Goal: Task Accomplishment & Management: Use online tool/utility

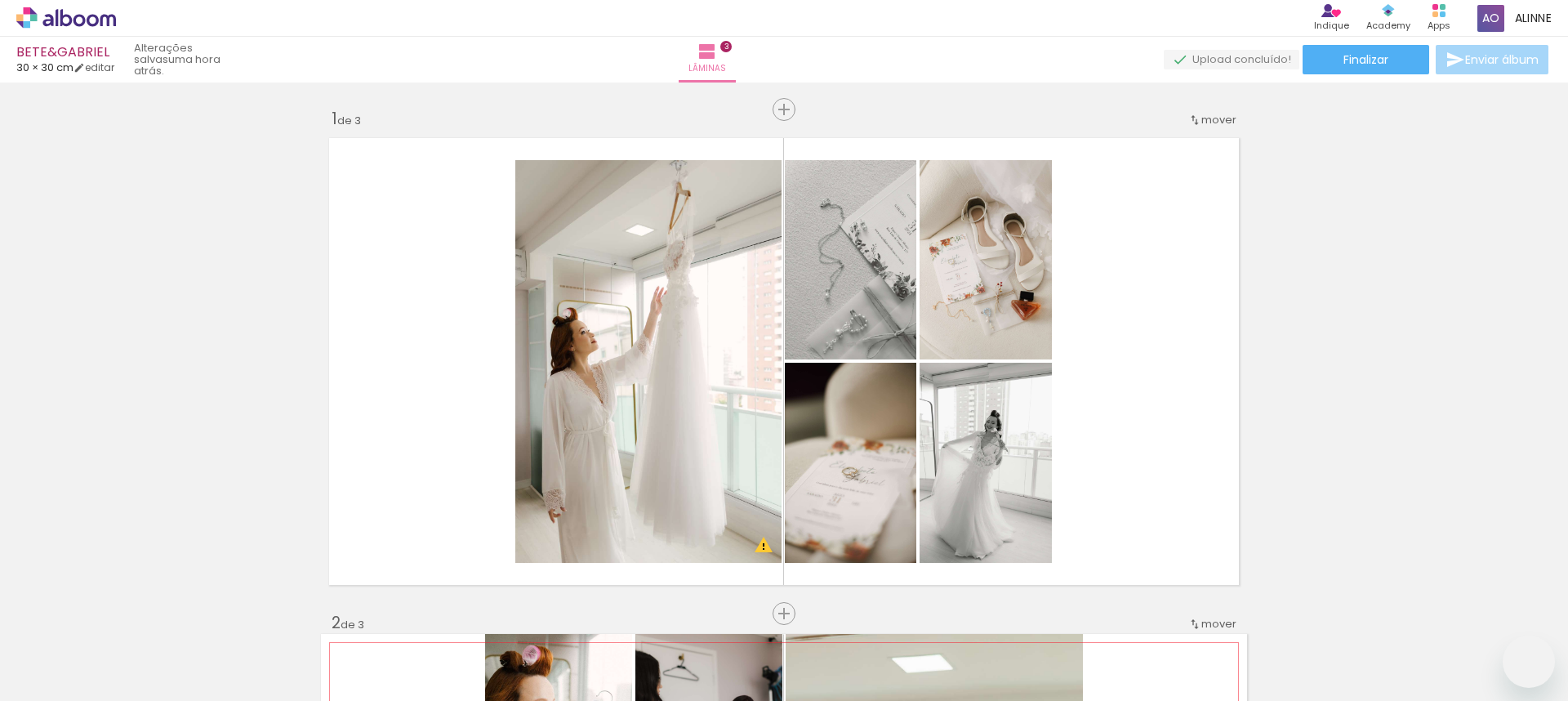
click at [0, 0] on slot at bounding box center [0, 0] width 0 height 0
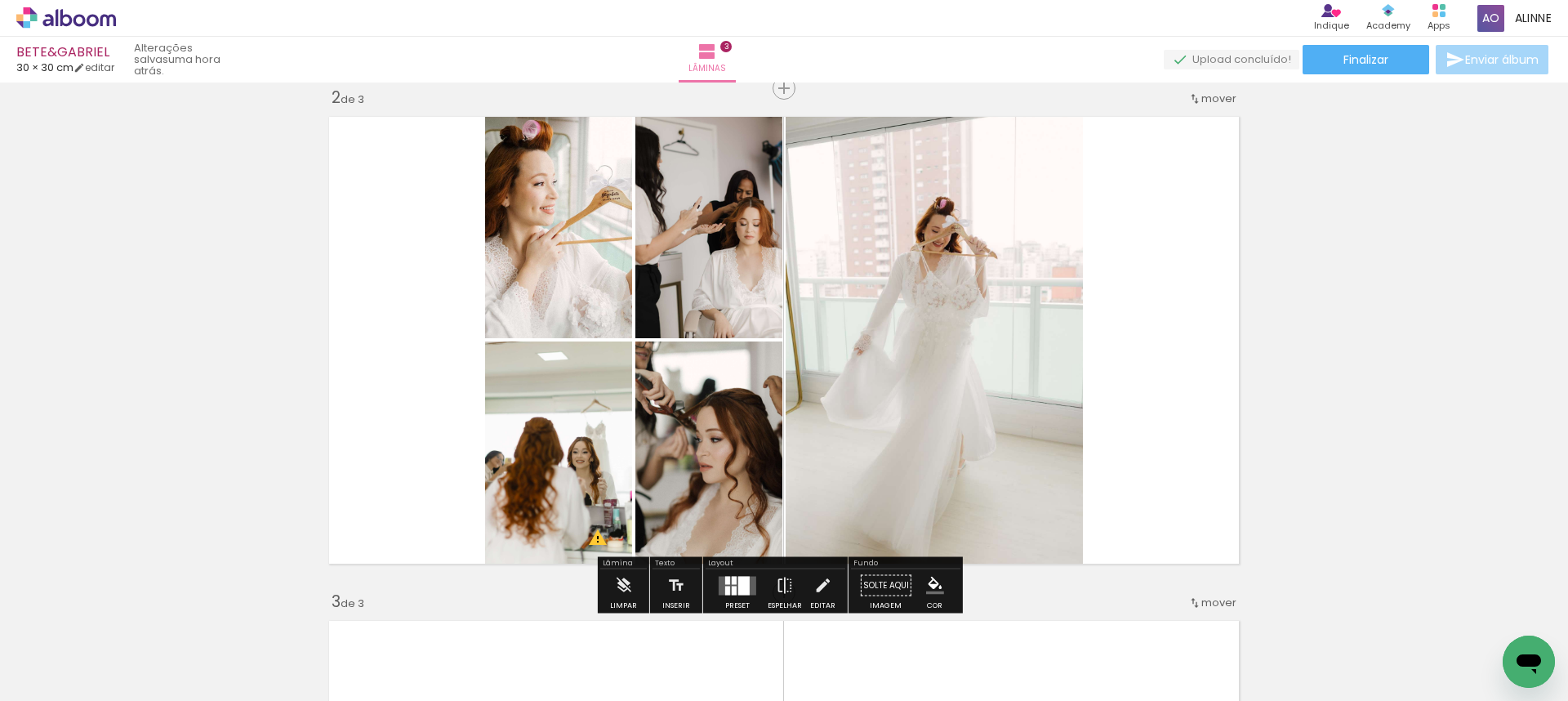
scroll to position [0, 3348]
click at [1340, 323] on div "Inserir lâmina 1 de 3 Inserir lâmina 2 de 3 Inserir lâmina 3 de 3 O Designbox p…" at bounding box center [784, 570] width 1568 height 2016
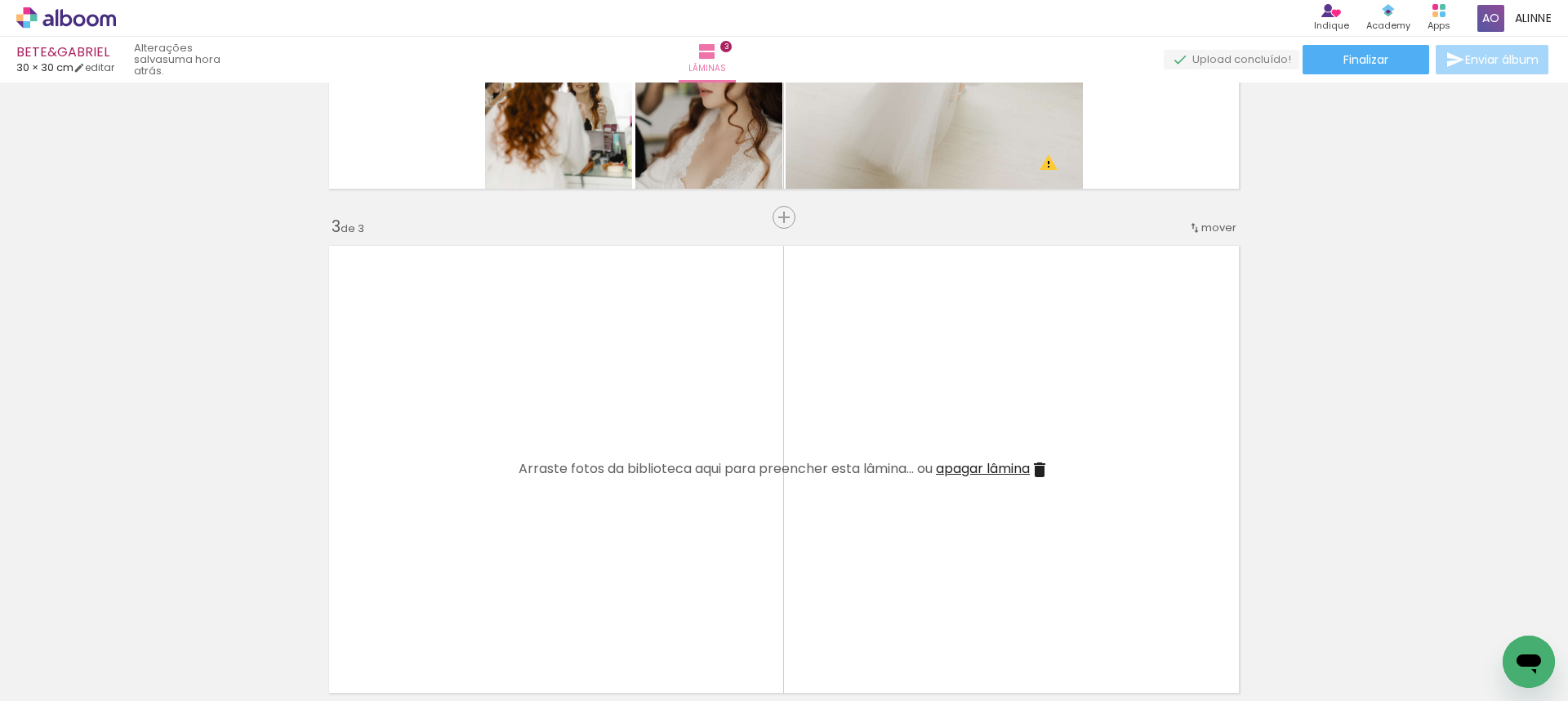
scroll to position [965, 0]
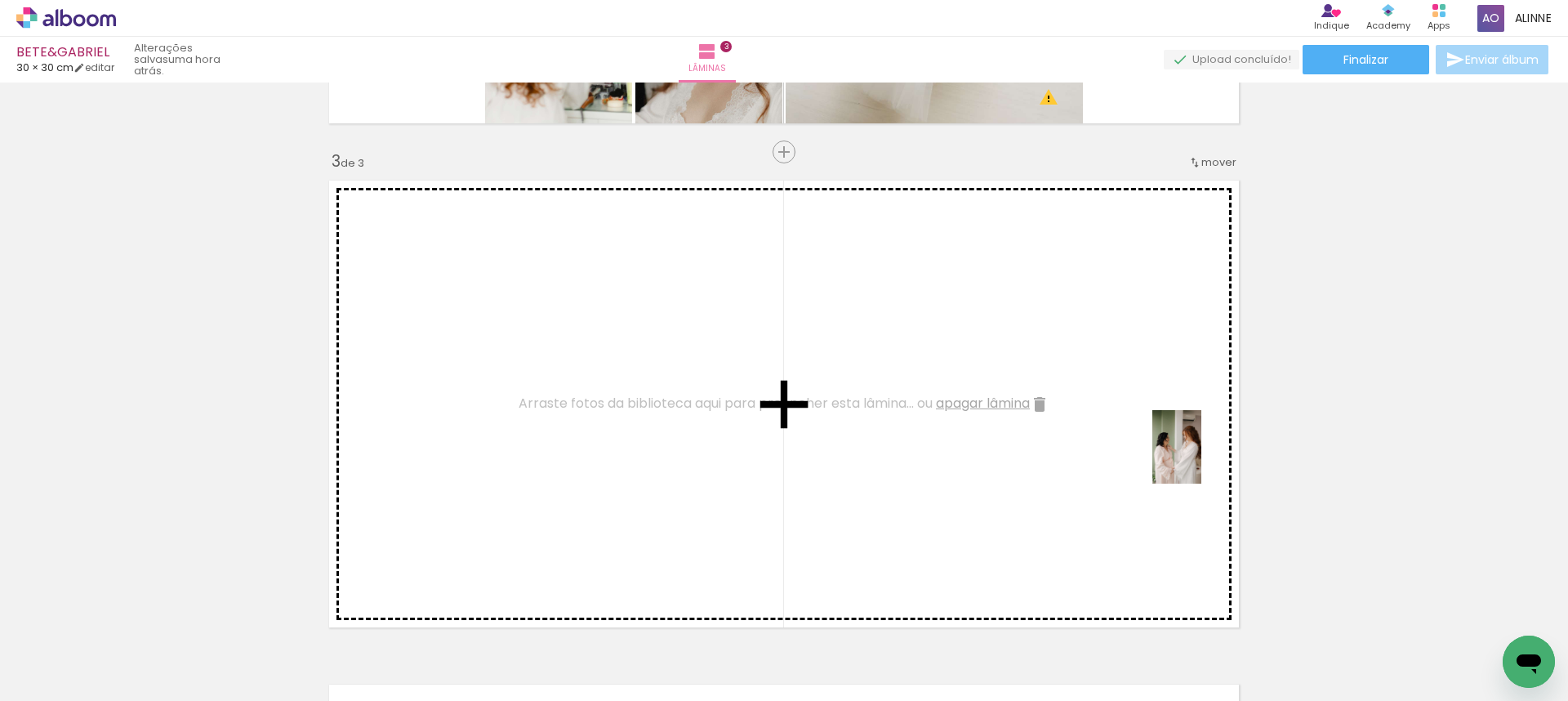
drag, startPoint x: 1474, startPoint y: 652, endPoint x: 1174, endPoint y: 457, distance: 357.8
click at [1175, 456] on quentale-workspace at bounding box center [784, 350] width 1568 height 701
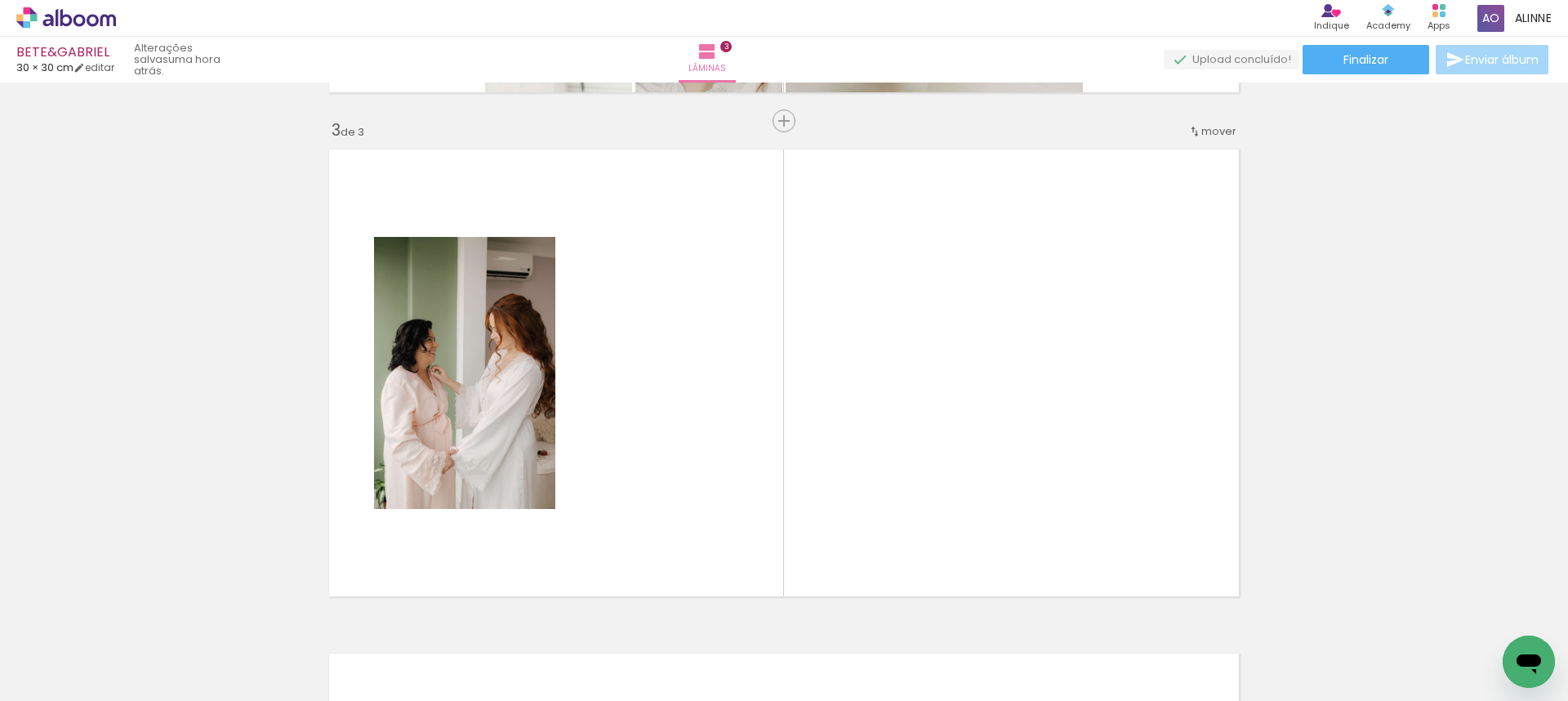
scroll to position [0, 4202]
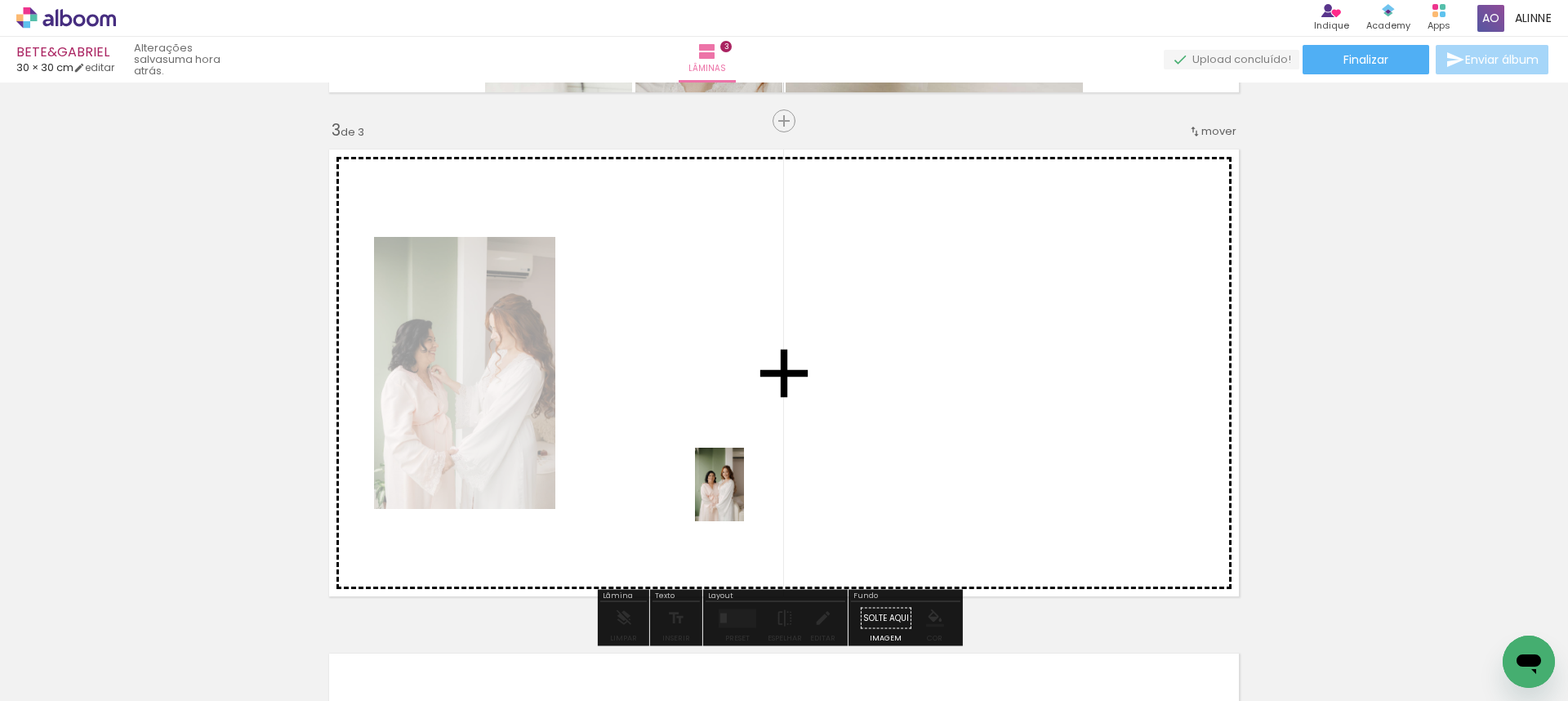
drag, startPoint x: 823, startPoint y: 667, endPoint x: 741, endPoint y: 521, distance: 167.5
click at [743, 496] on quentale-workspace at bounding box center [784, 350] width 1568 height 701
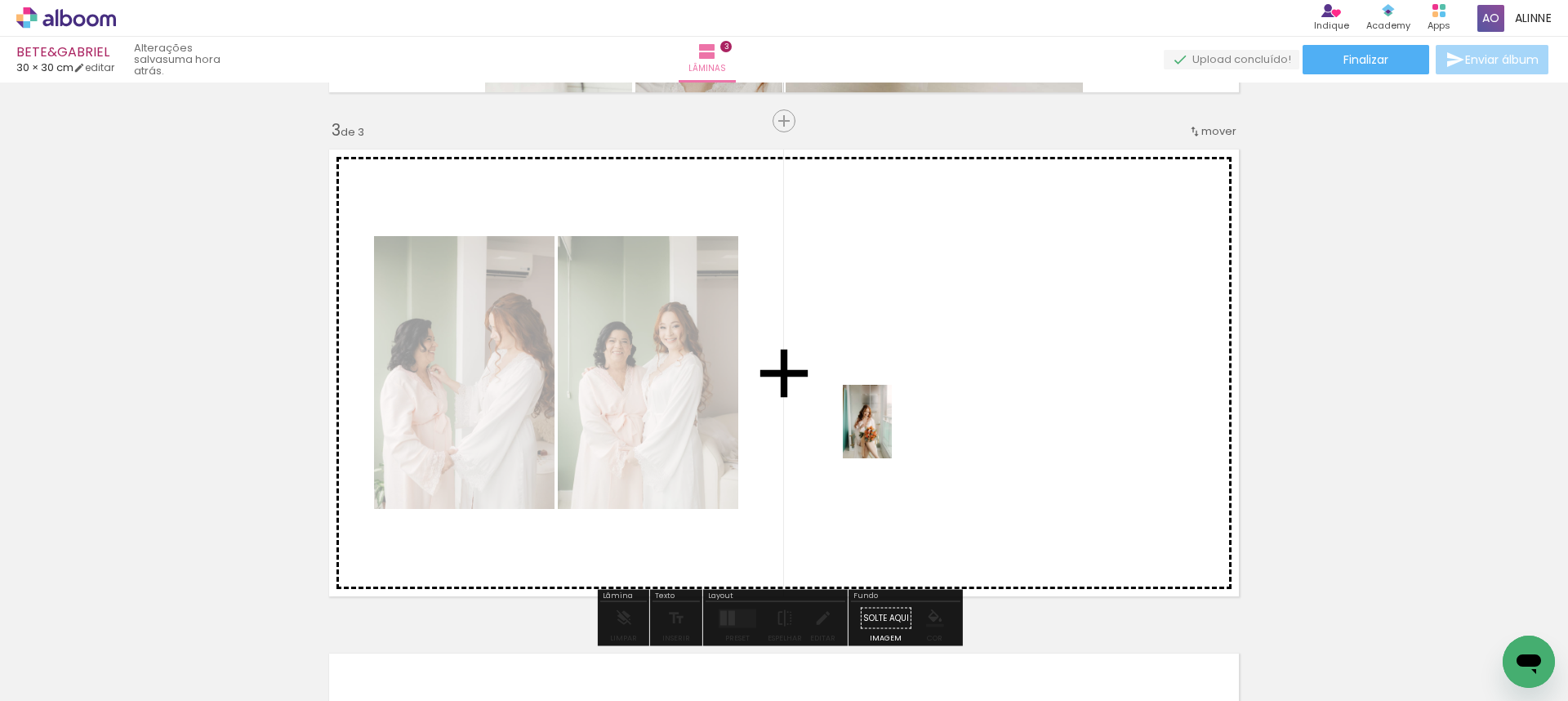
drag, startPoint x: 1062, startPoint y: 626, endPoint x: 910, endPoint y: 436, distance: 243.3
click at [892, 433] on quentale-workspace at bounding box center [784, 350] width 1568 height 701
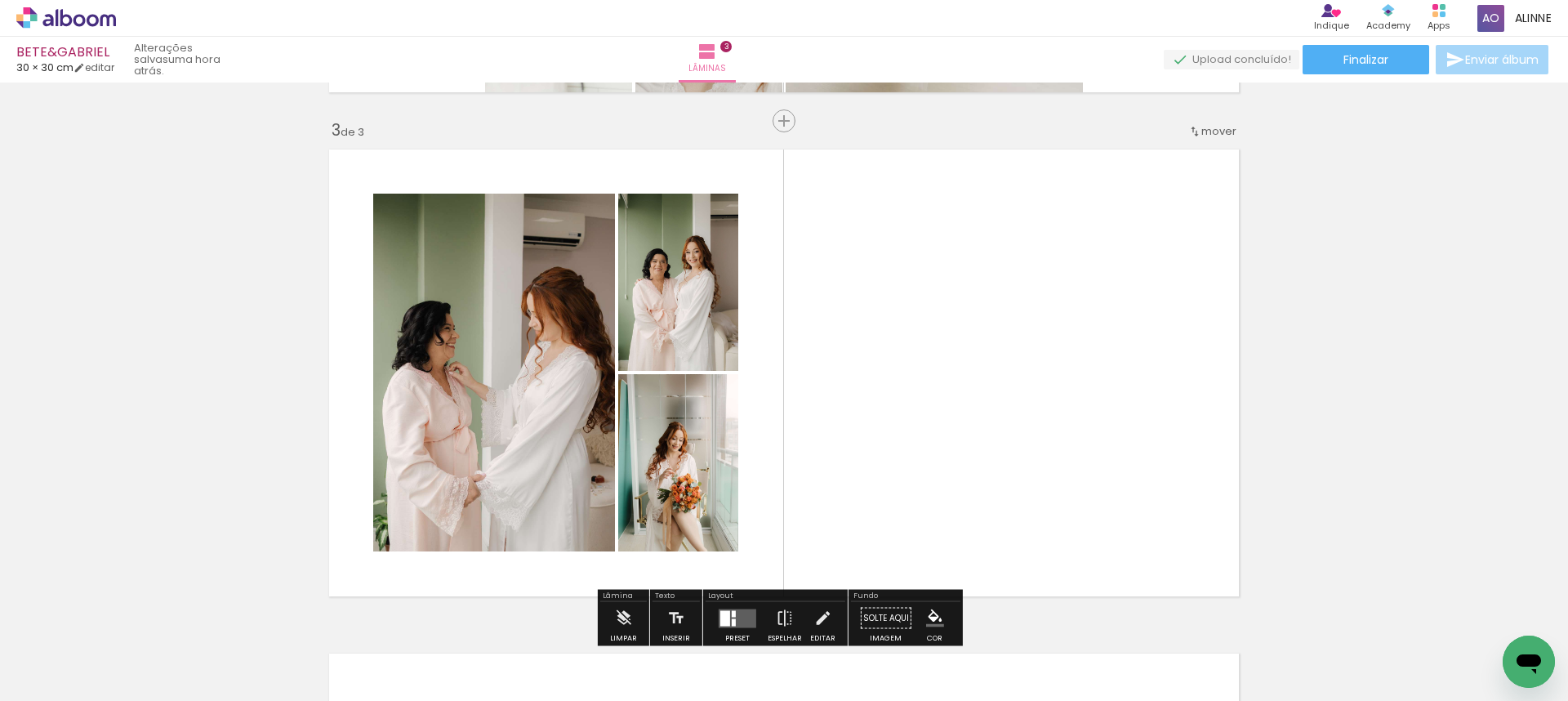
scroll to position [0, 4950]
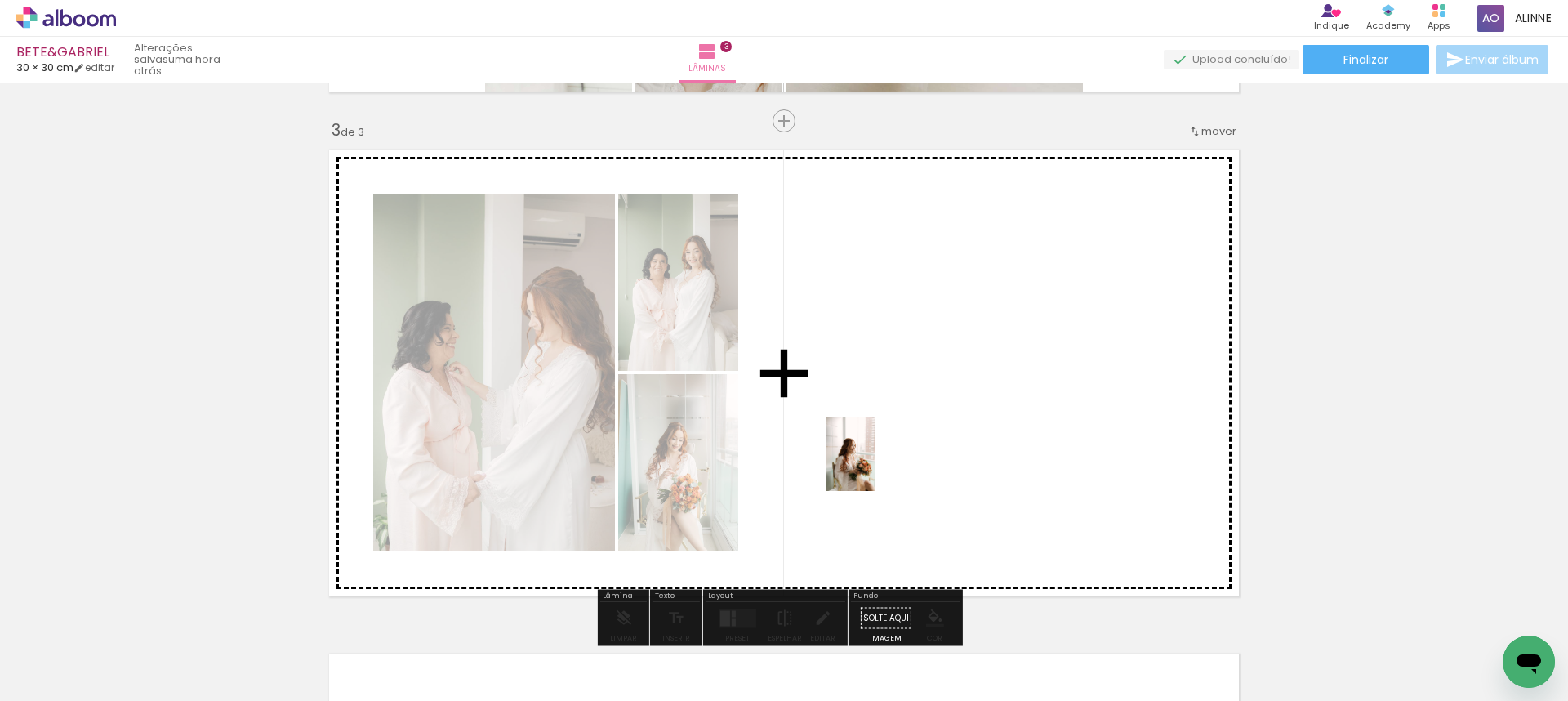
drag, startPoint x: 897, startPoint y: 665, endPoint x: 895, endPoint y: 461, distance: 204.0
click at [875, 457] on quentale-workspace at bounding box center [784, 350] width 1568 height 701
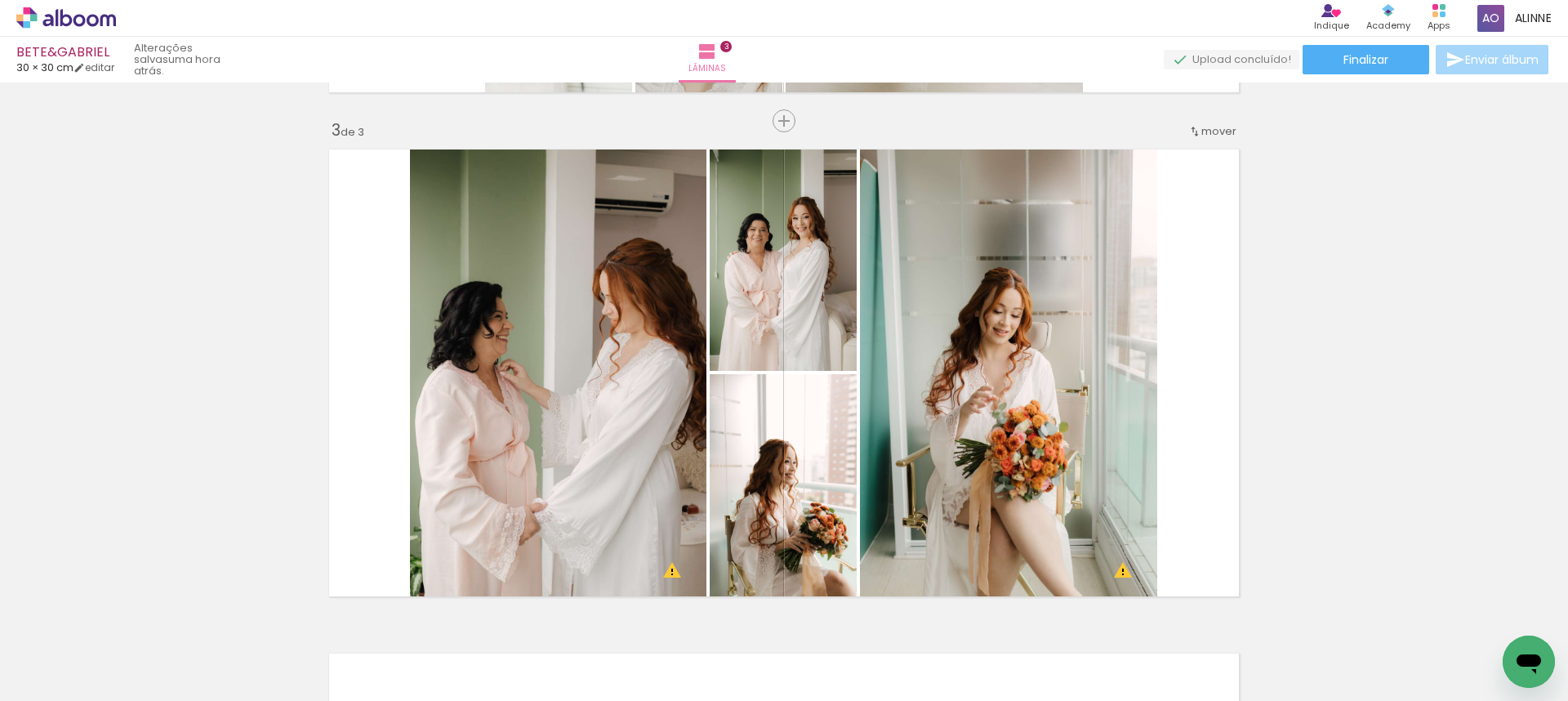
scroll to position [0, 5705]
click at [605, 653] on div at bounding box center [586, 645] width 54 height 81
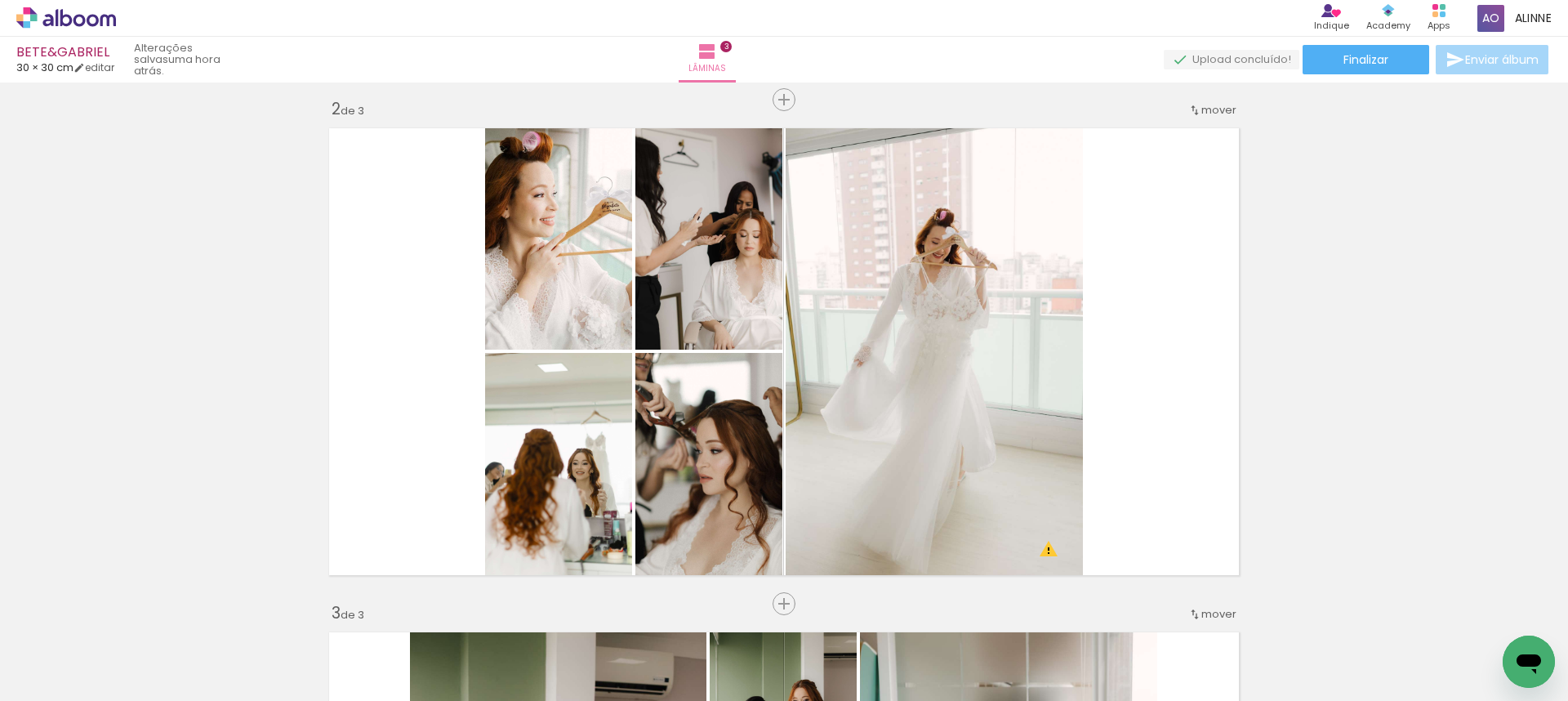
scroll to position [510, 0]
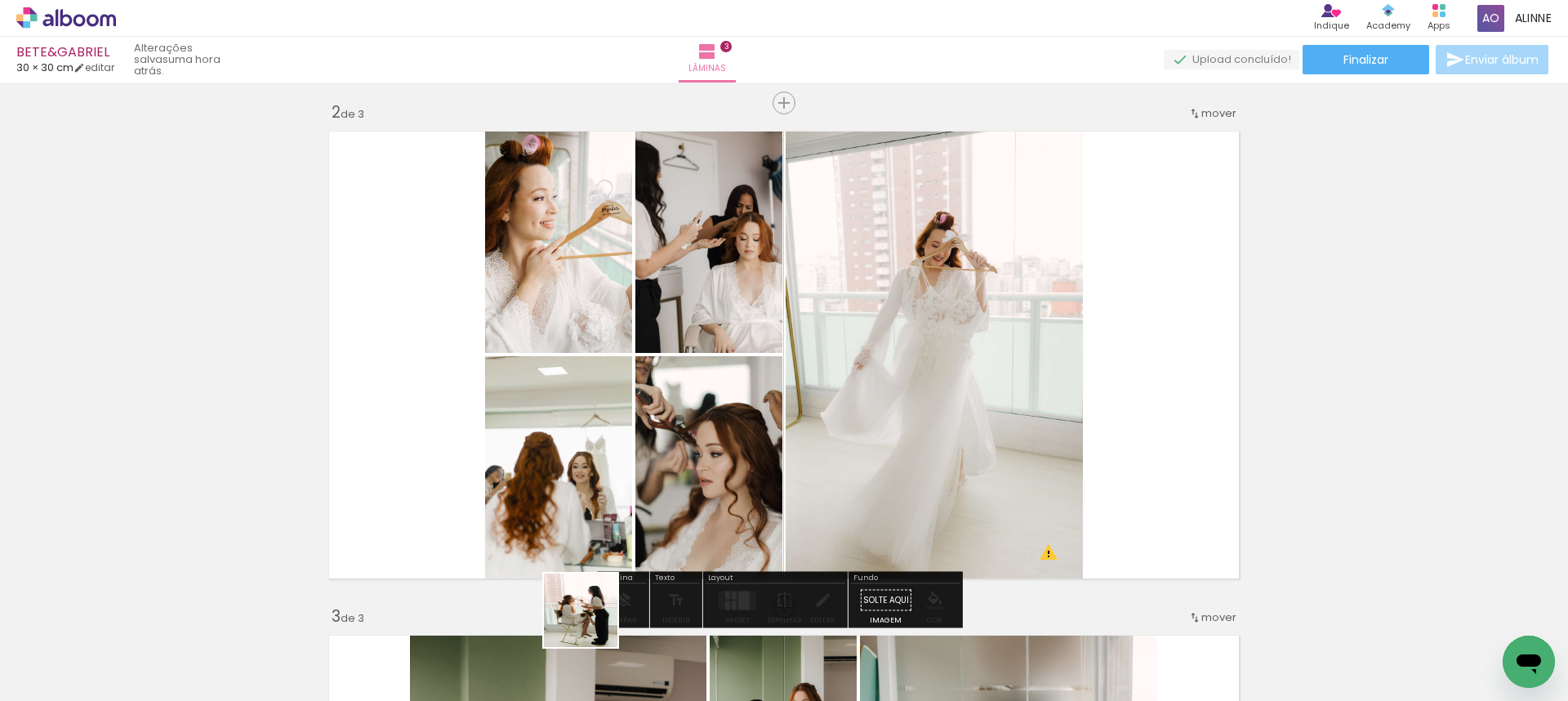
drag, startPoint x: 593, startPoint y: 622, endPoint x: 601, endPoint y: 522, distance: 100.3
click at [554, 507] on quentale-workspace at bounding box center [784, 350] width 1568 height 701
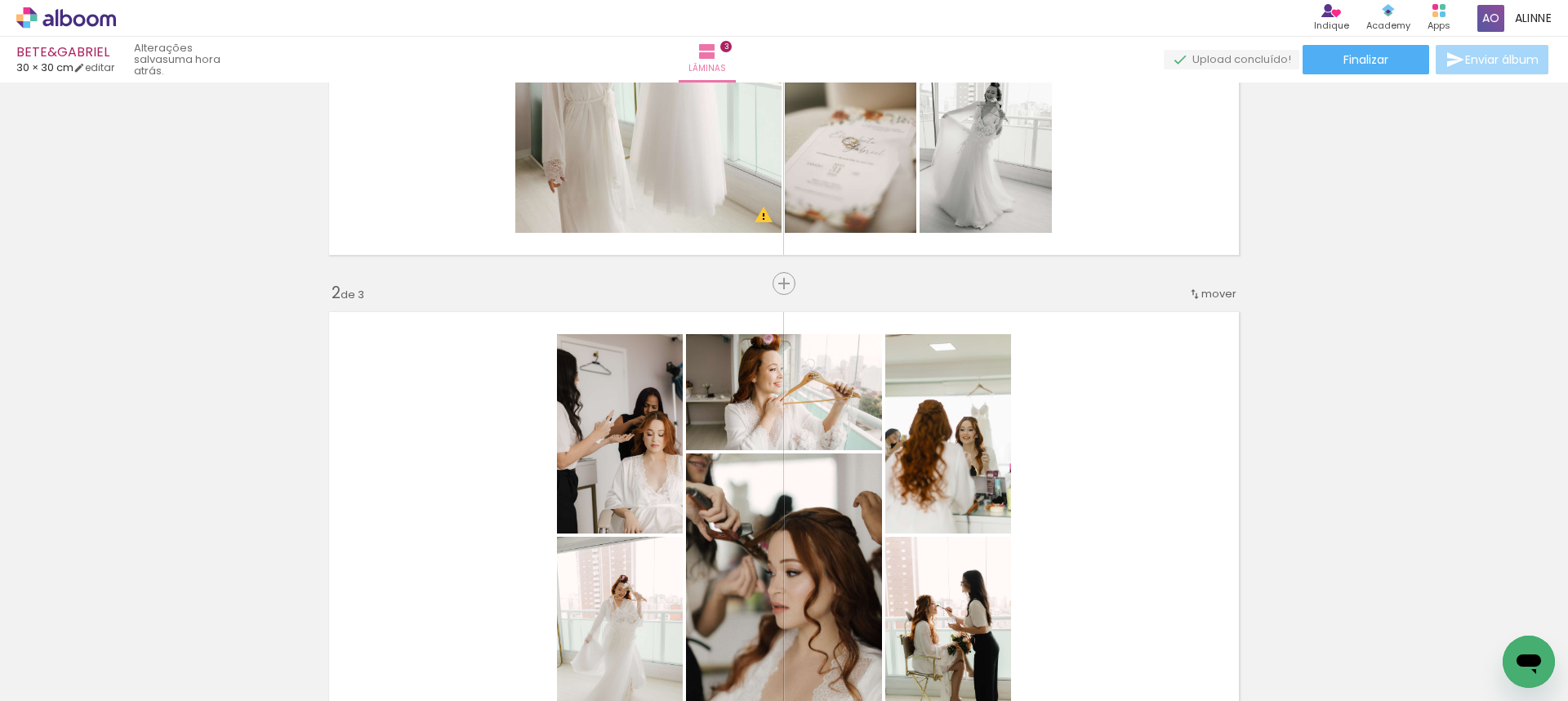
scroll to position [337, 0]
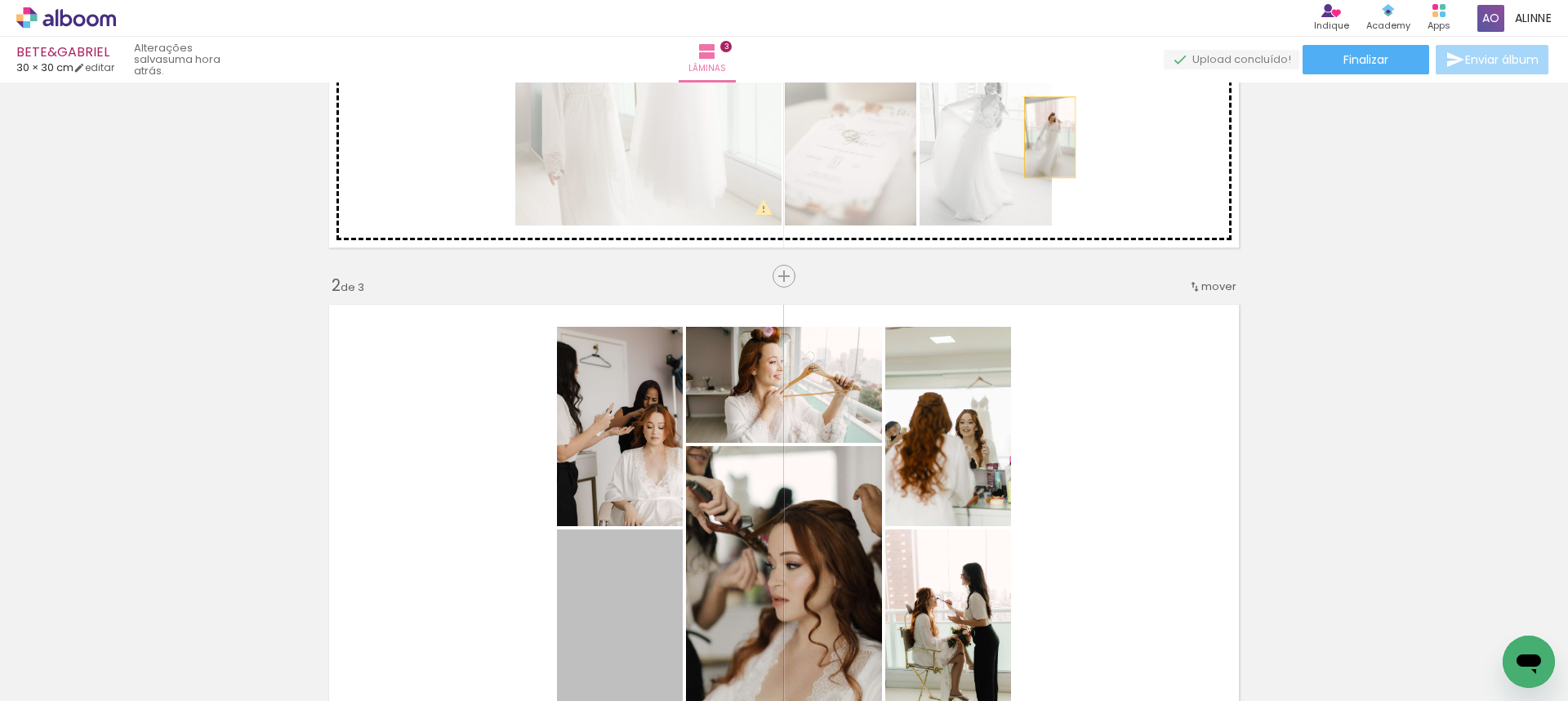
drag, startPoint x: 647, startPoint y: 577, endPoint x: 1044, endPoint y: 137, distance: 592.6
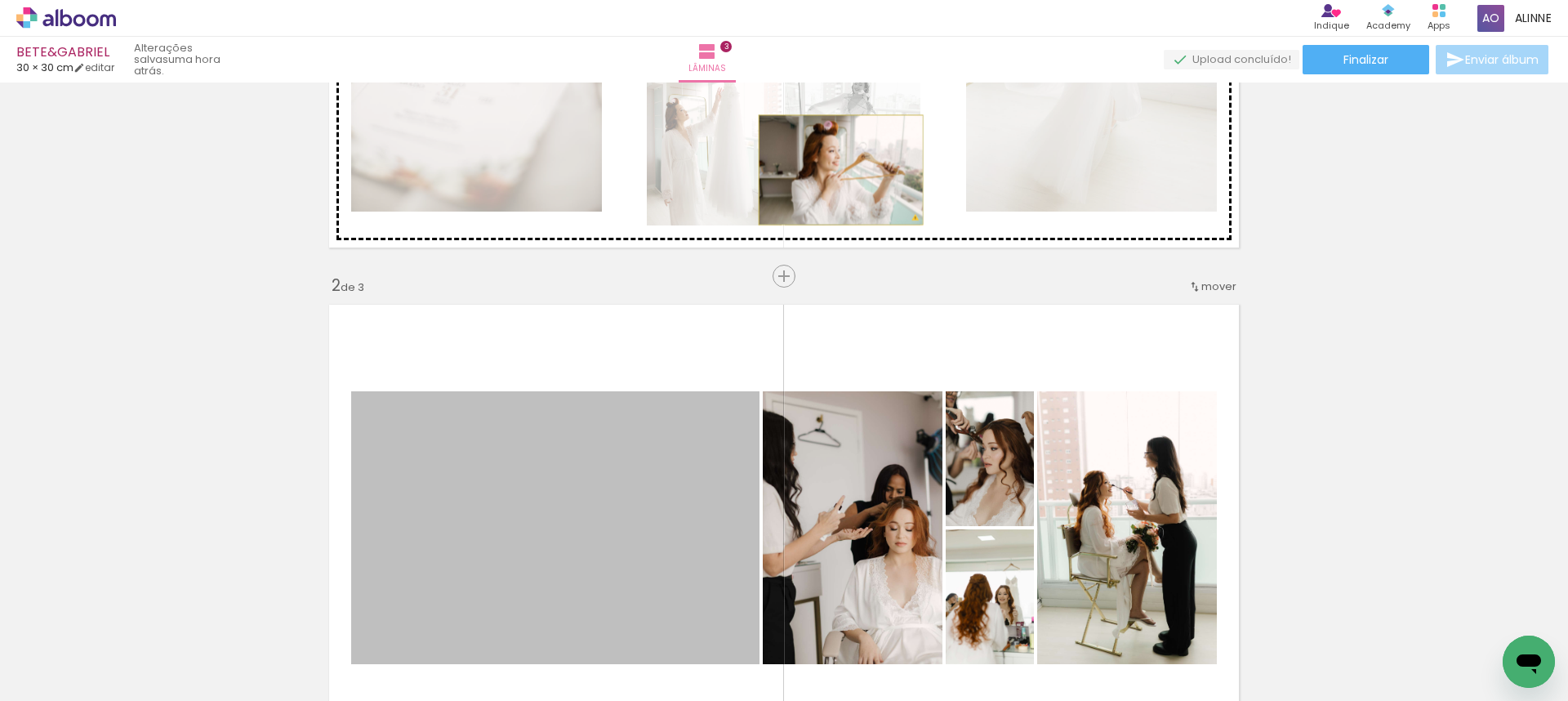
drag, startPoint x: 714, startPoint y: 476, endPoint x: 1354, endPoint y: 325, distance: 657.6
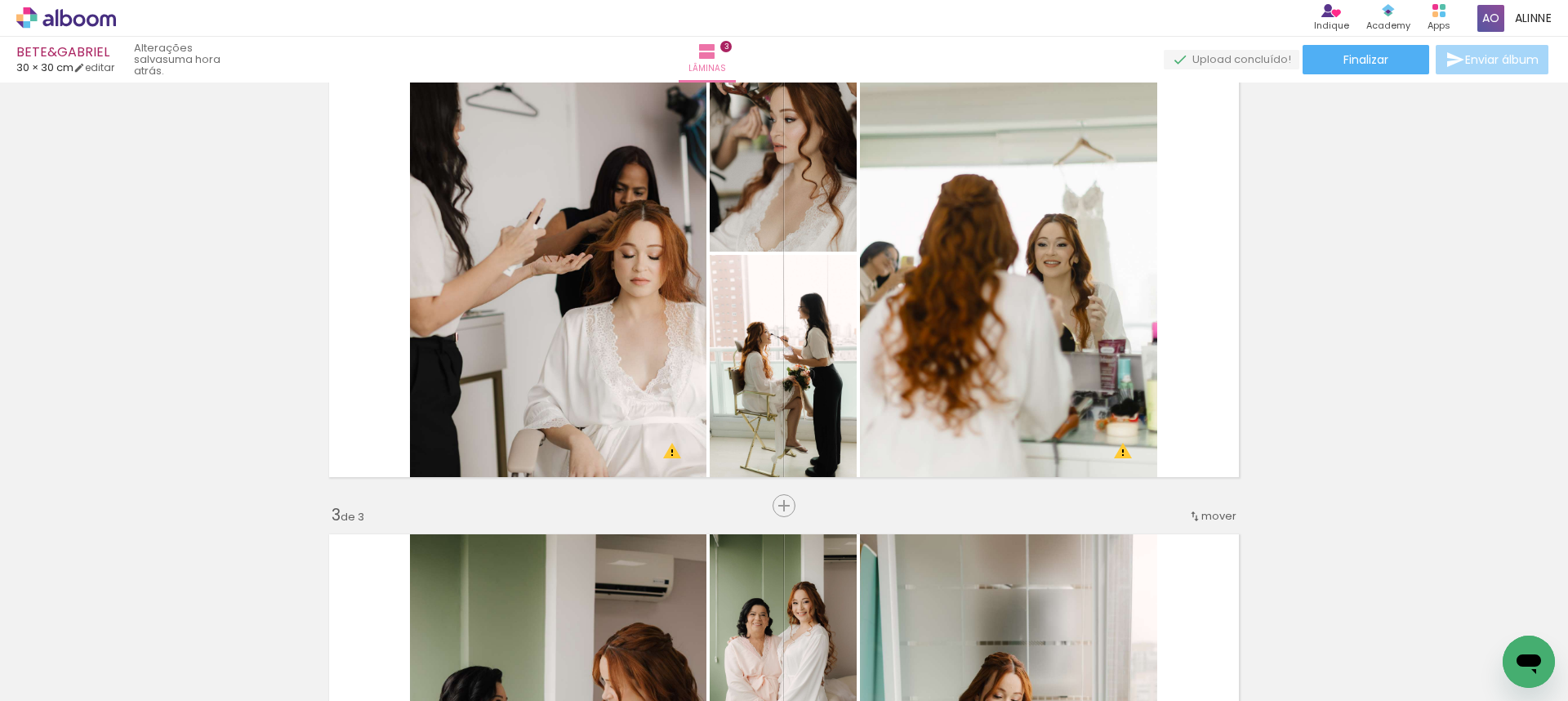
click at [1302, 411] on div "Inserir lâmina 1 de 3 Inserir lâmina 2 de 3 Inserir lâmina 3 de 3 O Designbox p…" at bounding box center [784, 484] width 1568 height 2016
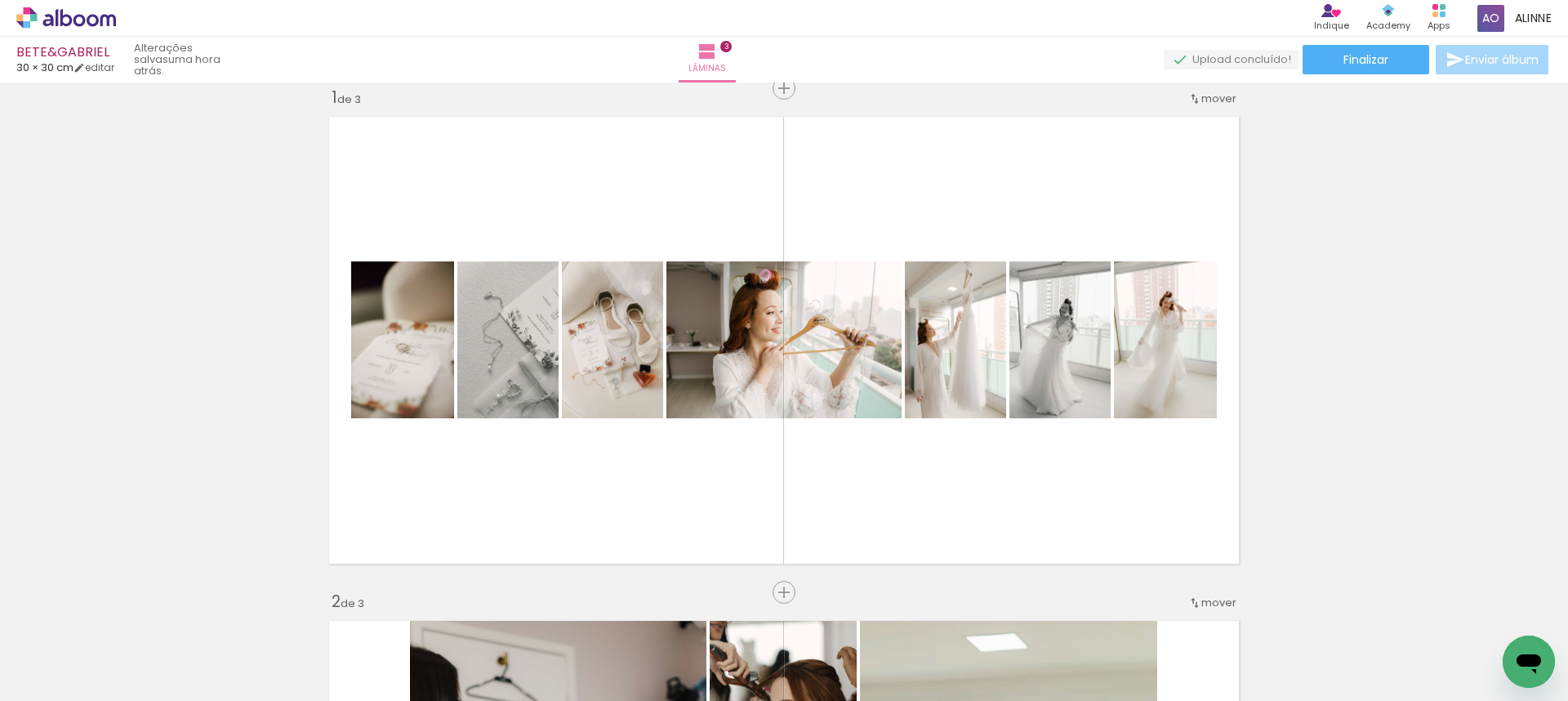
scroll to position [18, 0]
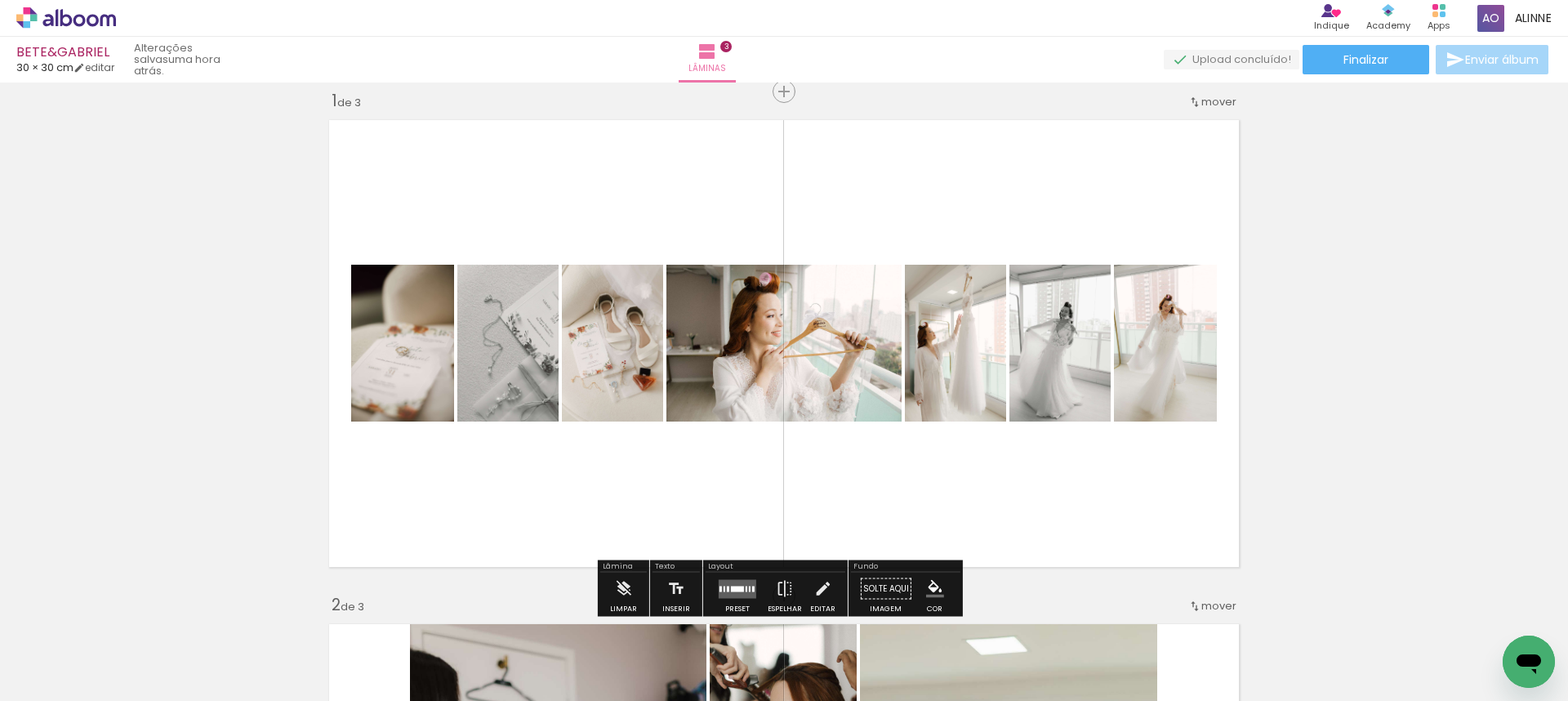
click at [742, 581] on quentale-layouter at bounding box center [737, 588] width 38 height 19
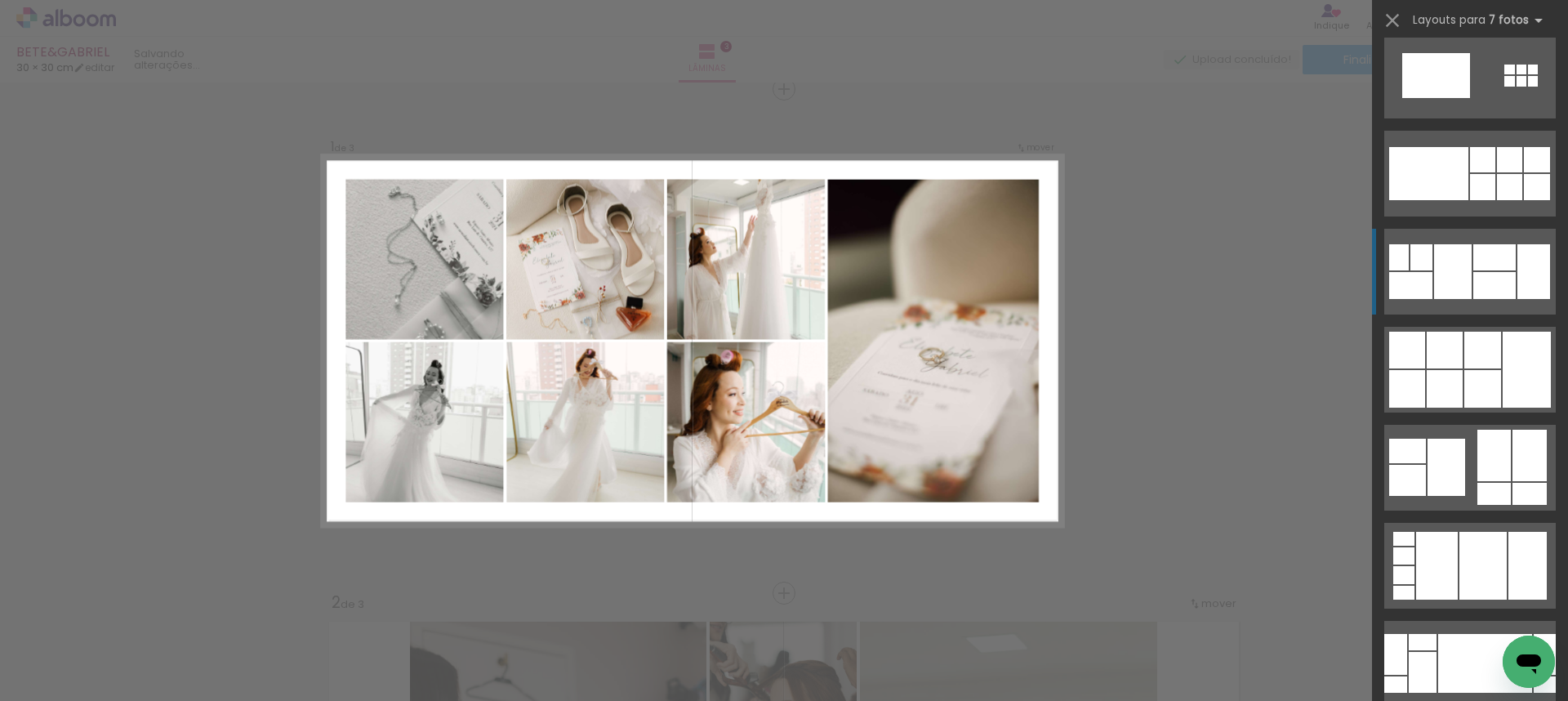
scroll to position [6376, 0]
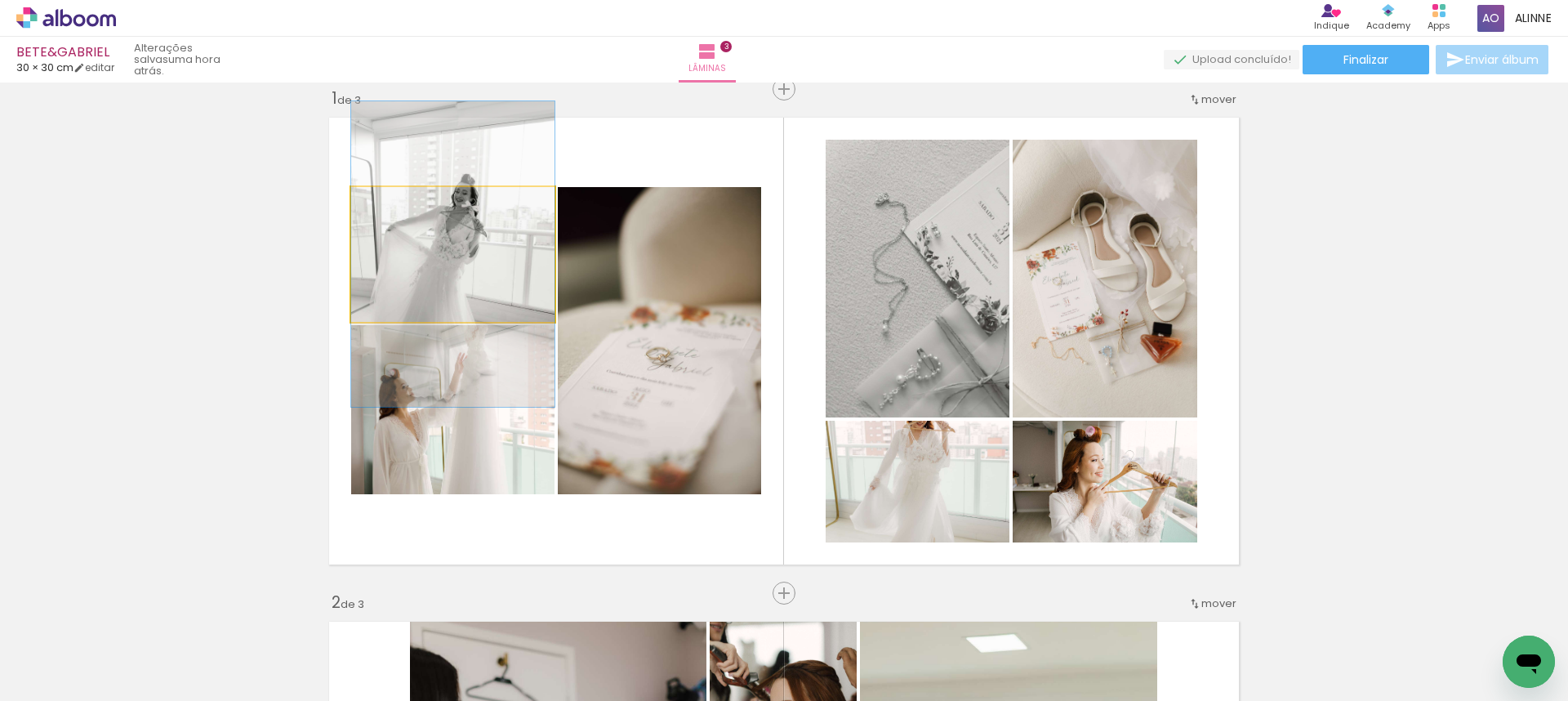
click at [469, 267] on quentale-photo at bounding box center [453, 254] width 204 height 134
click at [462, 262] on quentale-photo at bounding box center [453, 254] width 204 height 134
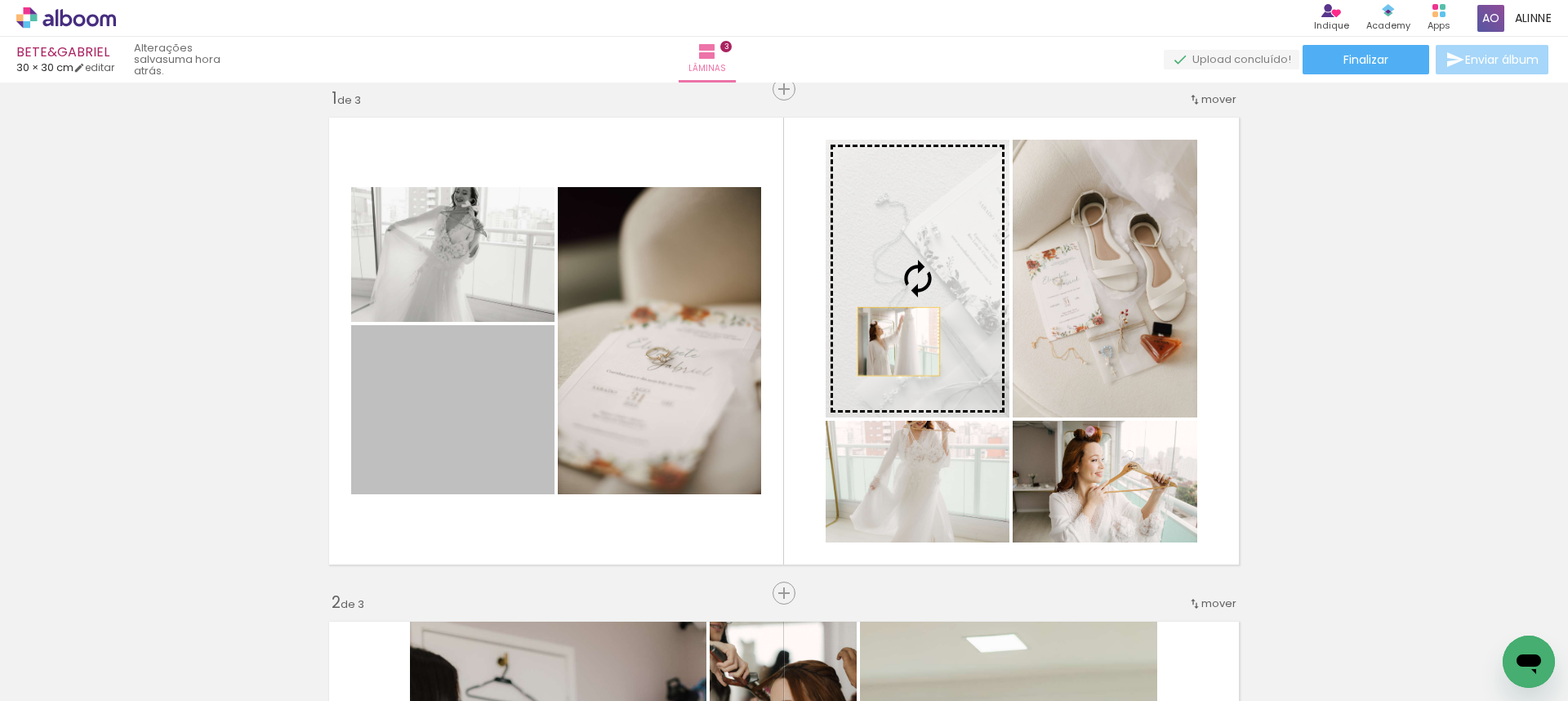
drag, startPoint x: 485, startPoint y: 438, endPoint x: 893, endPoint y: 342, distance: 419.1
click at [0, 0] on slot at bounding box center [0, 0] width 0 height 0
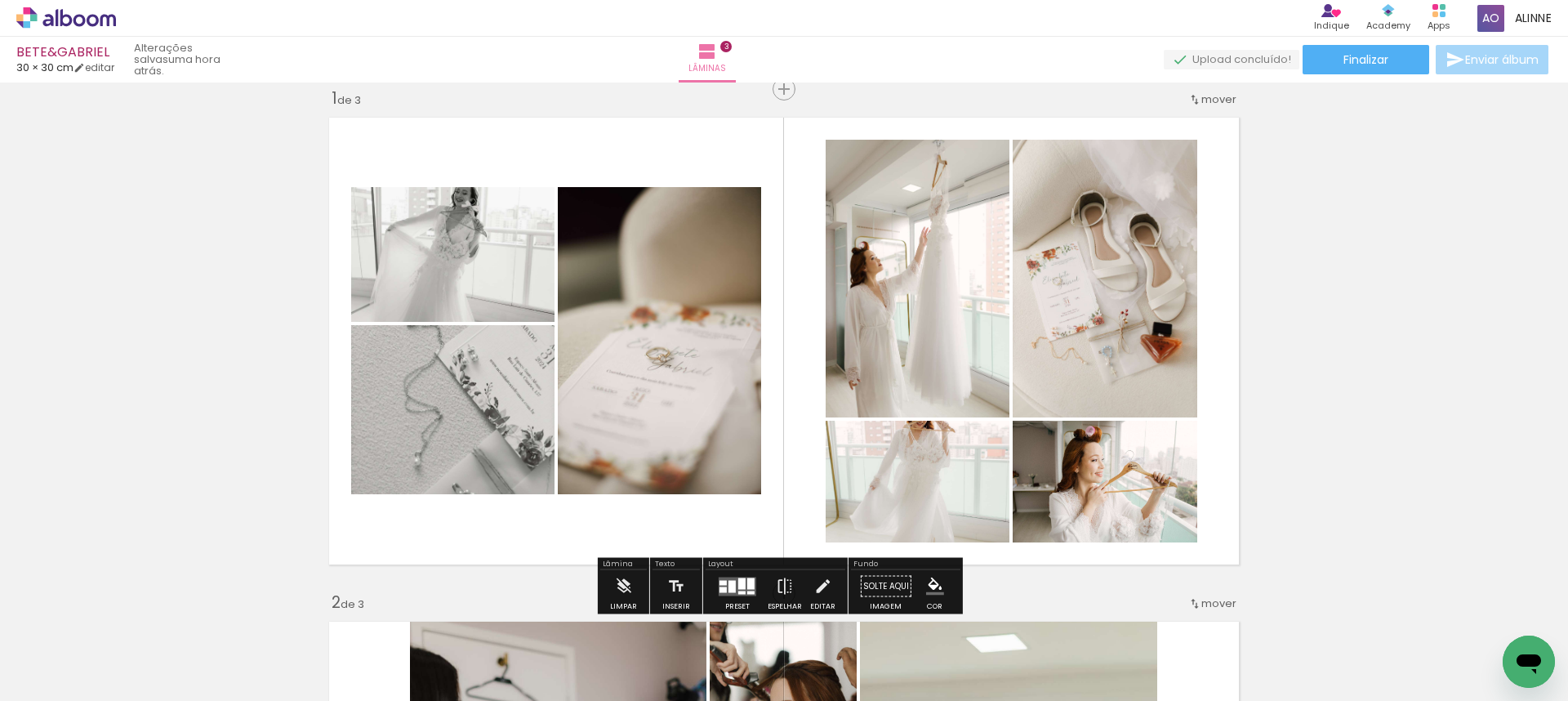
click at [731, 591] on div at bounding box center [733, 585] width 7 height 12
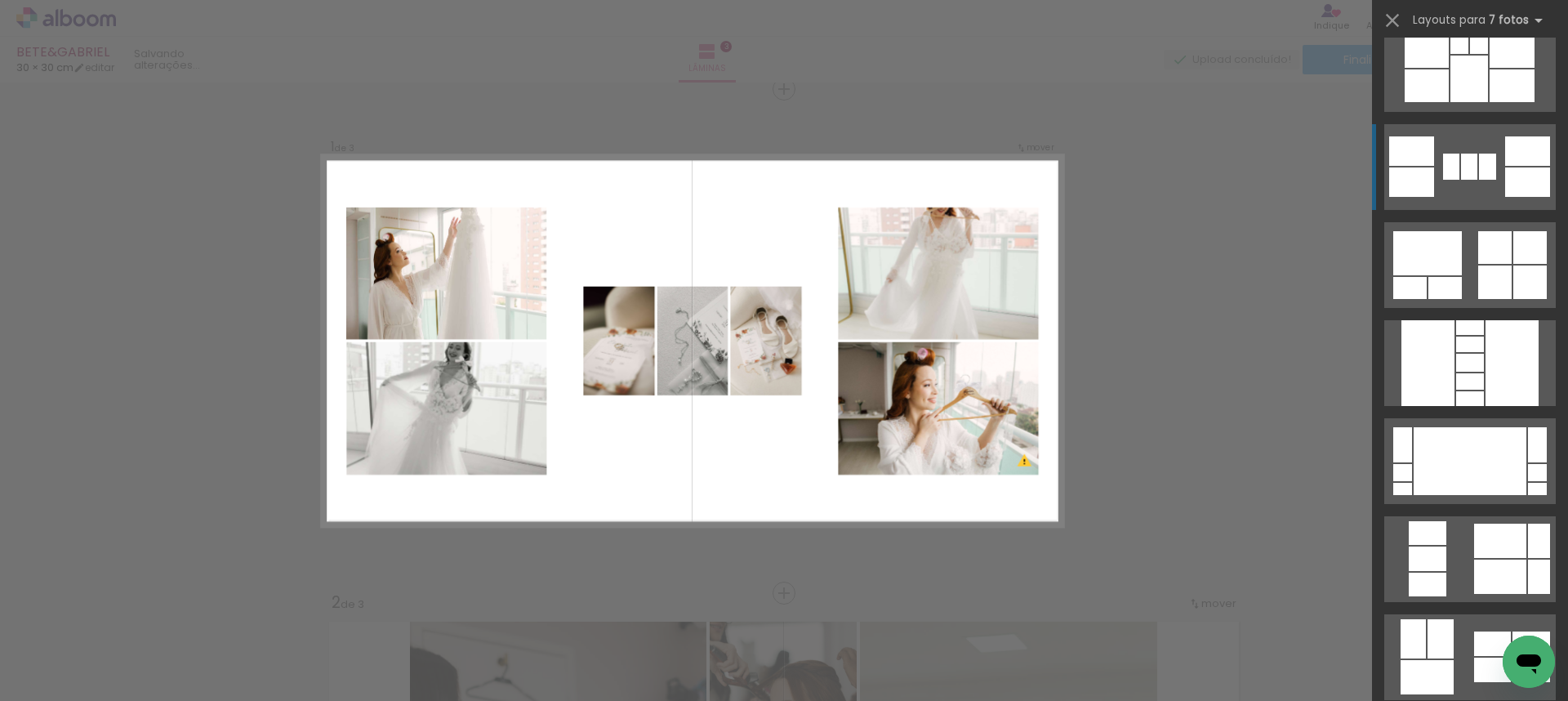
scroll to position [8729, 0]
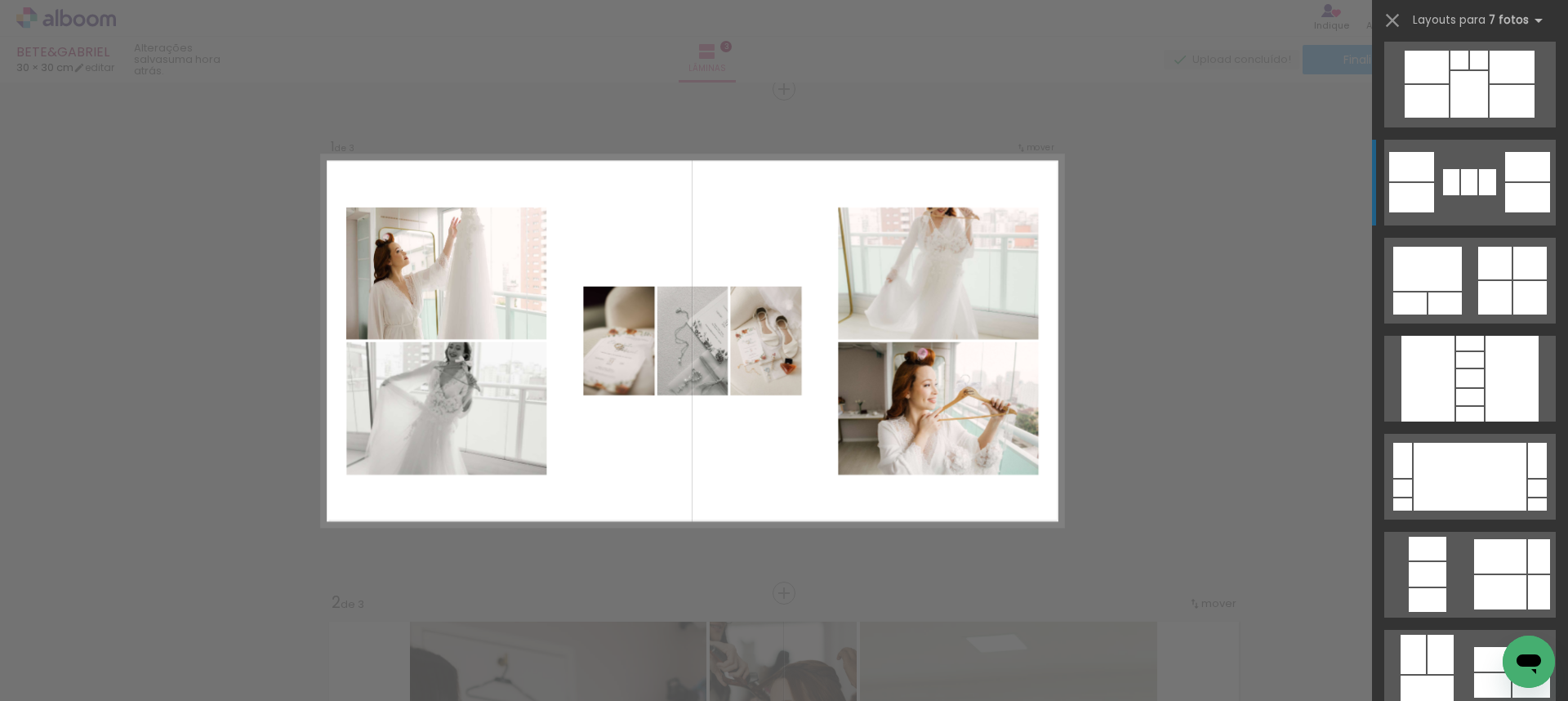
click at [1463, 238] on quentale-layouter at bounding box center [1470, 281] width 171 height 86
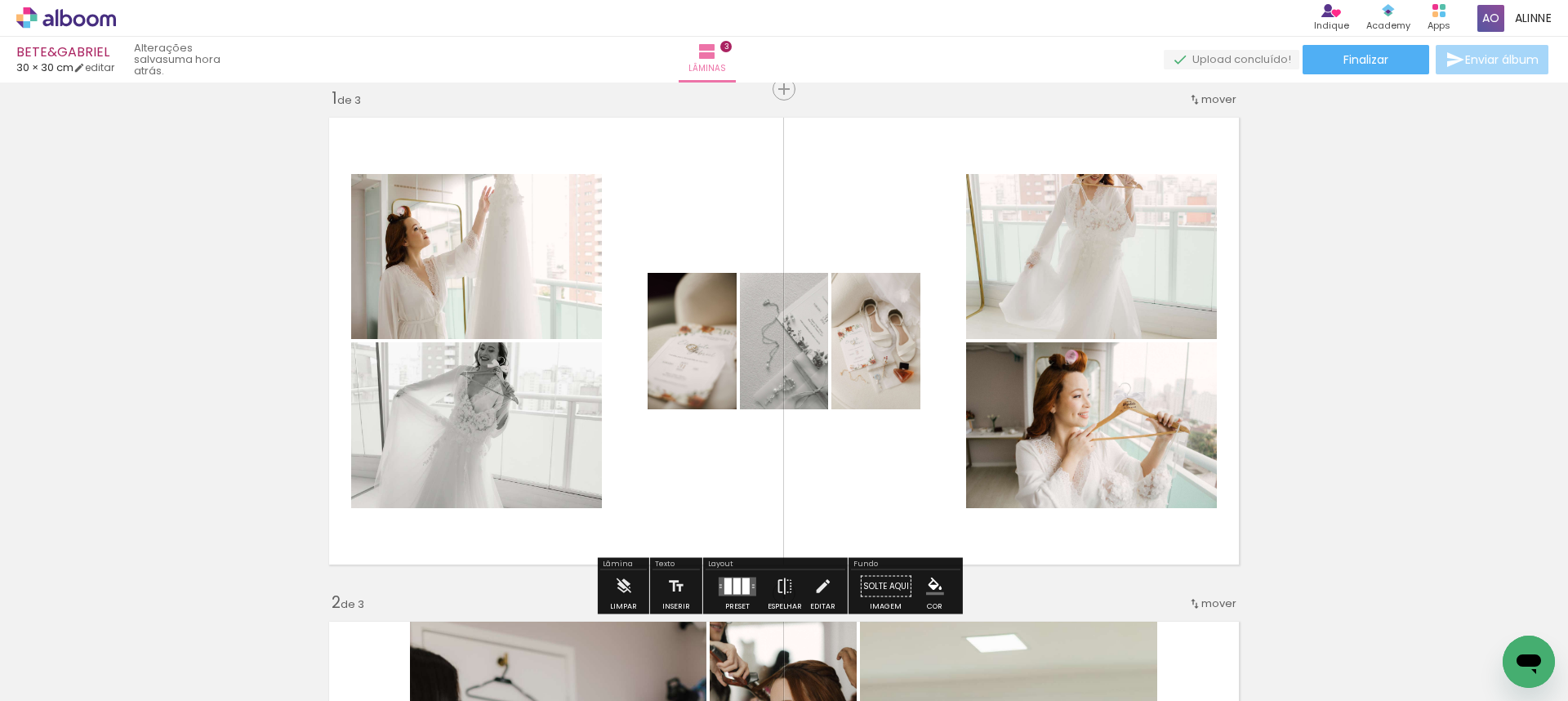
click at [507, 444] on quentale-photo at bounding box center [476, 424] width 251 height 166
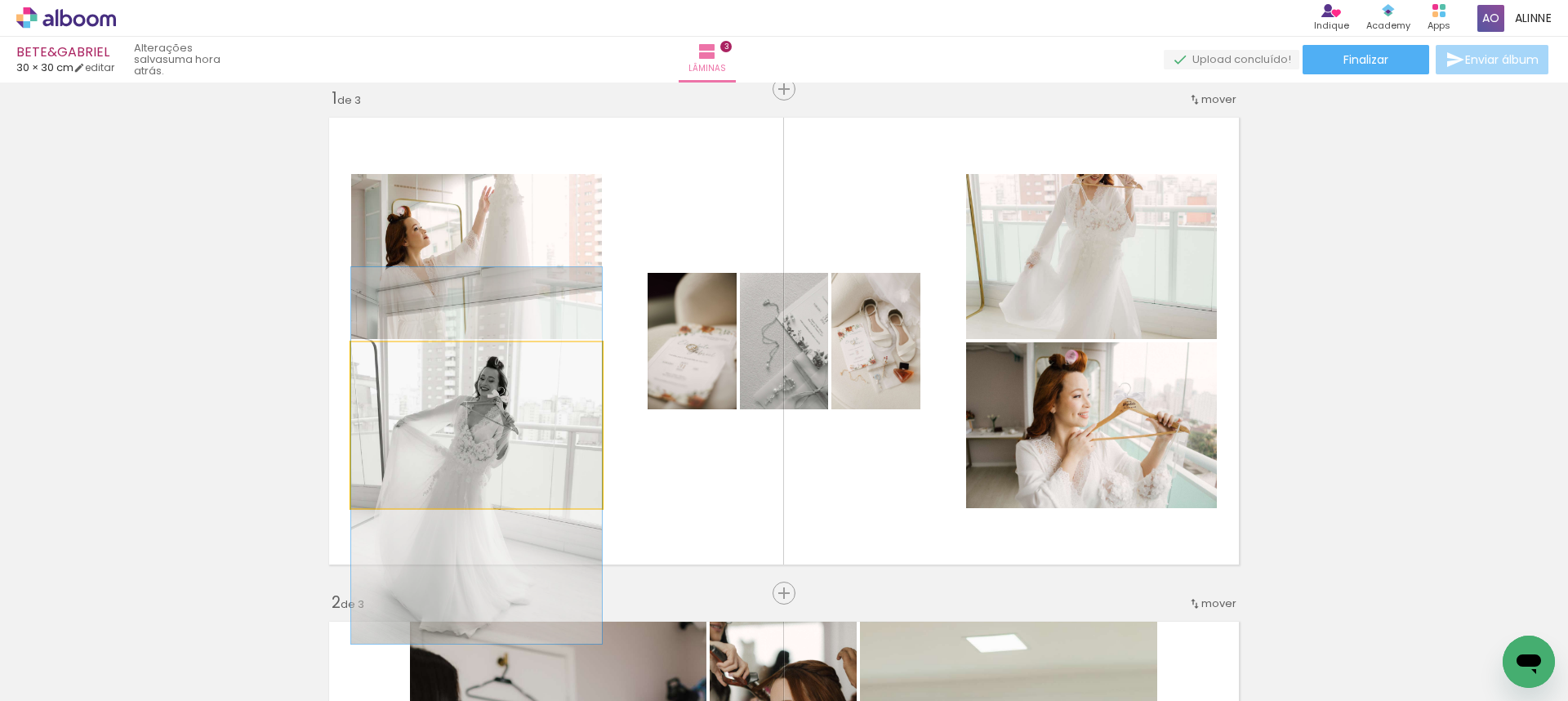
drag, startPoint x: 541, startPoint y: 415, endPoint x: 543, endPoint y: 430, distance: 15.1
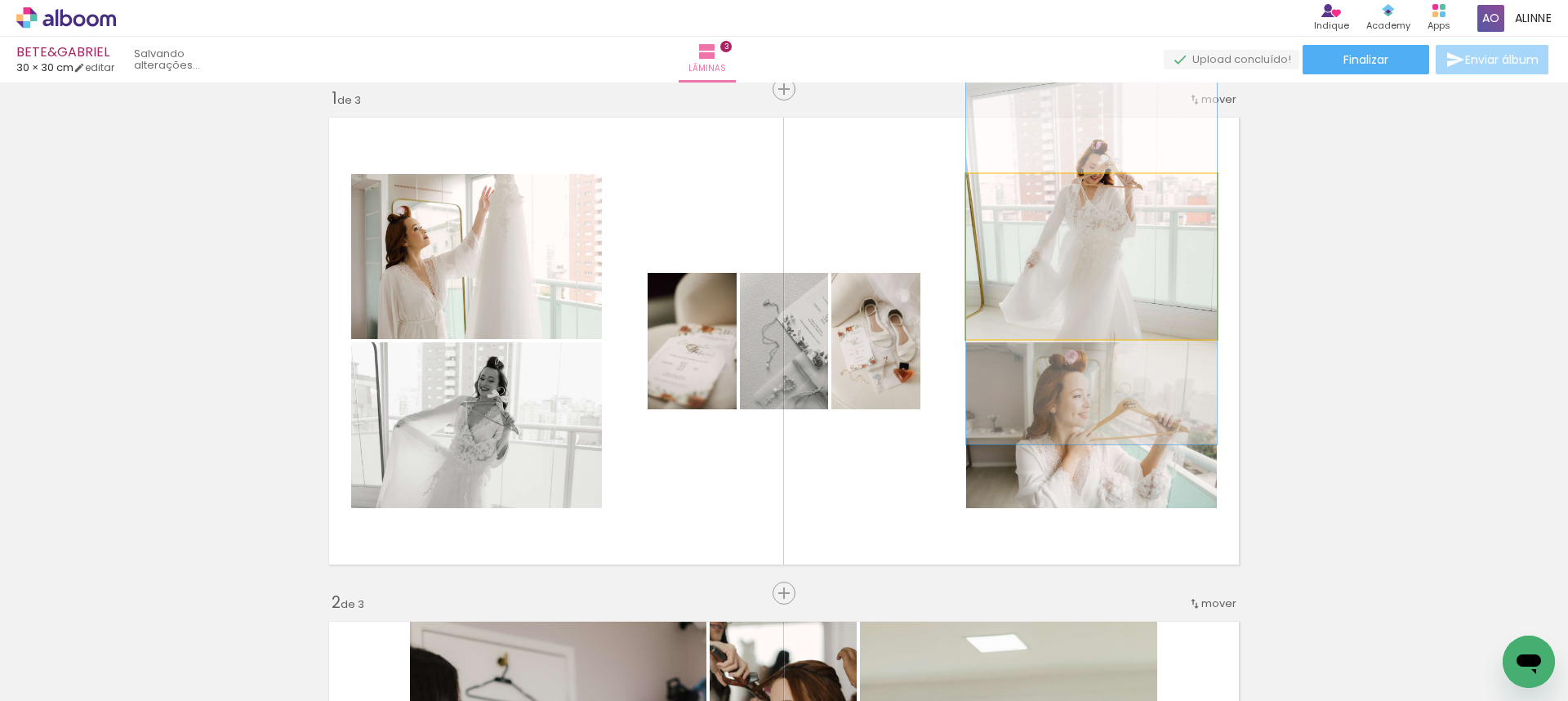
click at [1067, 260] on quentale-photo at bounding box center [1091, 257] width 251 height 165
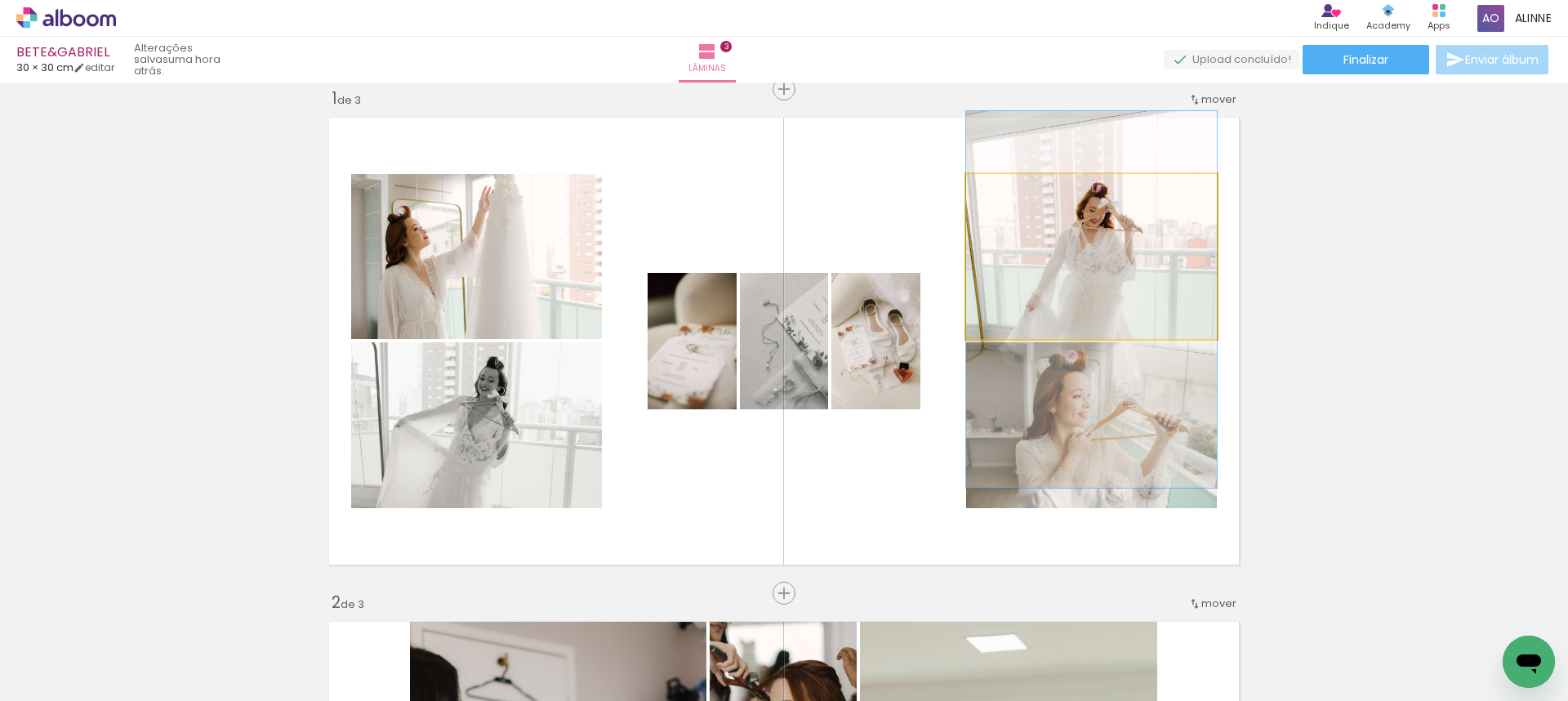
drag, startPoint x: 1109, startPoint y: 244, endPoint x: 1107, endPoint y: 282, distance: 38.1
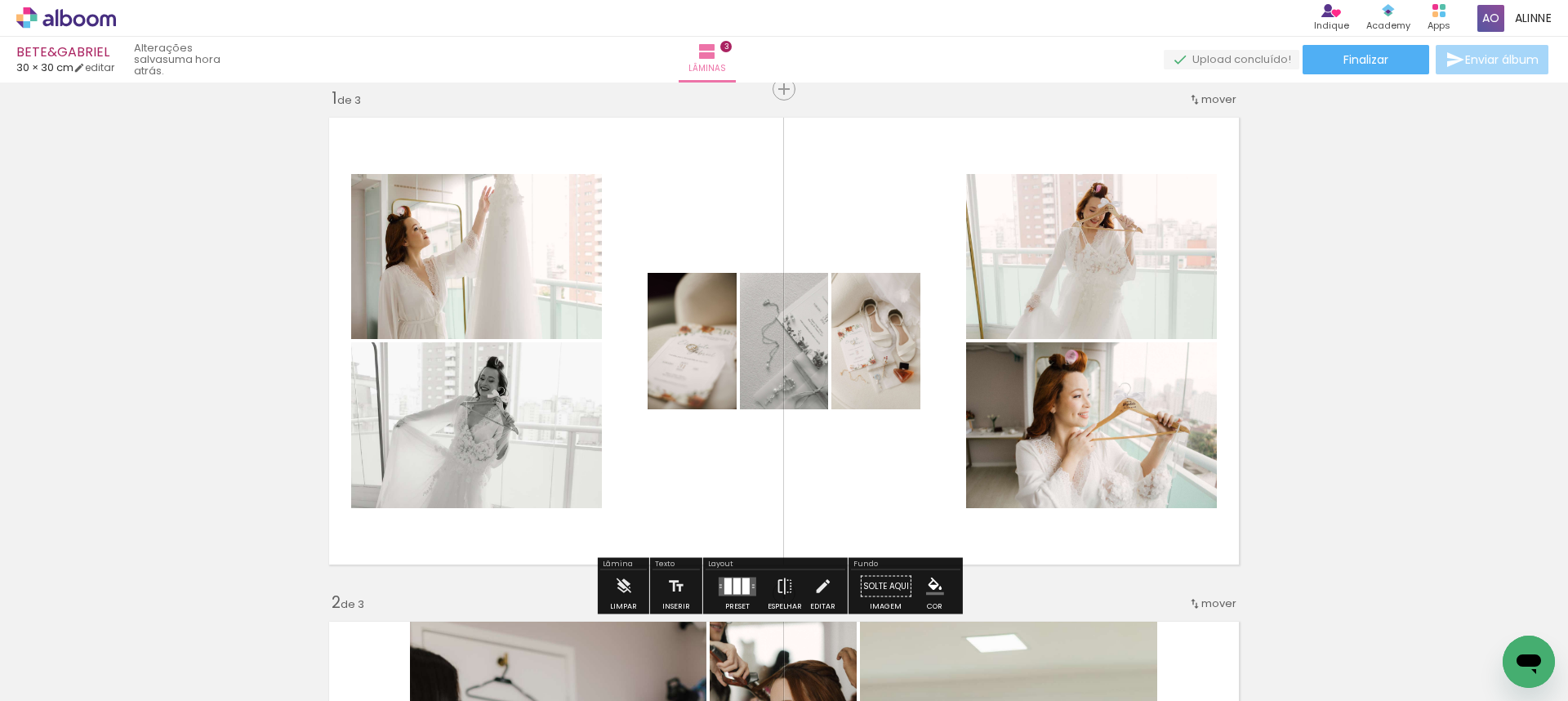
drag, startPoint x: 730, startPoint y: 582, endPoint x: 1185, endPoint y: 469, distance: 468.8
click at [734, 582] on div at bounding box center [737, 585] width 7 height 17
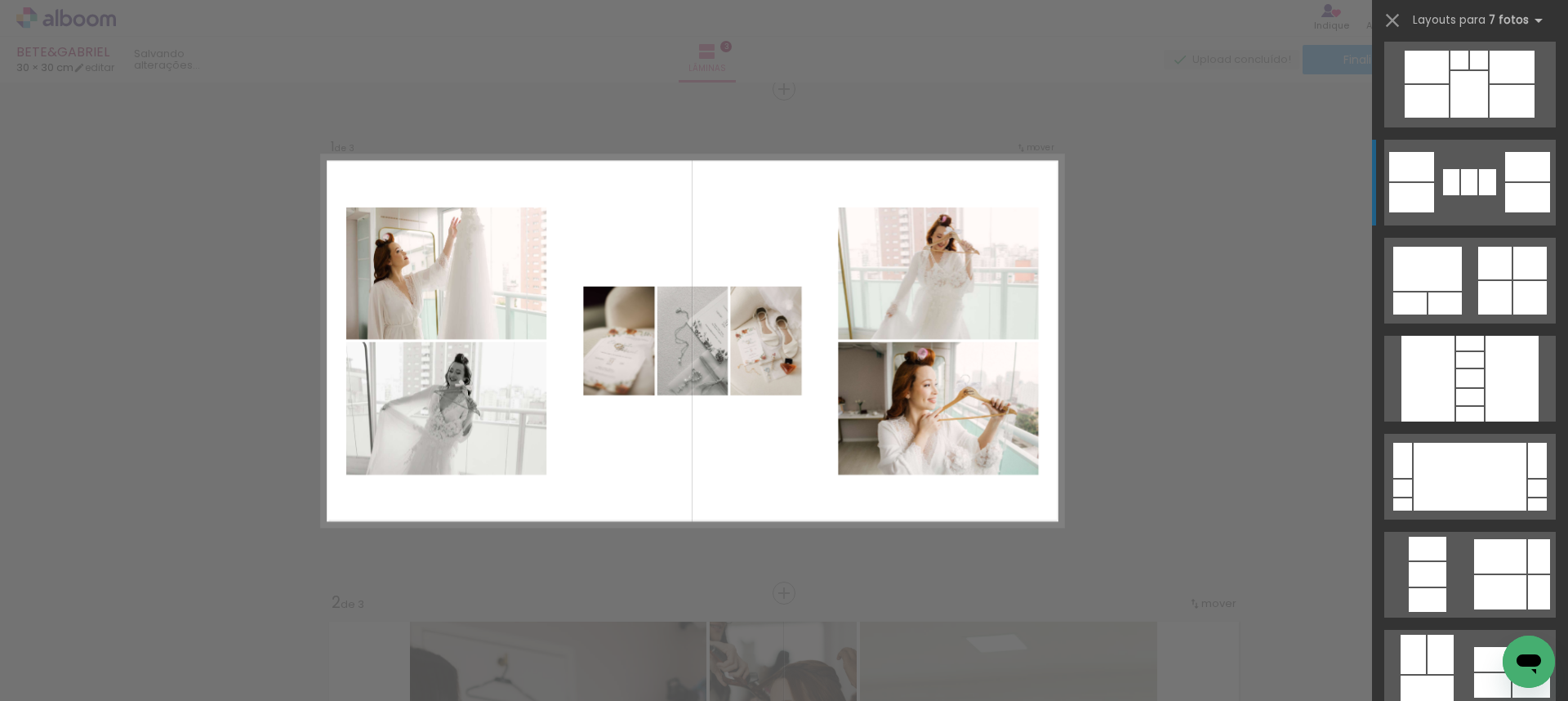
scroll to position [8819, 0]
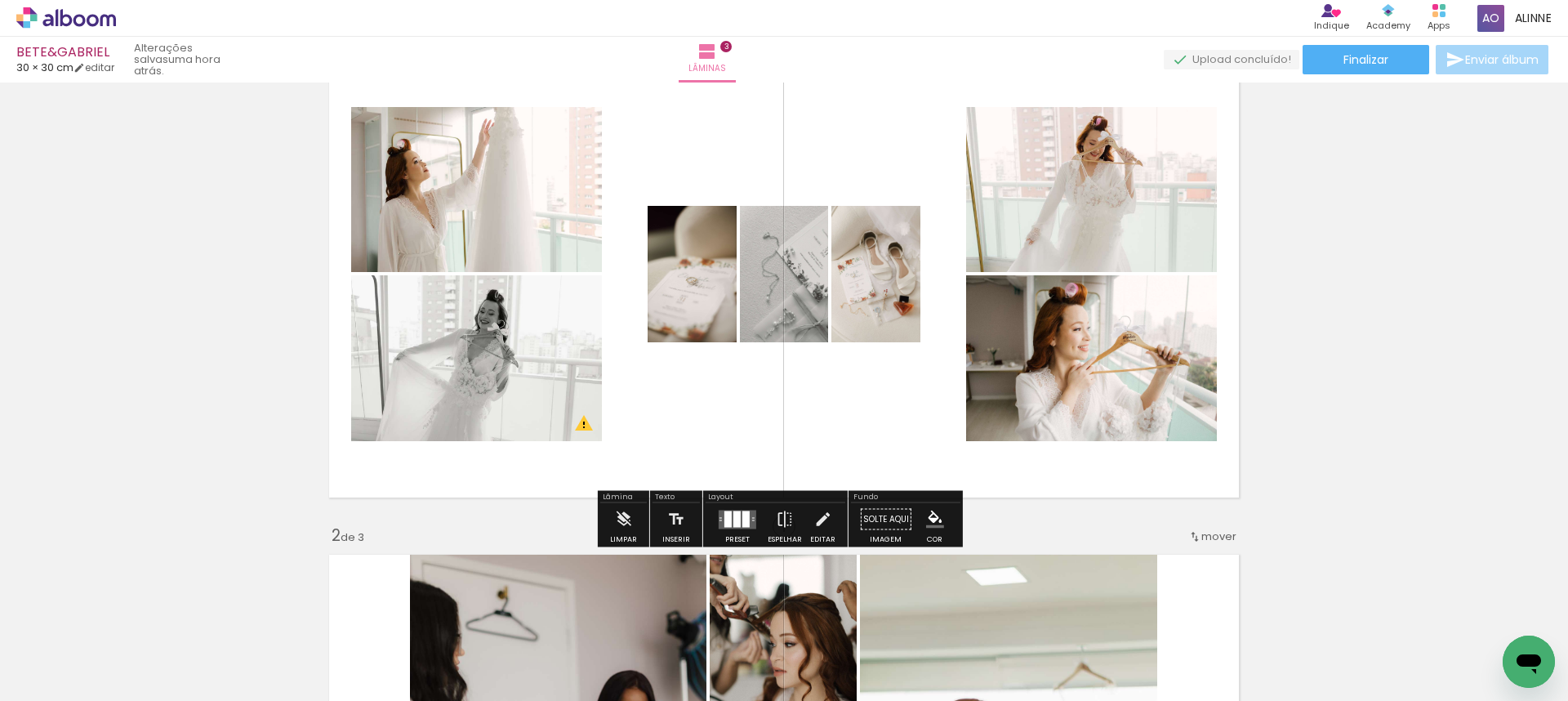
scroll to position [154, 0]
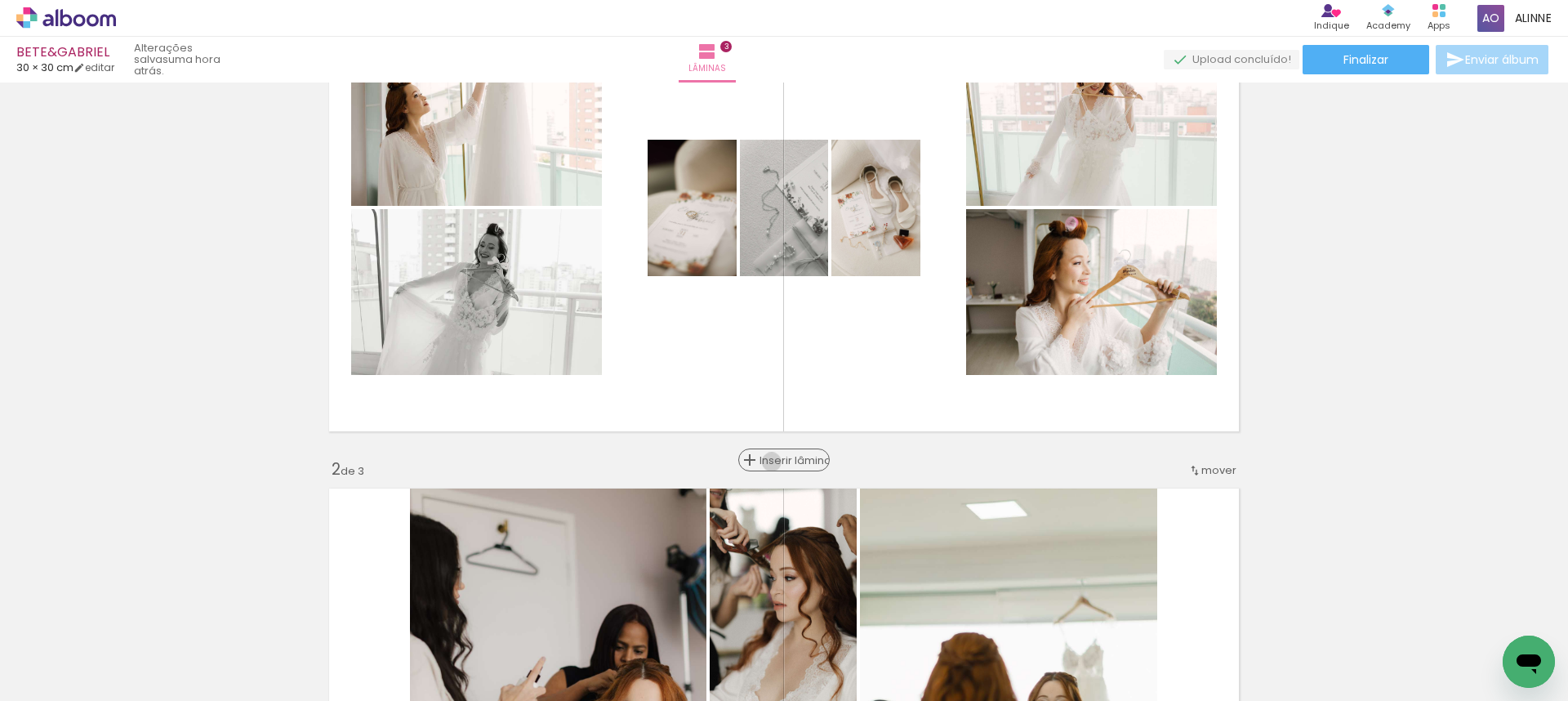
click at [780, 461] on span "Inserir lâmina" at bounding box center [791, 459] width 64 height 10
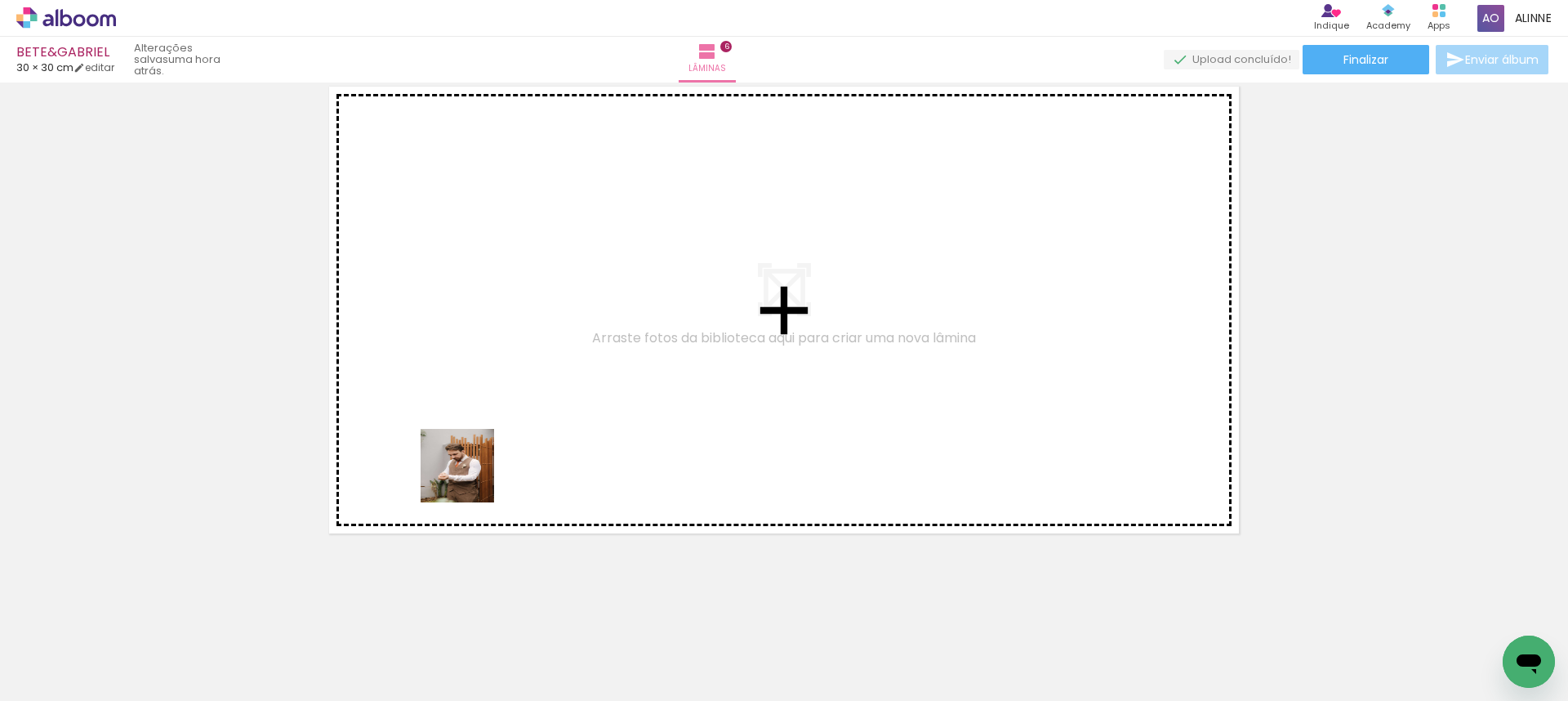
drag, startPoint x: 257, startPoint y: 659, endPoint x: 577, endPoint y: 388, distance: 419.3
click at [577, 388] on quentale-workspace at bounding box center [784, 350] width 1568 height 701
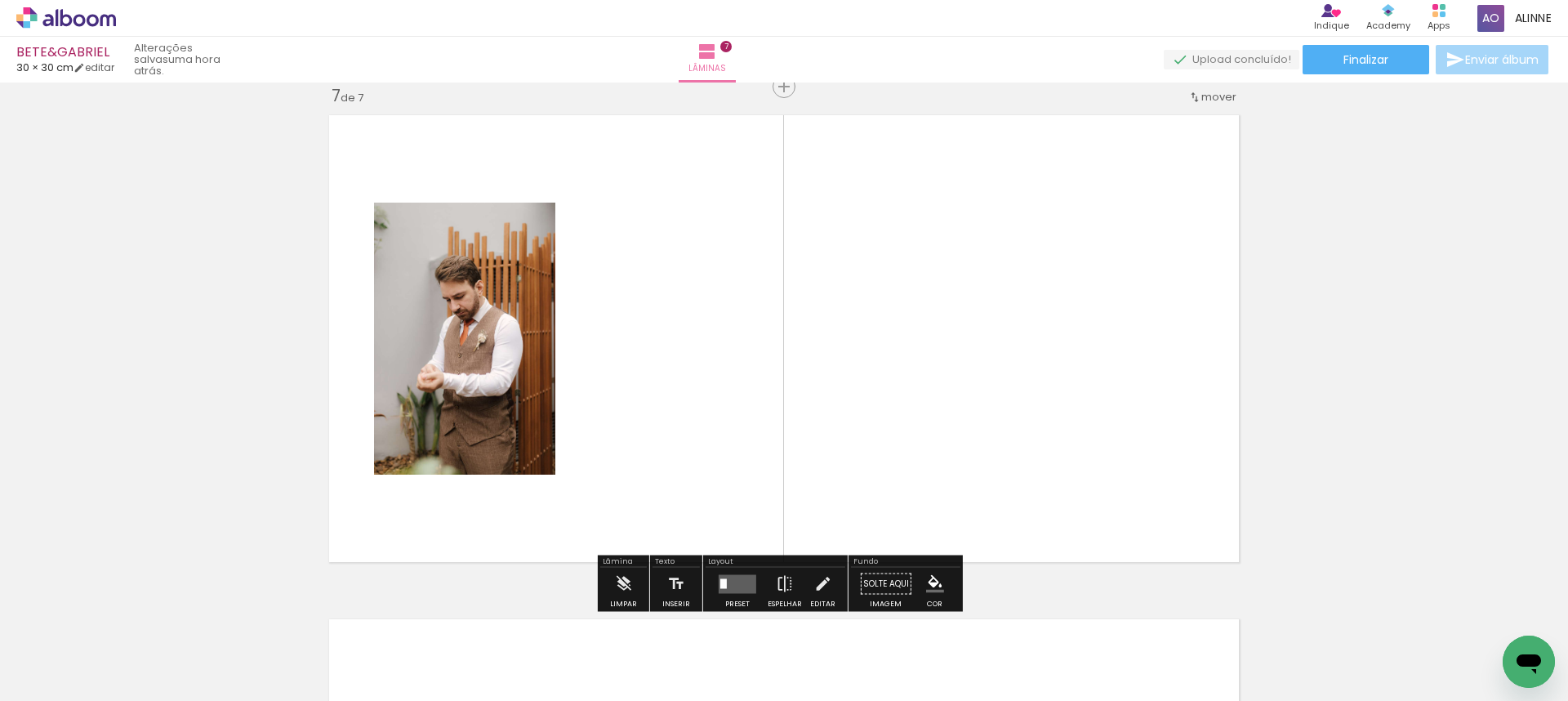
scroll to position [3044, 0]
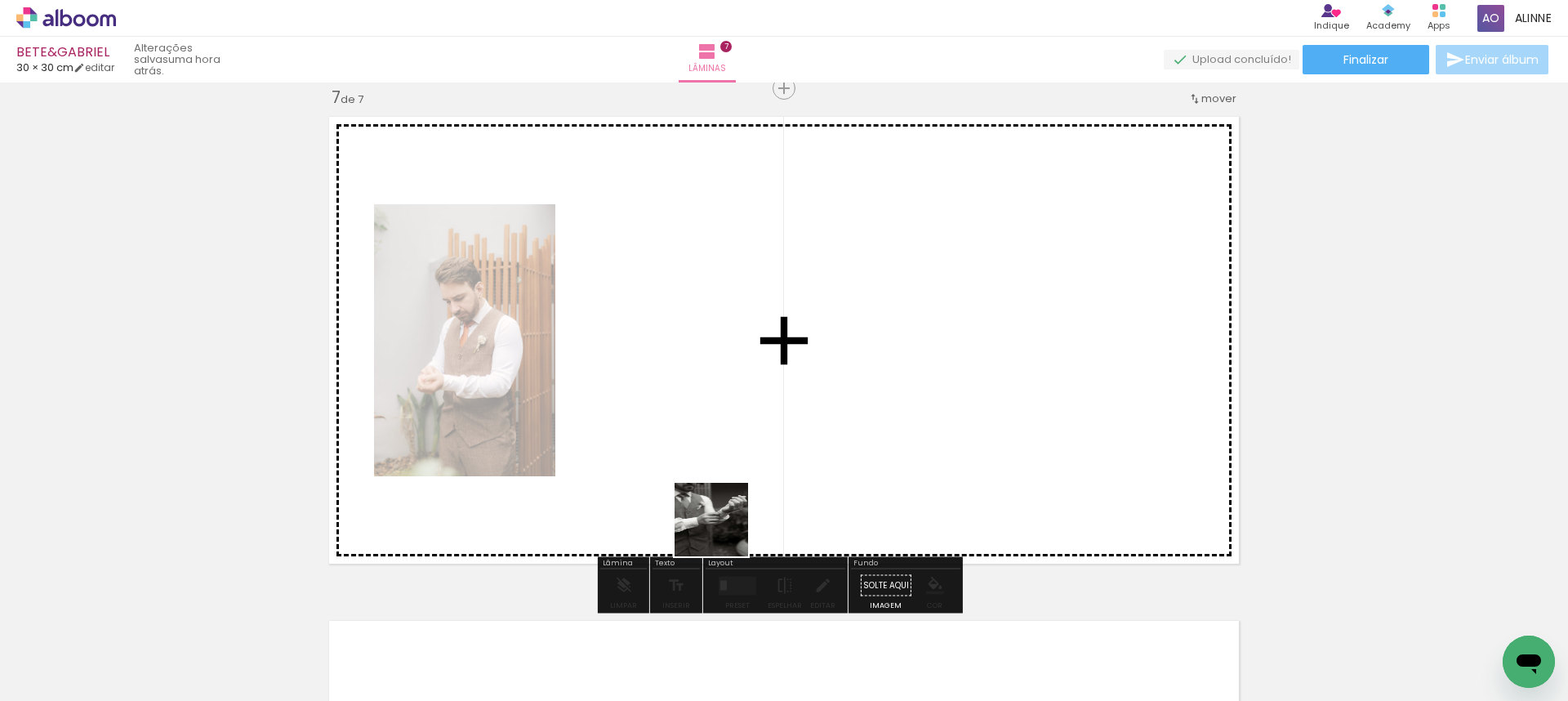
drag, startPoint x: 729, startPoint y: 600, endPoint x: 716, endPoint y: 439, distance: 161.5
click at [716, 439] on quentale-workspace at bounding box center [784, 350] width 1568 height 701
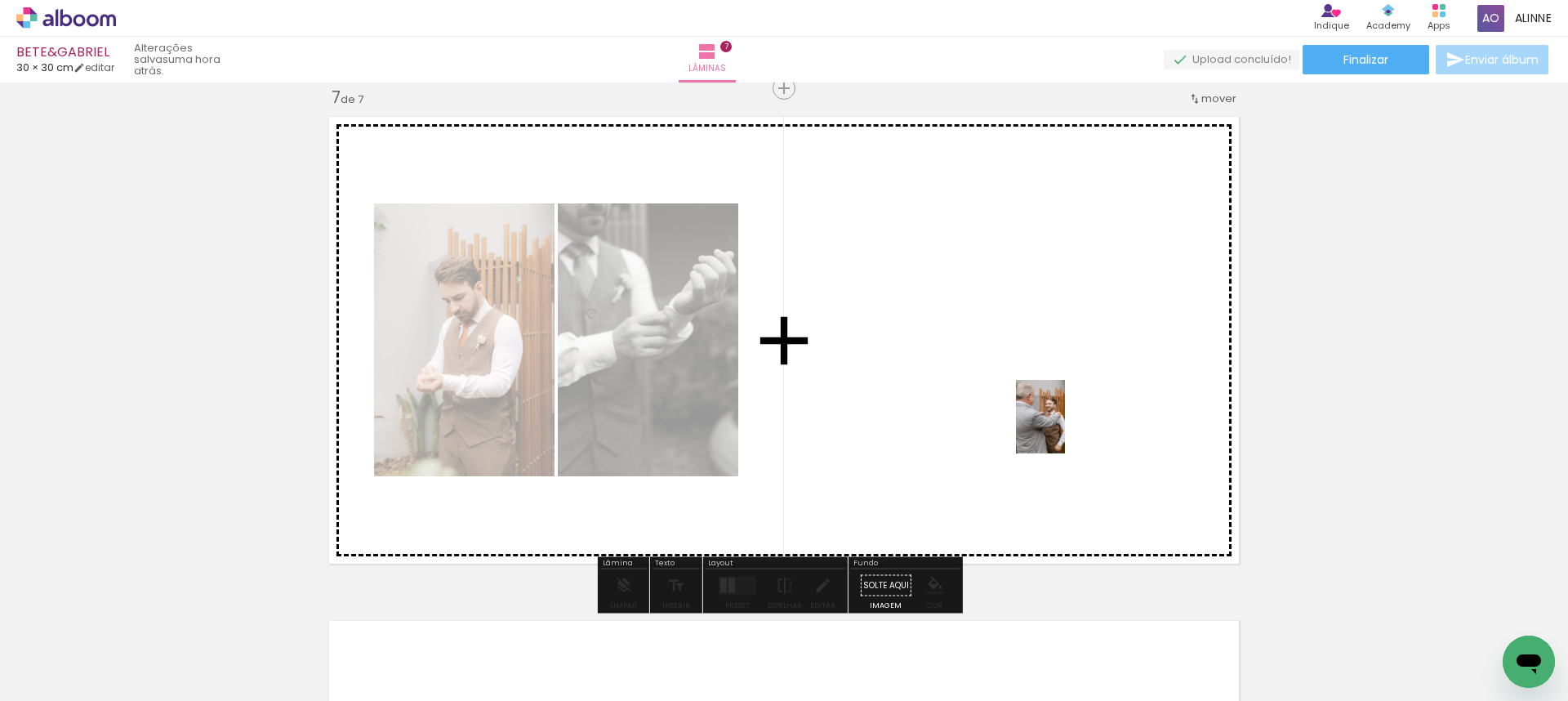
drag, startPoint x: 1177, startPoint y: 645, endPoint x: 1065, endPoint y: 429, distance: 243.3
click at [1065, 429] on quentale-workspace at bounding box center [784, 350] width 1568 height 701
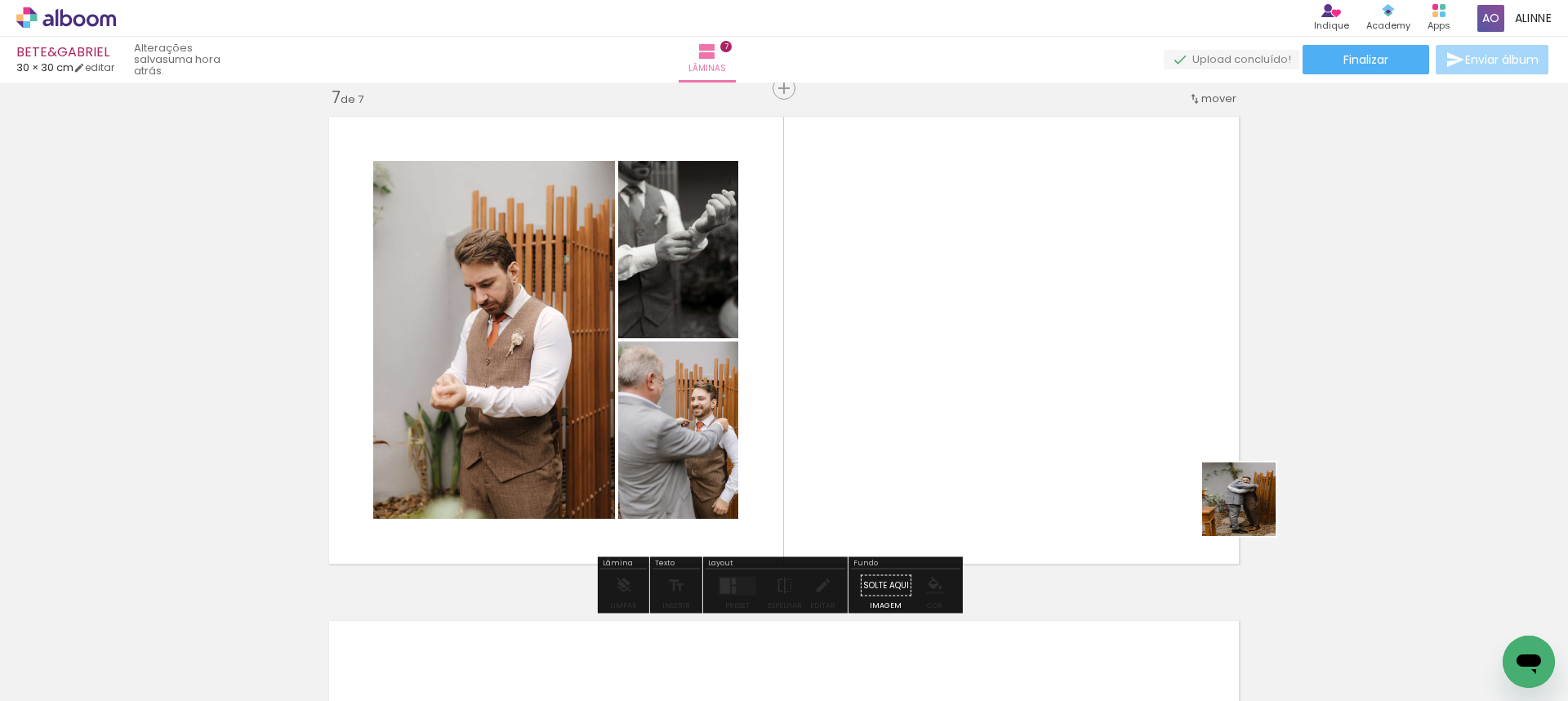
drag, startPoint x: 1303, startPoint y: 571, endPoint x: 1448, endPoint y: 640, distance: 160.6
click at [1165, 432] on quentale-workspace at bounding box center [784, 350] width 1568 height 701
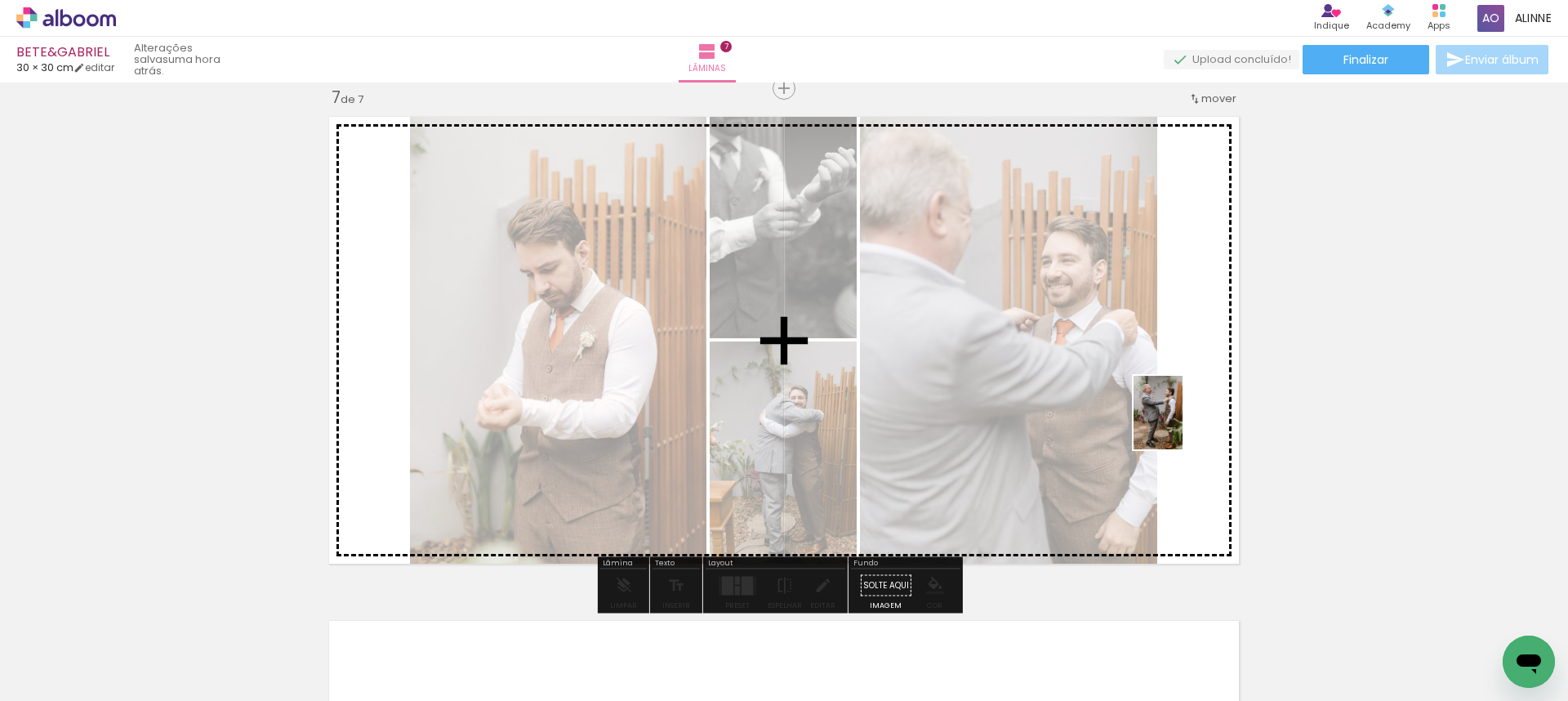
drag, startPoint x: 1440, startPoint y: 652, endPoint x: 1295, endPoint y: 553, distance: 175.6
click at [1171, 419] on quentale-workspace at bounding box center [784, 350] width 1568 height 701
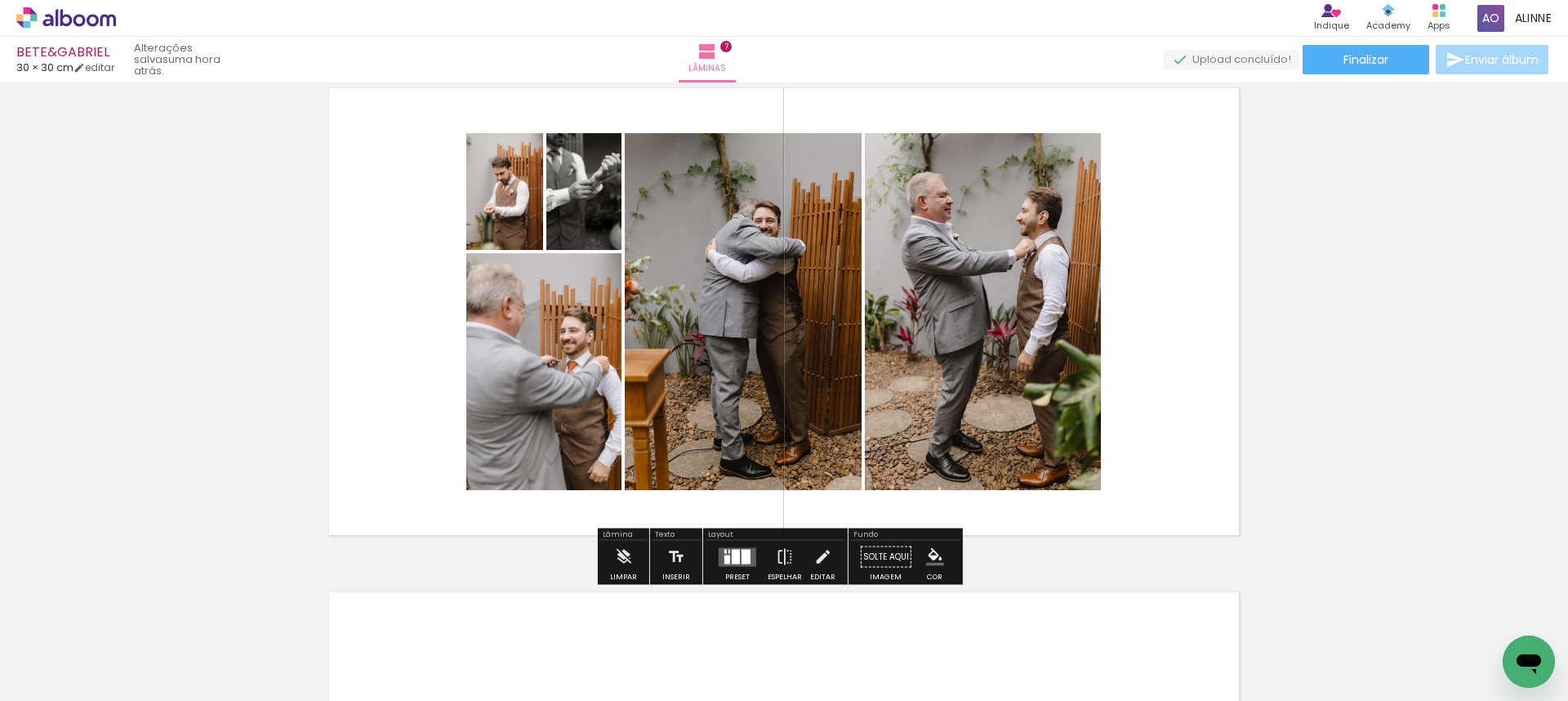
scroll to position [3208, 0]
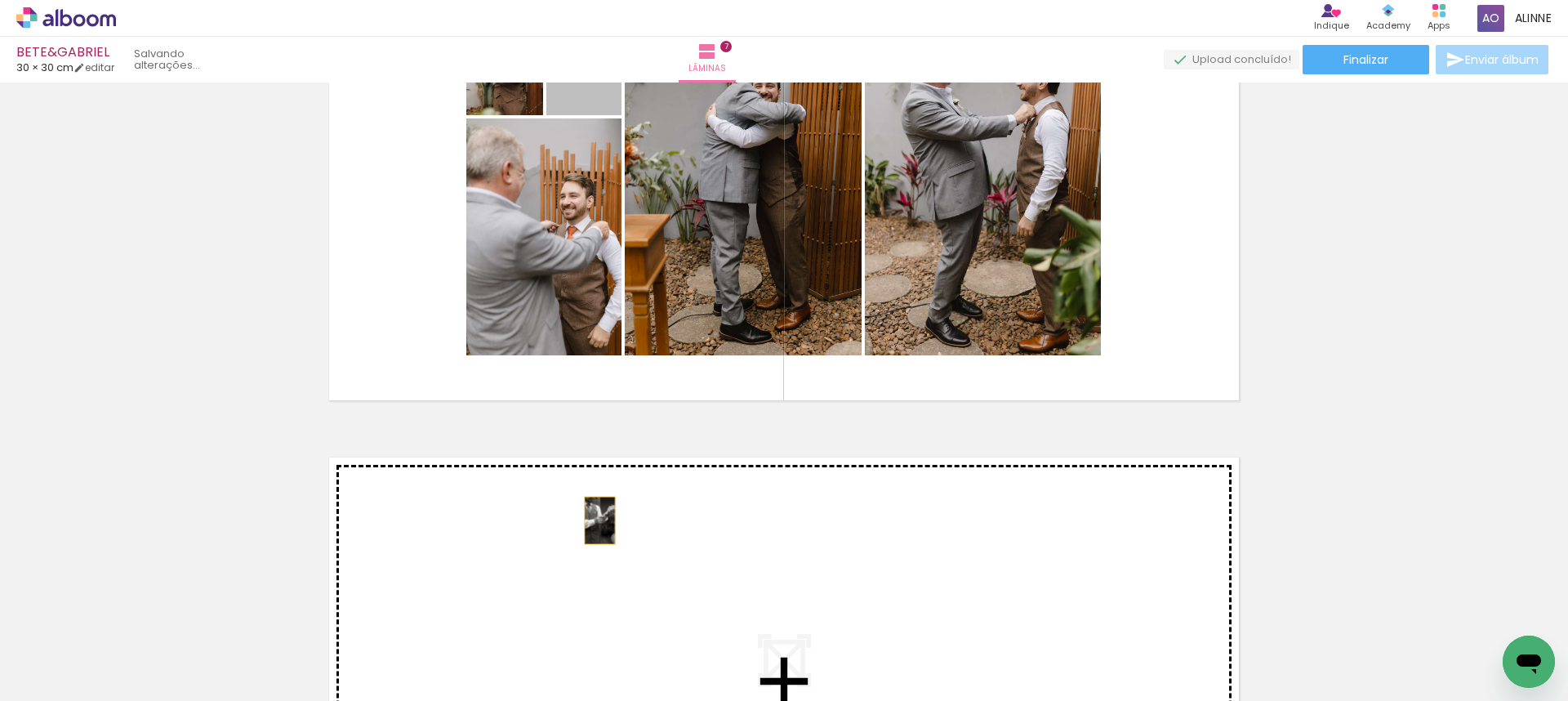
drag, startPoint x: 555, startPoint y: 100, endPoint x: 594, endPoint y: 520, distance: 421.8
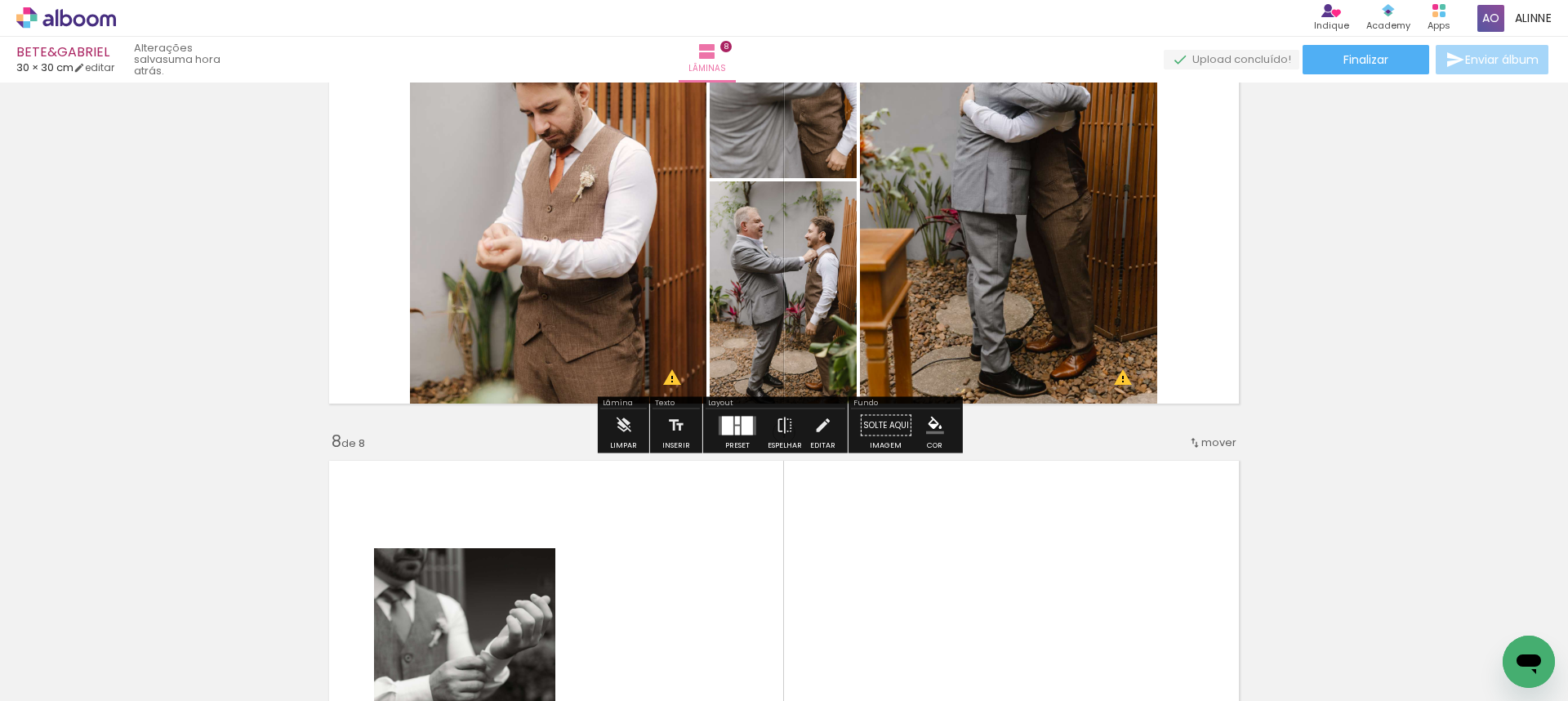
scroll to position [3188, 0]
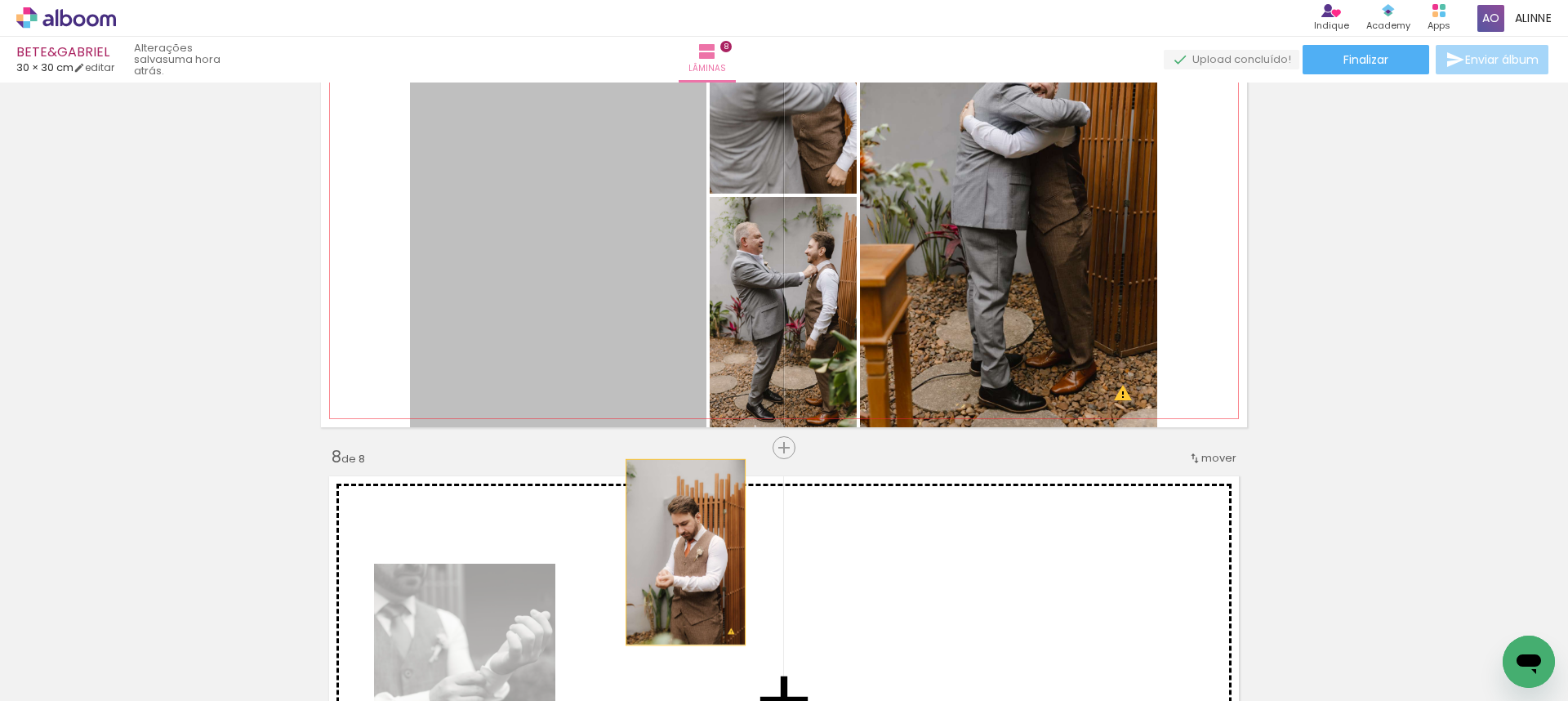
drag, startPoint x: 589, startPoint y: 238, endPoint x: 680, endPoint y: 555, distance: 329.8
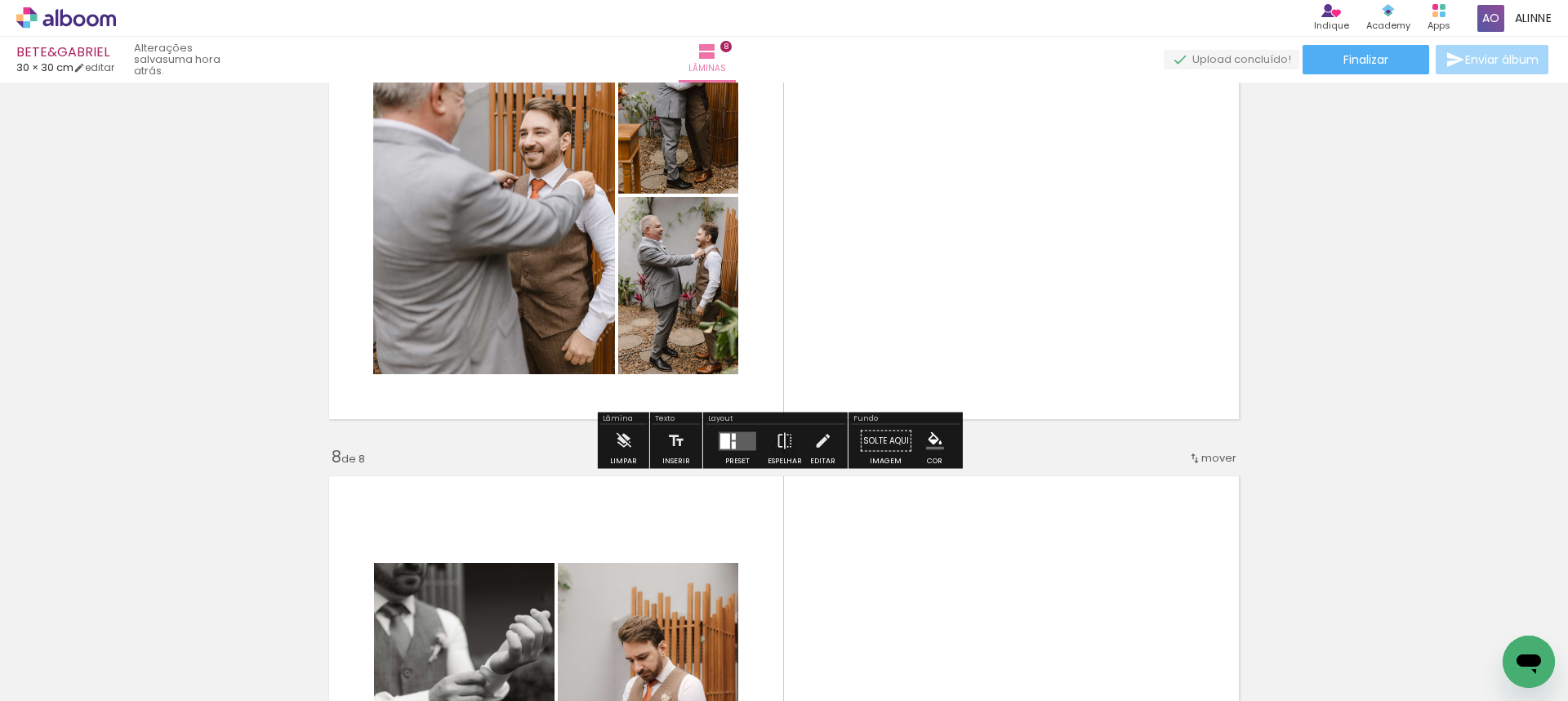
scroll to position [3059, 0]
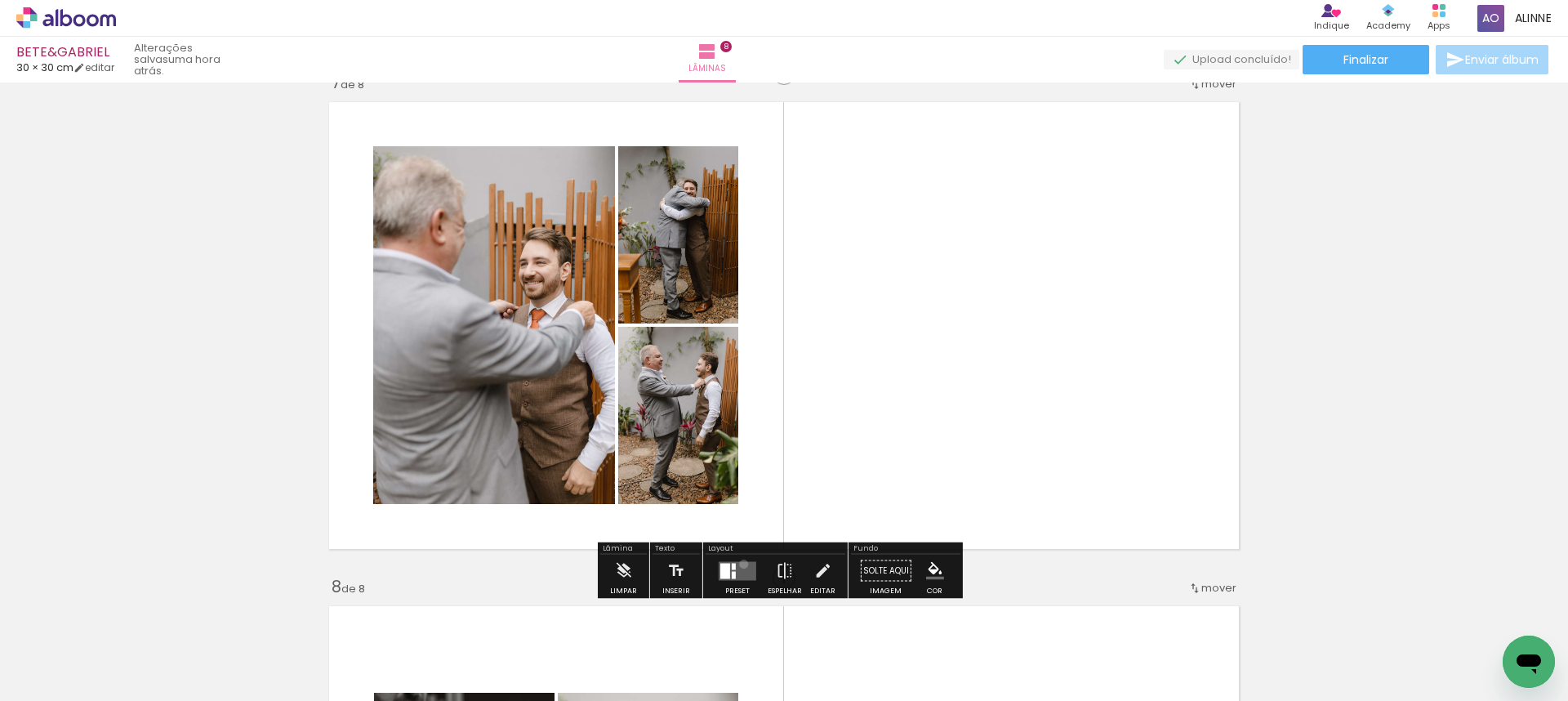
click at [739, 564] on quentale-layouter at bounding box center [737, 570] width 38 height 19
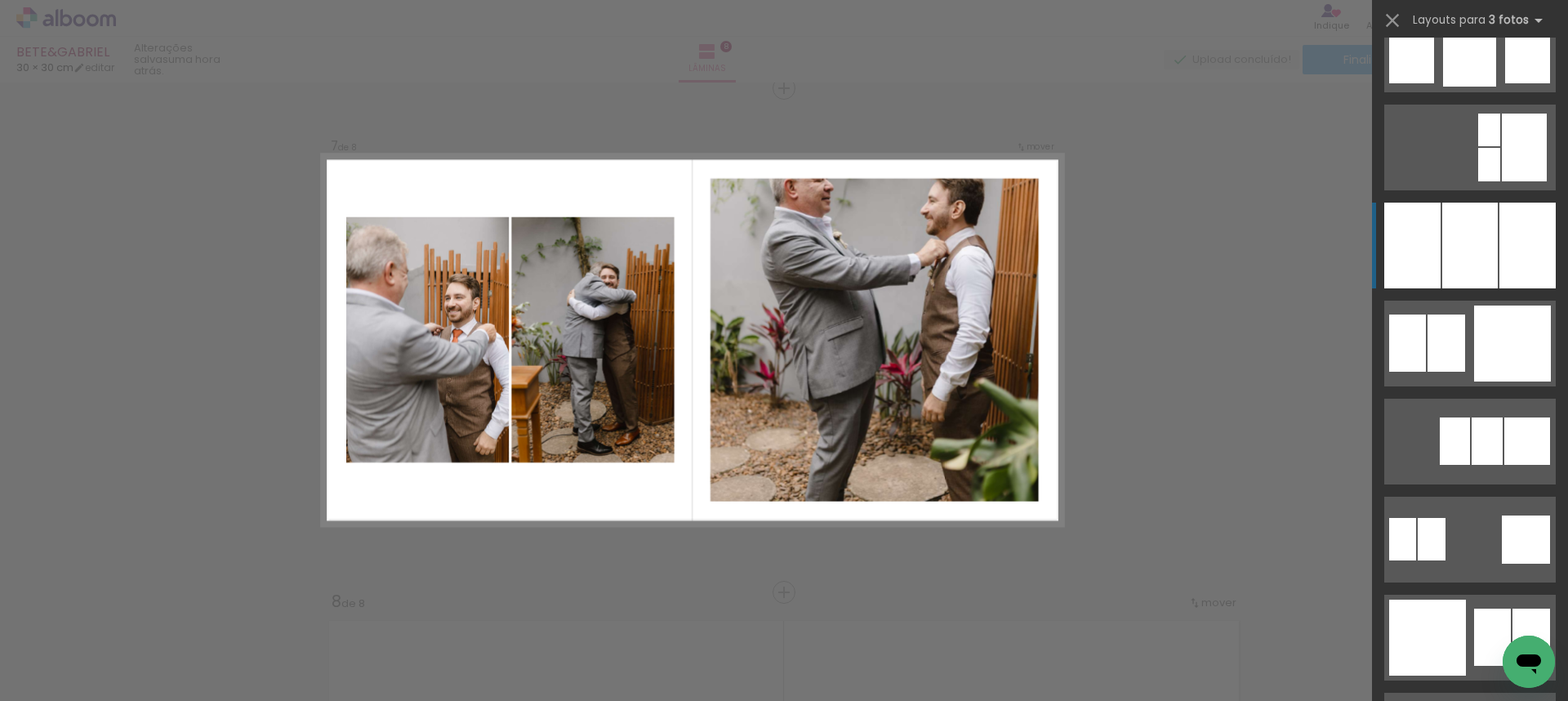
scroll to position [1421, 0]
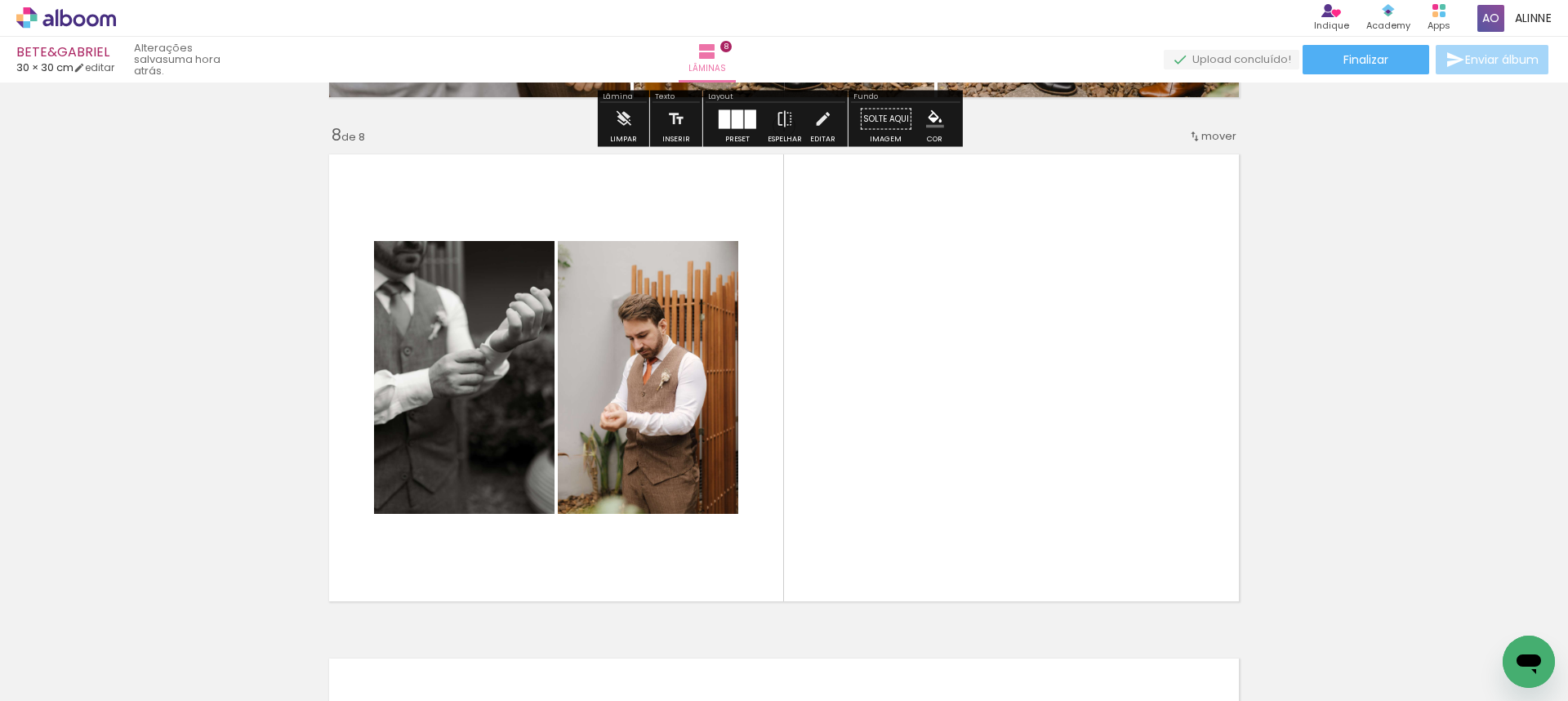
scroll to position [3574, 0]
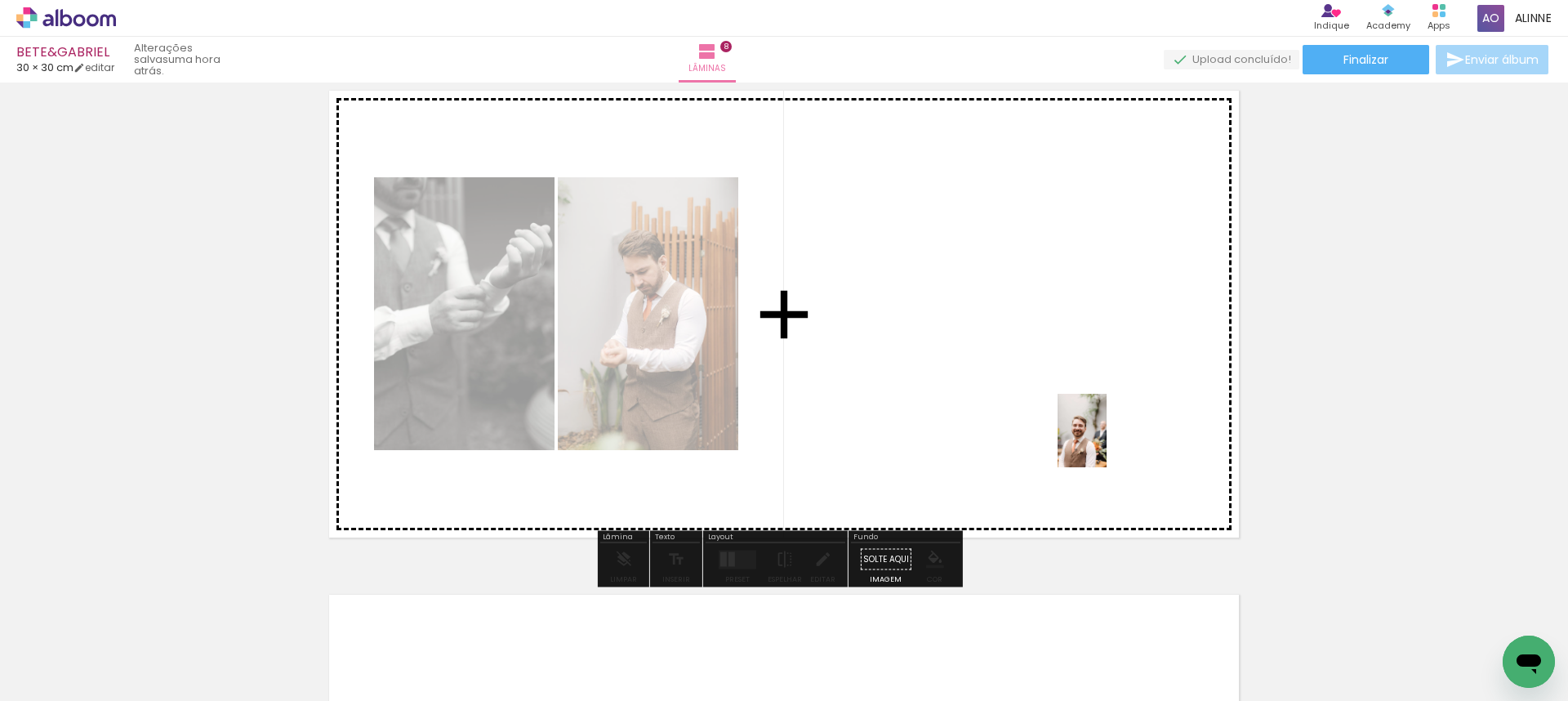
drag, startPoint x: 1302, startPoint y: 666, endPoint x: 1378, endPoint y: 668, distance: 76.0
click at [1092, 432] on quentale-workspace at bounding box center [784, 350] width 1568 height 701
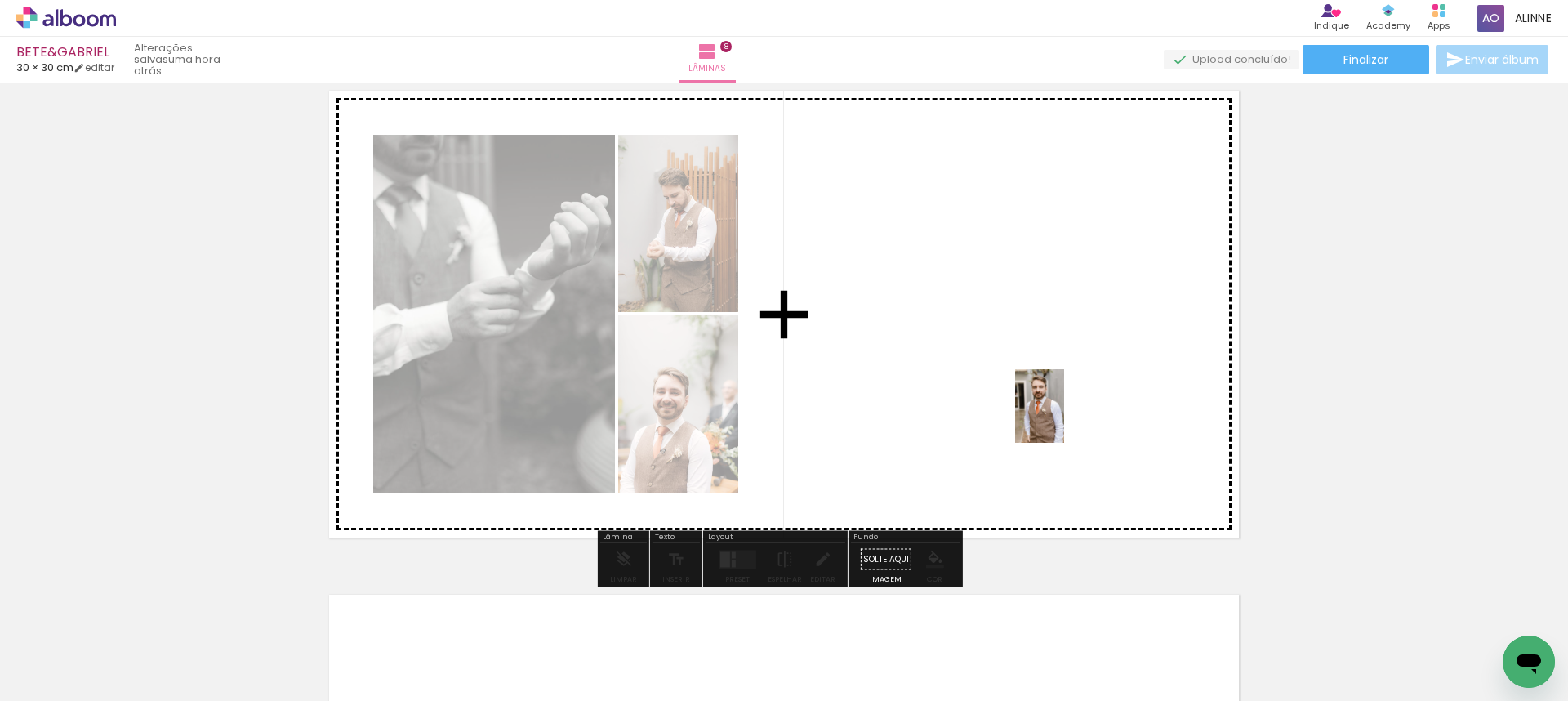
drag, startPoint x: 1297, startPoint y: 605, endPoint x: 1064, endPoint y: 418, distance: 298.8
click at [1064, 418] on quentale-workspace at bounding box center [784, 350] width 1568 height 701
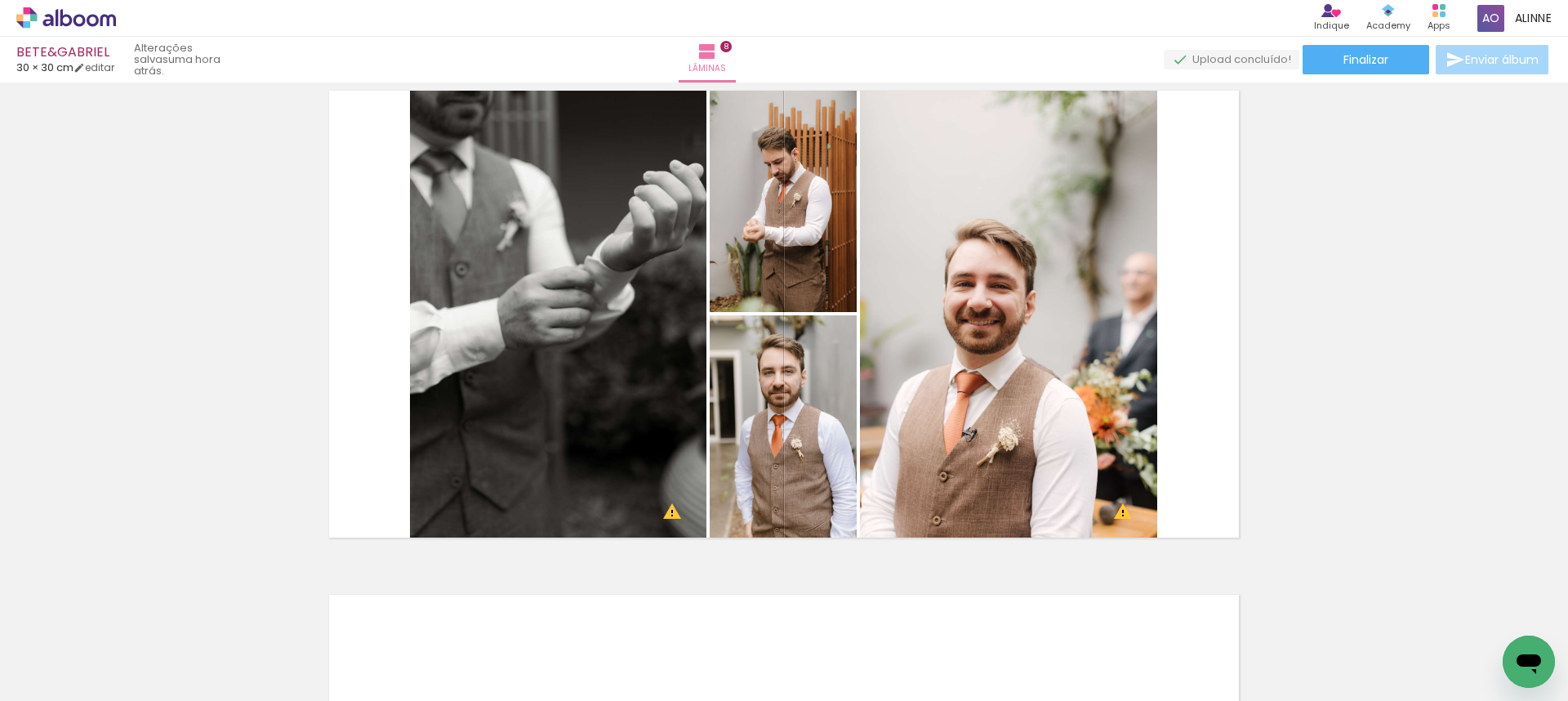
scroll to position [0, 1164]
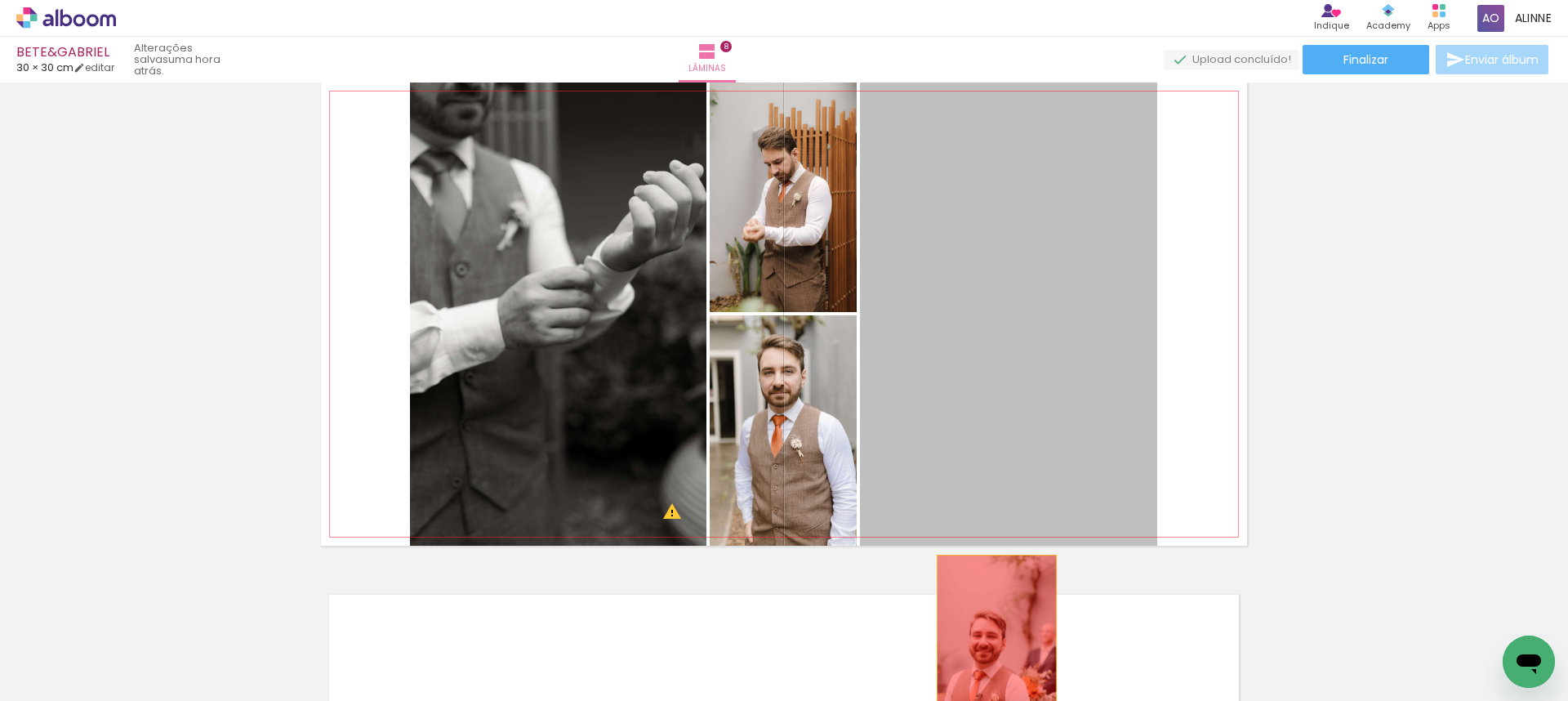
drag, startPoint x: 997, startPoint y: 382, endPoint x: 991, endPoint y: 649, distance: 267.1
click at [991, 649] on quentale-workspace at bounding box center [784, 350] width 1568 height 701
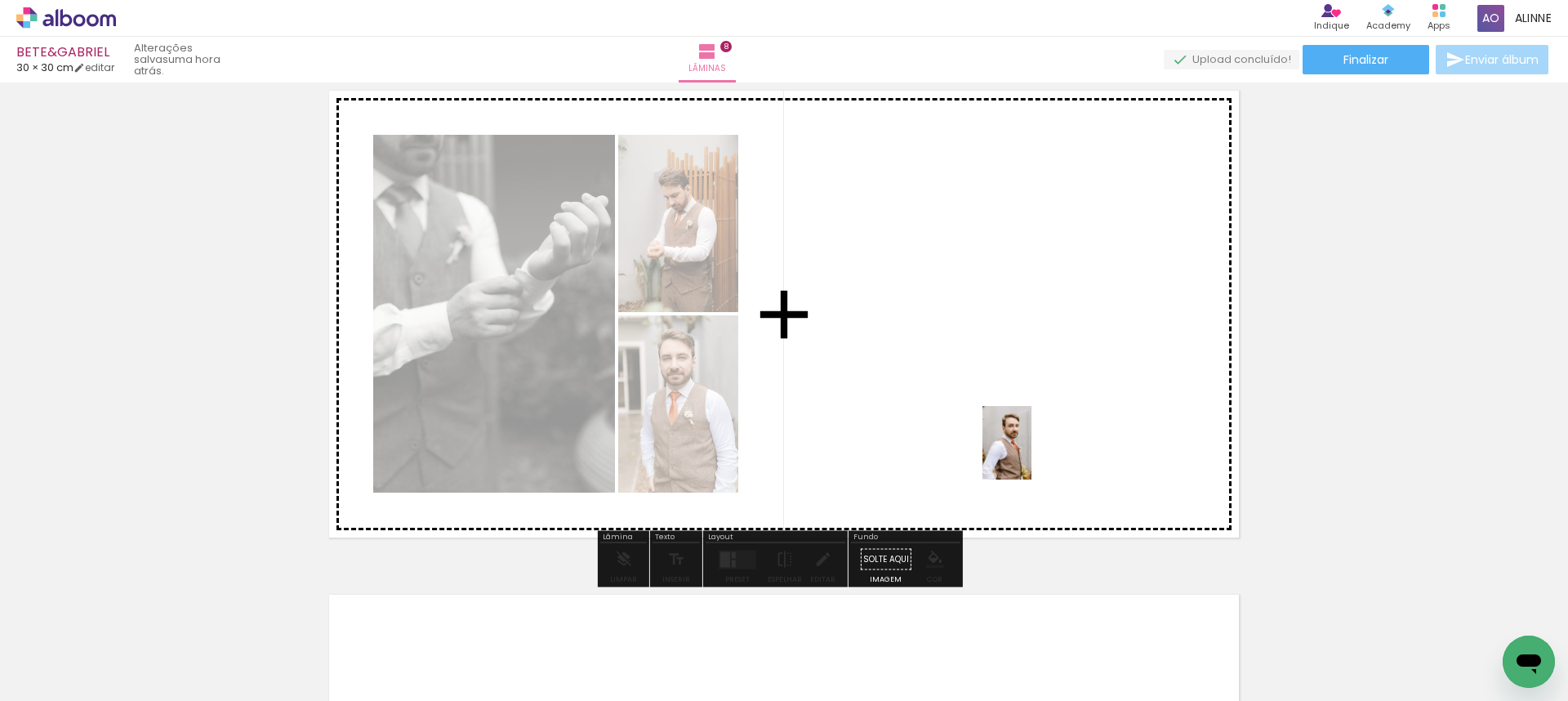
drag, startPoint x: 1200, startPoint y: 651, endPoint x: 1031, endPoint y: 454, distance: 259.6
click at [1031, 454] on quentale-workspace at bounding box center [784, 350] width 1568 height 701
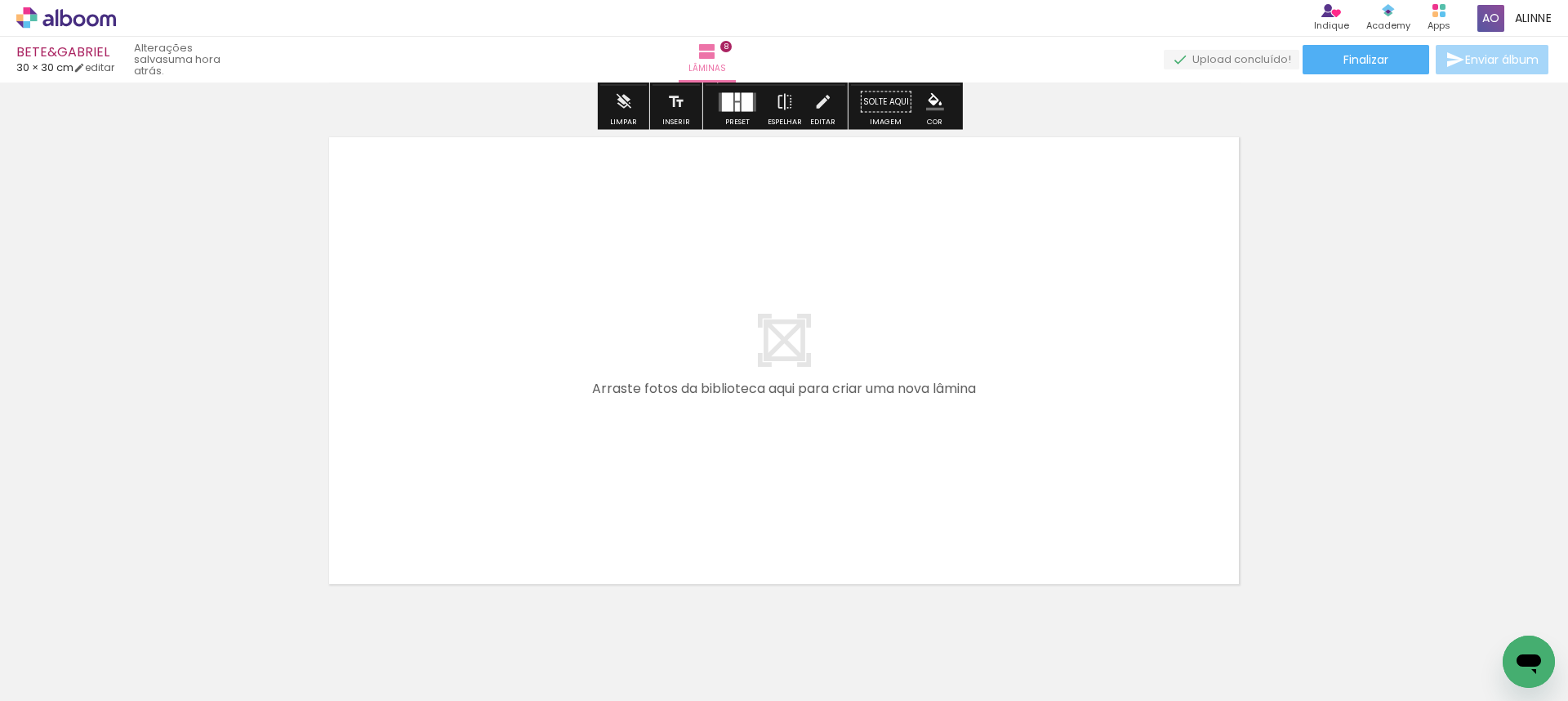
scroll to position [4032, 0]
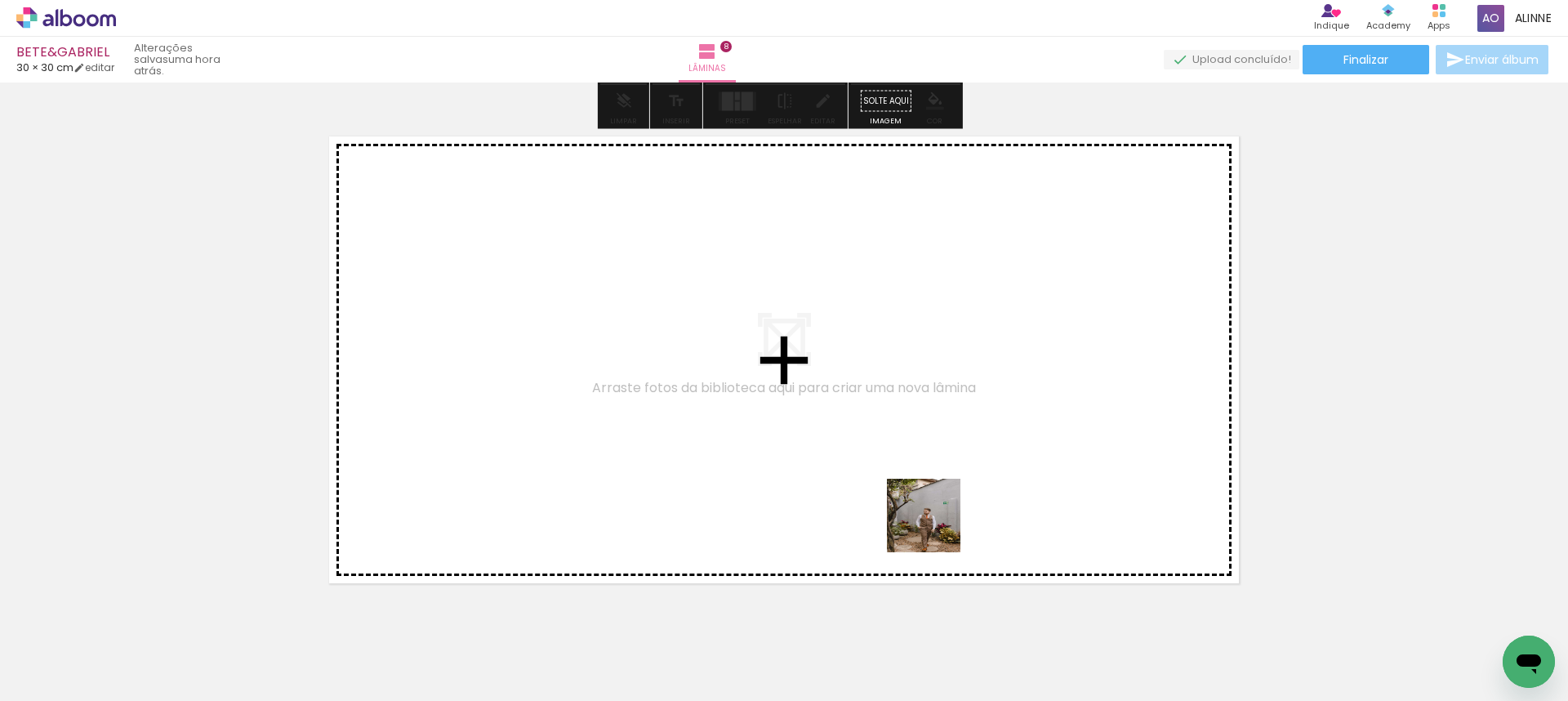
drag, startPoint x: 947, startPoint y: 655, endPoint x: 1212, endPoint y: 666, distance: 265.2
click at [924, 476] on quentale-workspace at bounding box center [784, 350] width 1568 height 701
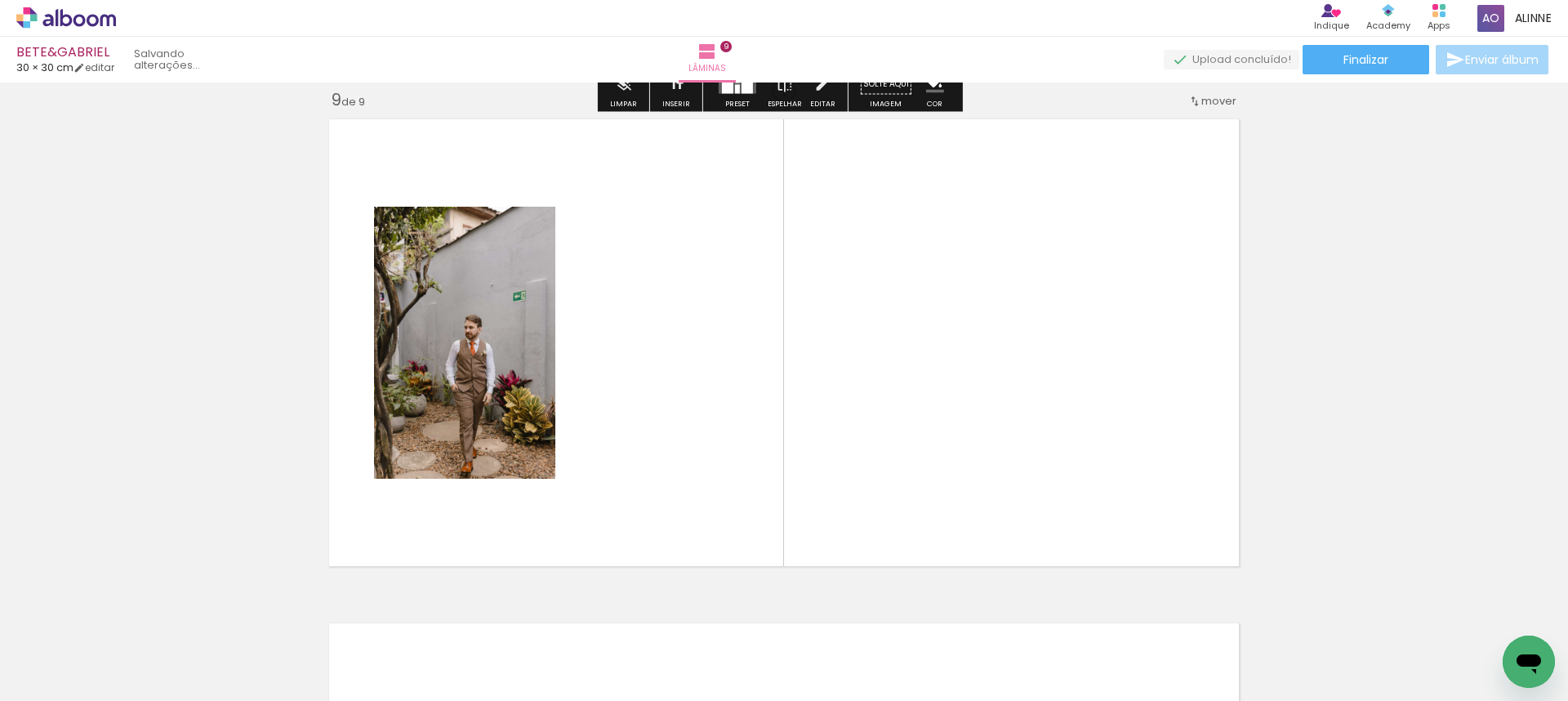
scroll to position [4051, 0]
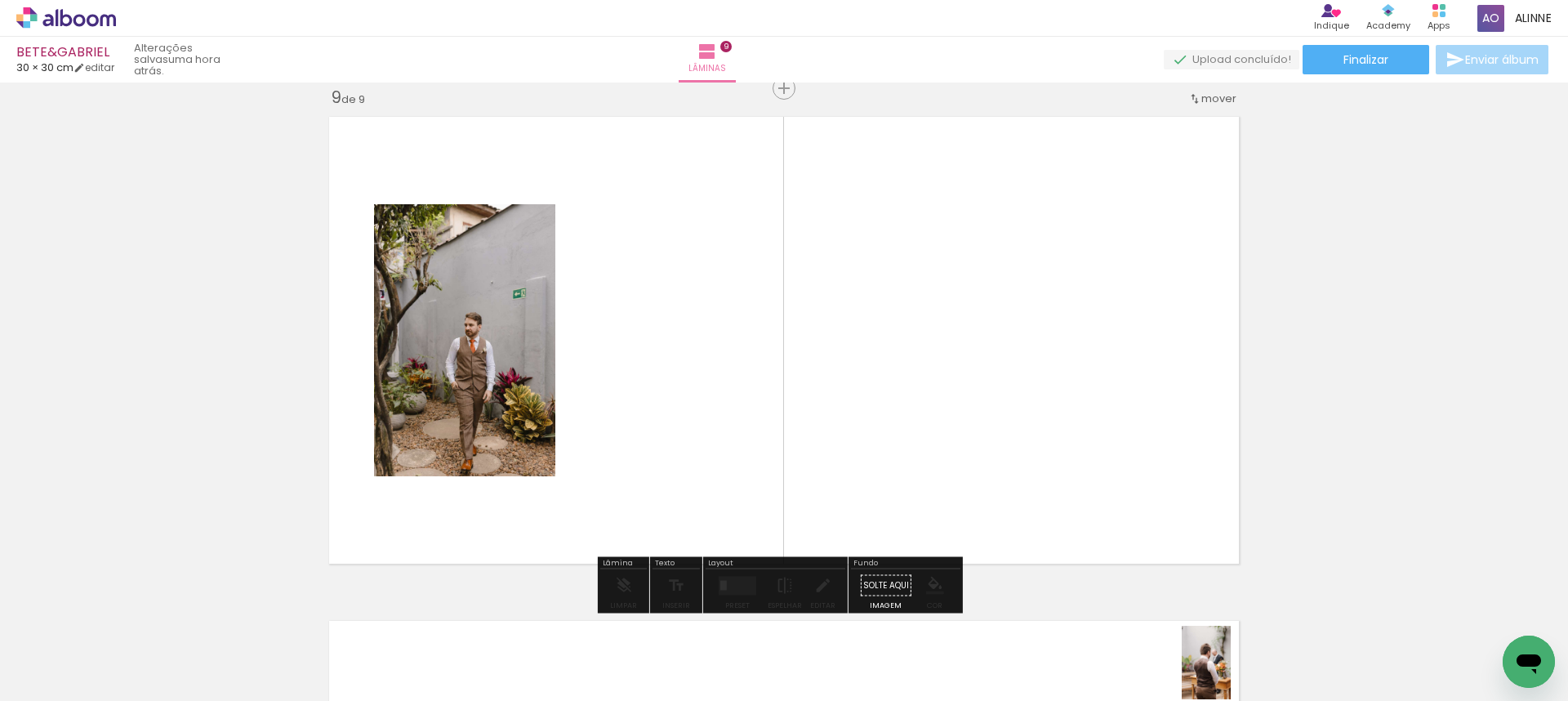
drag, startPoint x: 1149, startPoint y: 545, endPoint x: 1231, endPoint y: 674, distance: 152.9
click at [1231, 674] on div at bounding box center [1225, 645] width 54 height 81
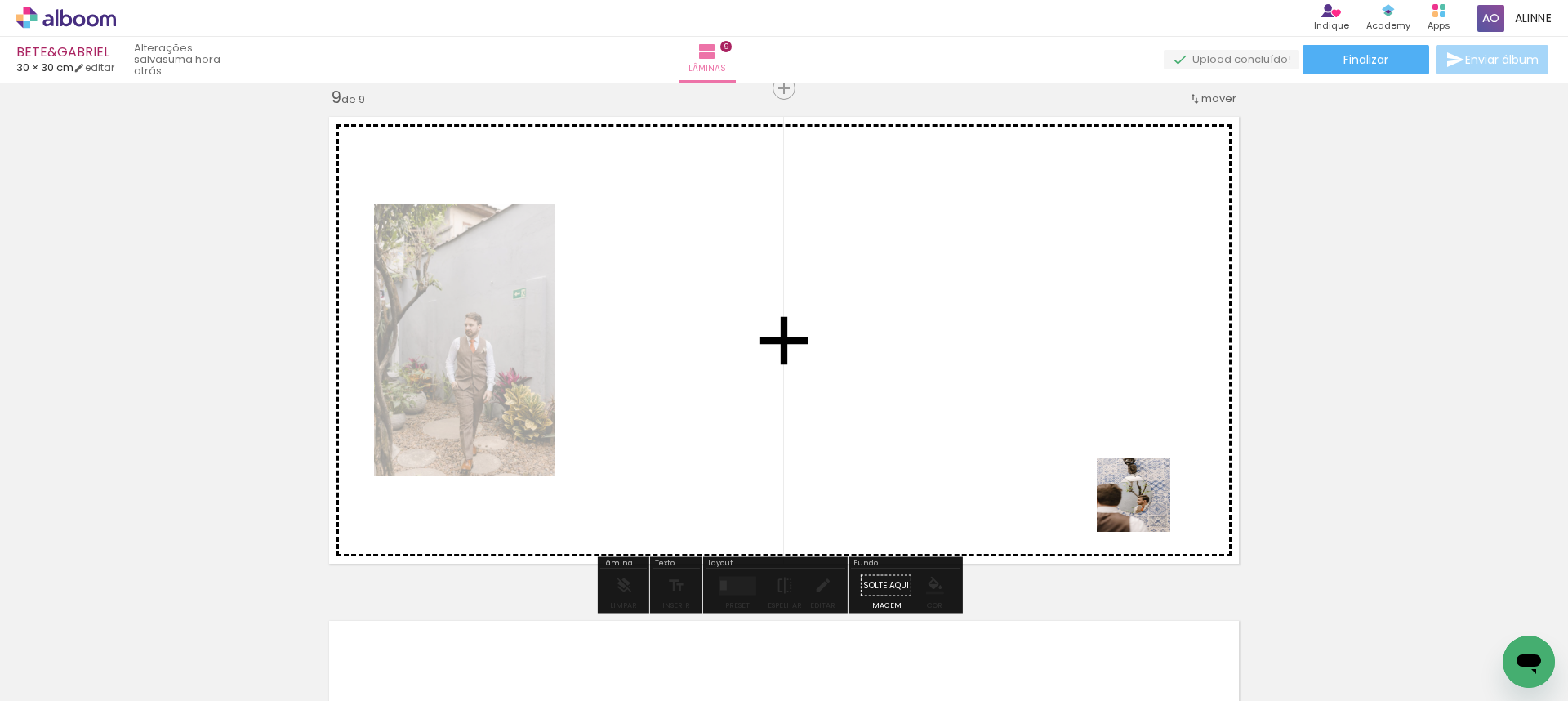
drag, startPoint x: 1335, startPoint y: 669, endPoint x: 1157, endPoint y: 473, distance: 264.8
click at [1090, 445] on quentale-workspace at bounding box center [784, 350] width 1568 height 701
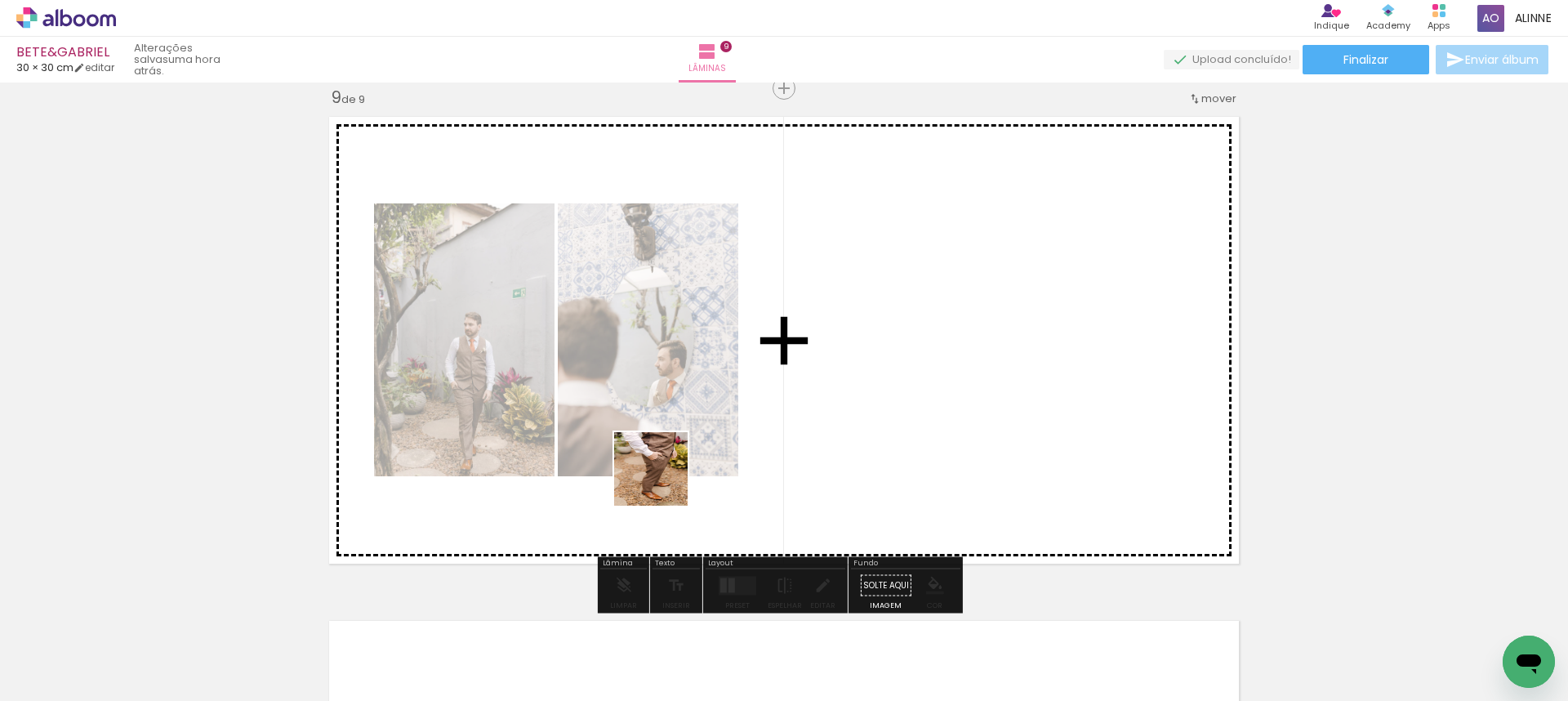
drag, startPoint x: 508, startPoint y: 660, endPoint x: 679, endPoint y: 469, distance: 256.4
click at [679, 469] on quentale-workspace at bounding box center [784, 350] width 1568 height 701
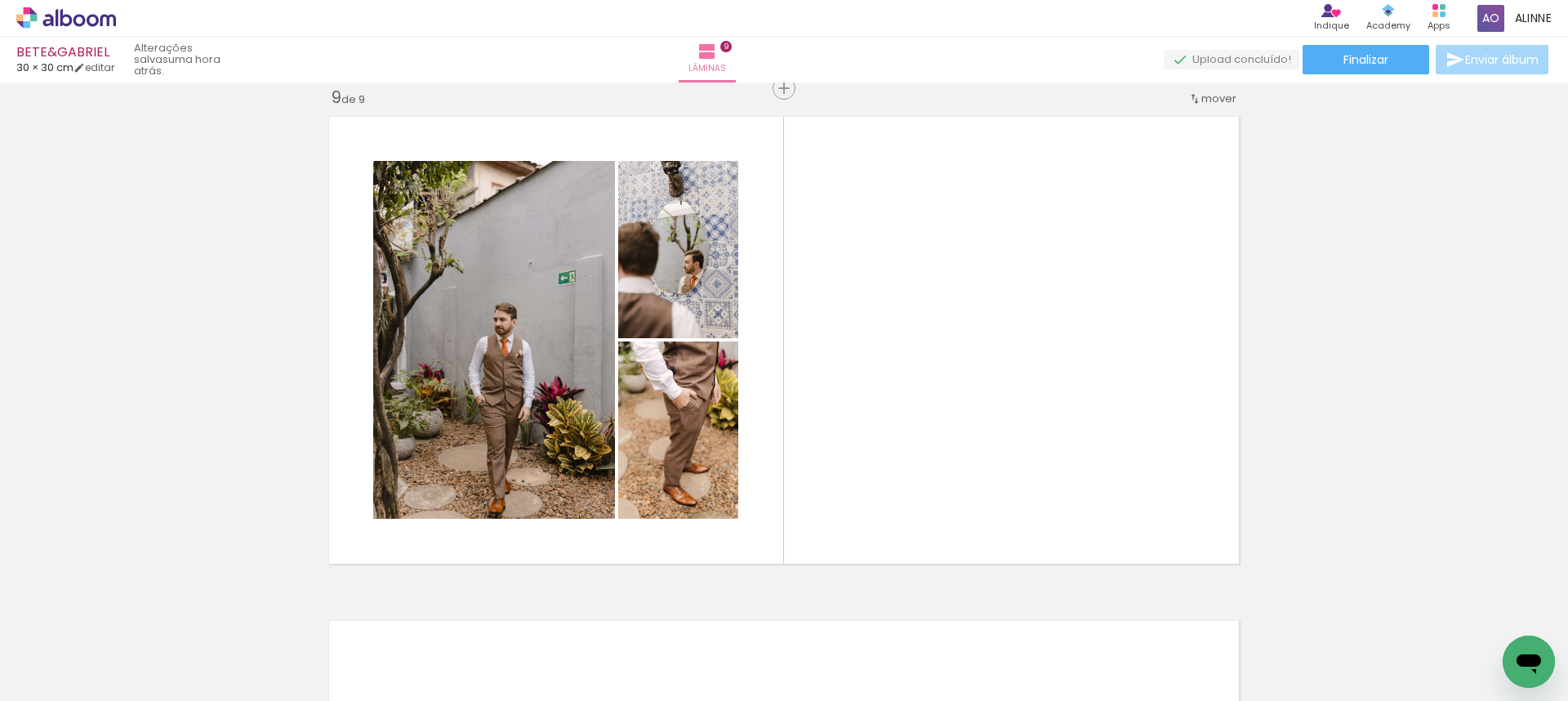
scroll to position [0, 1434]
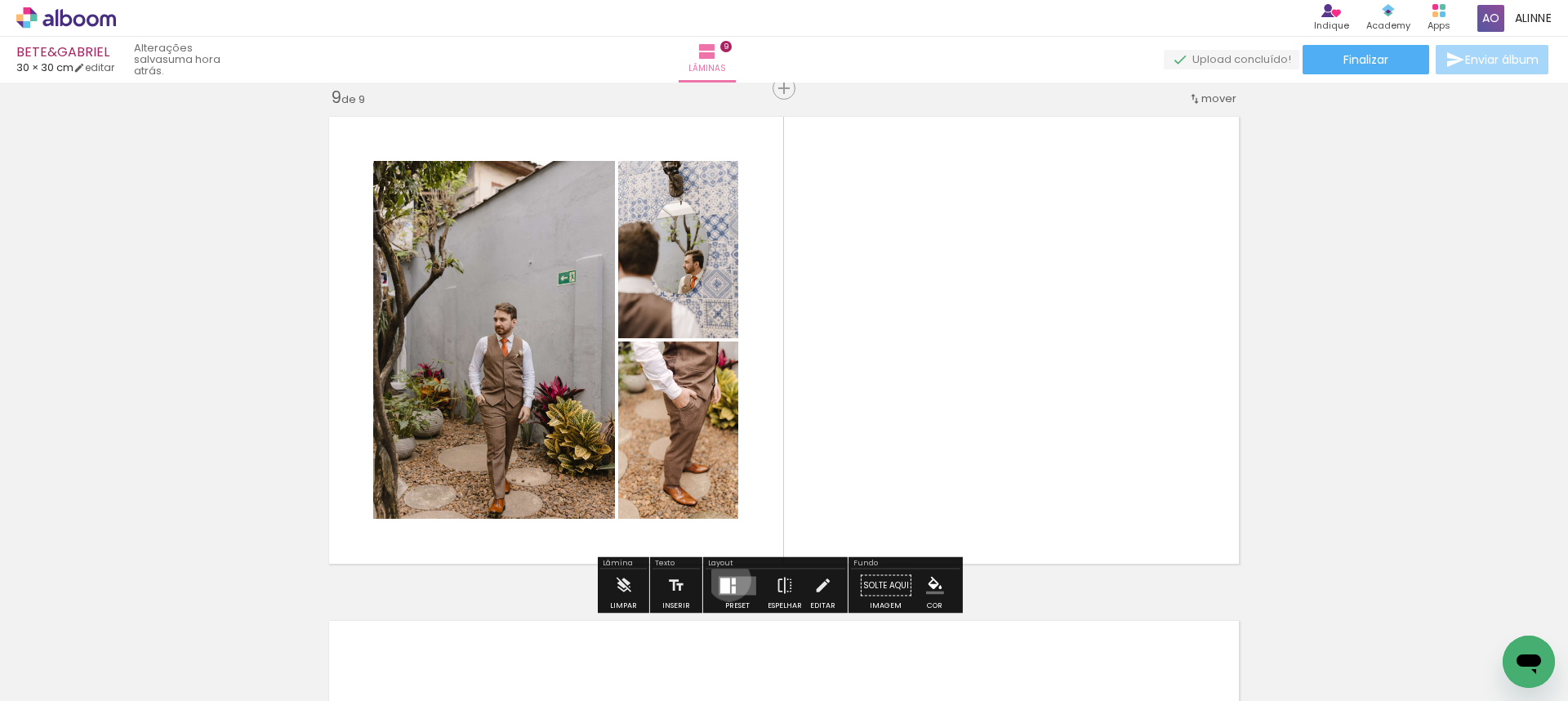
click at [725, 579] on div at bounding box center [725, 584] width 10 height 16
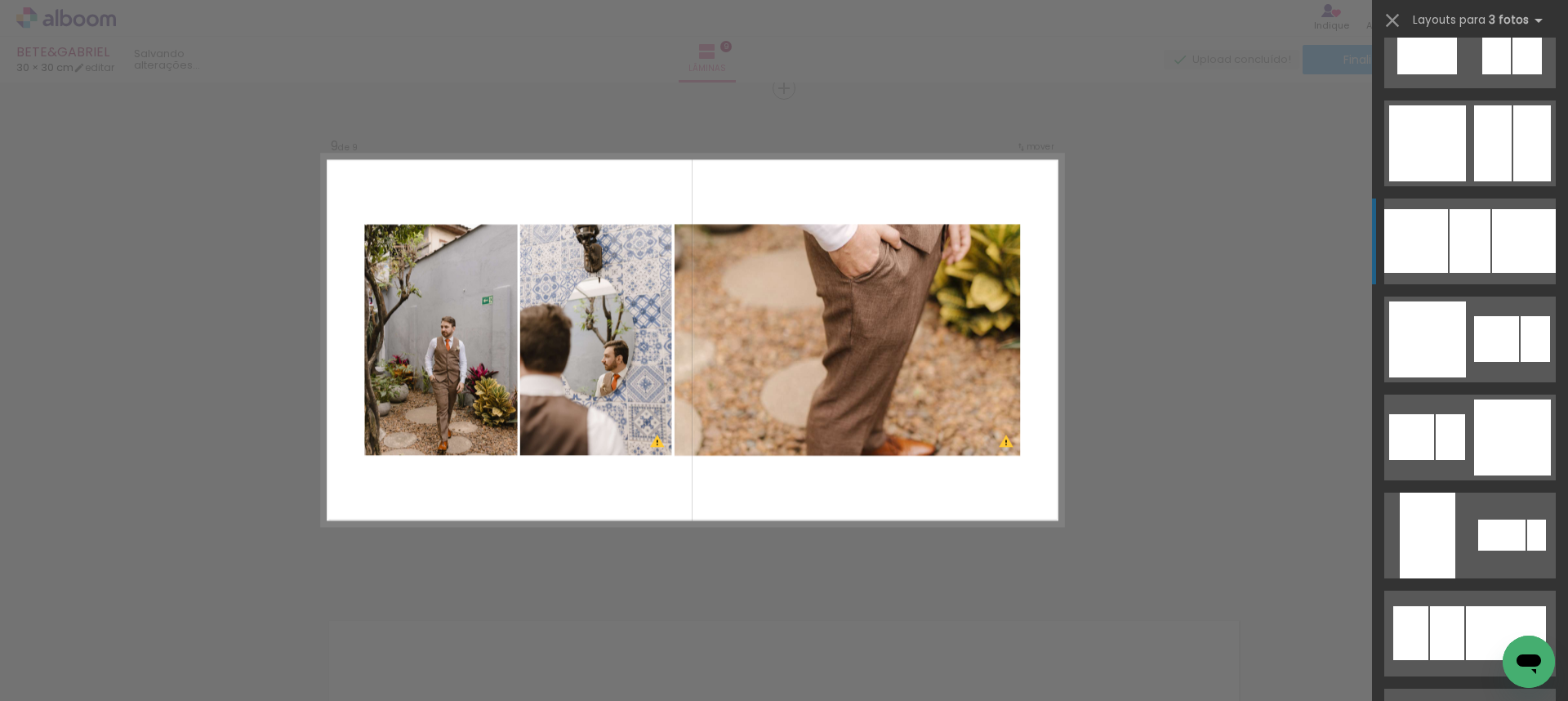
scroll to position [2494, 0]
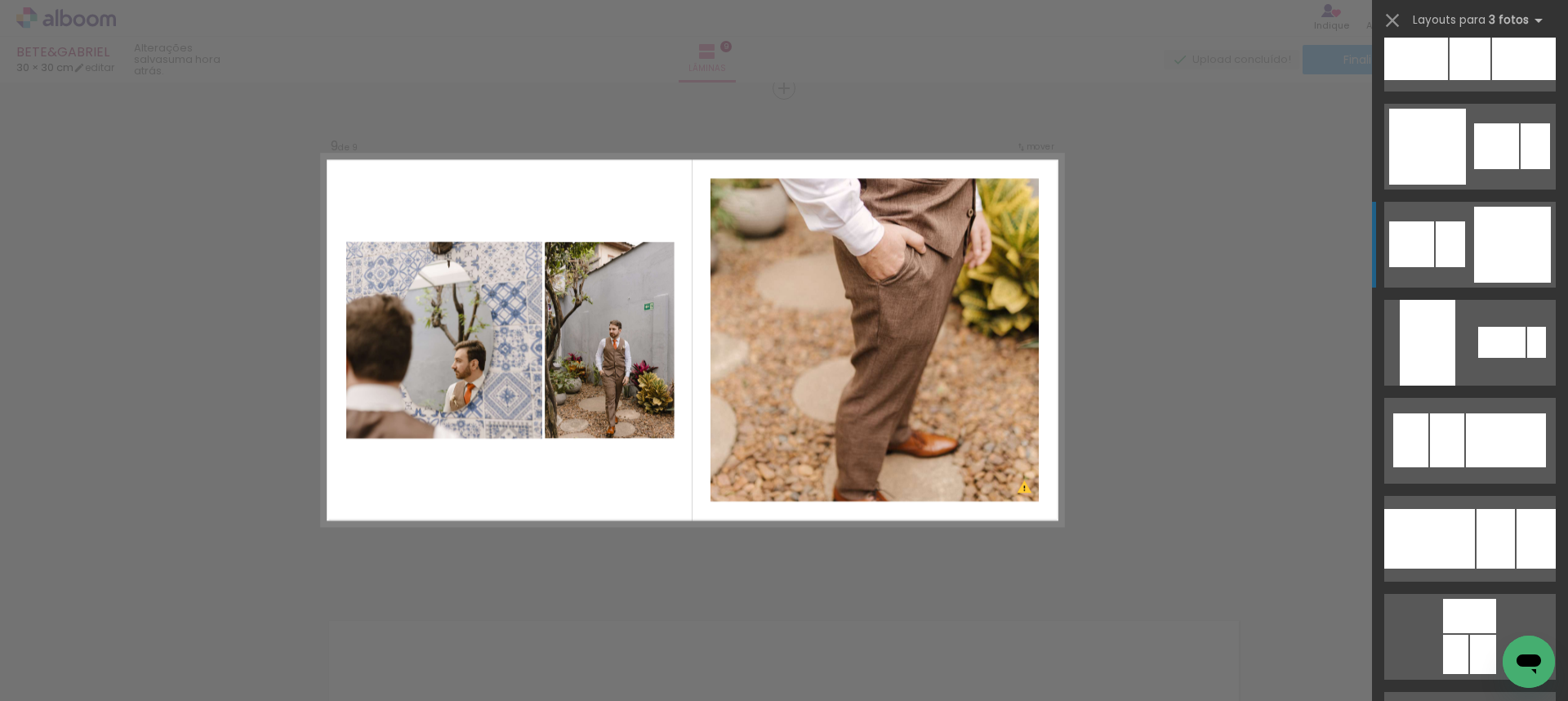
click at [1516, 508] on div at bounding box center [1536, 538] width 39 height 59
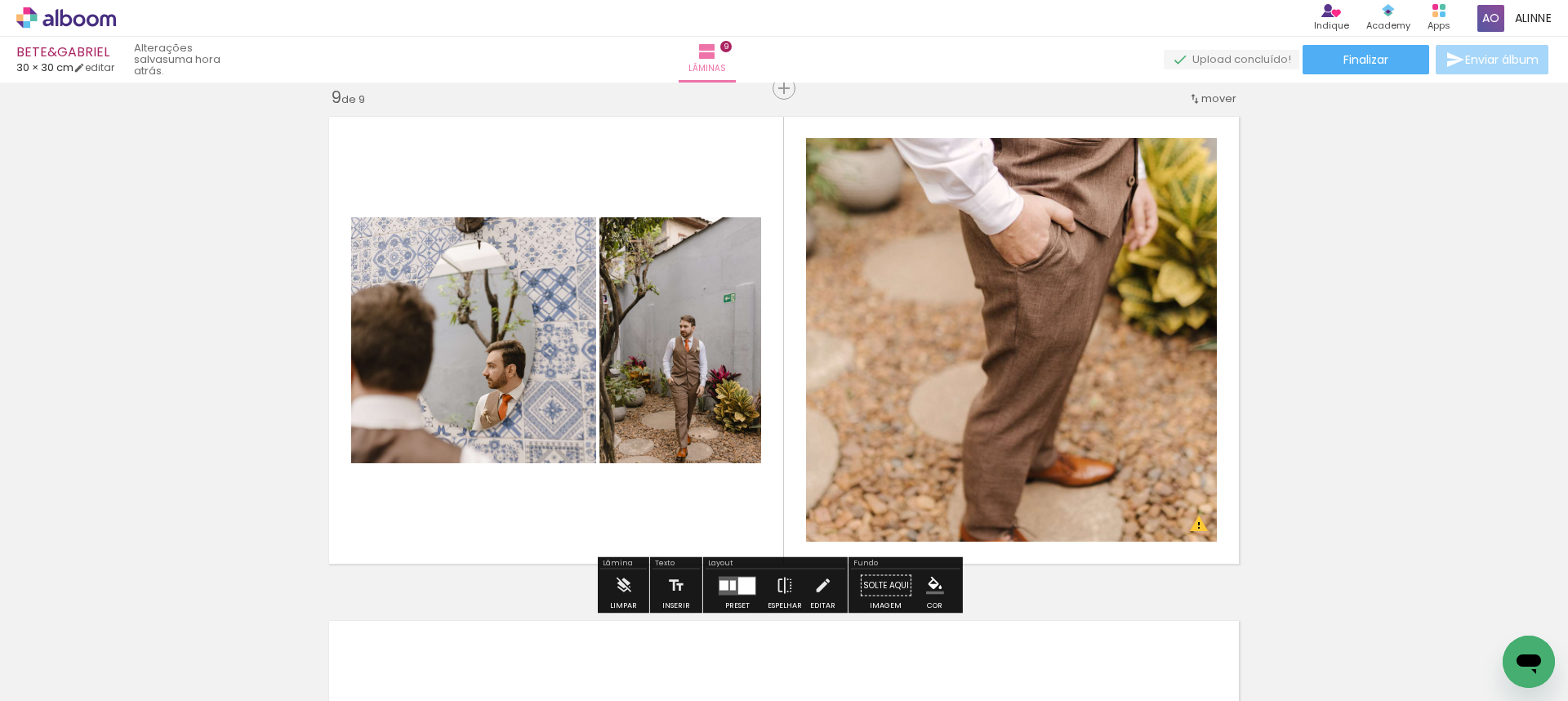
click at [746, 584] on div at bounding box center [746, 585] width 18 height 18
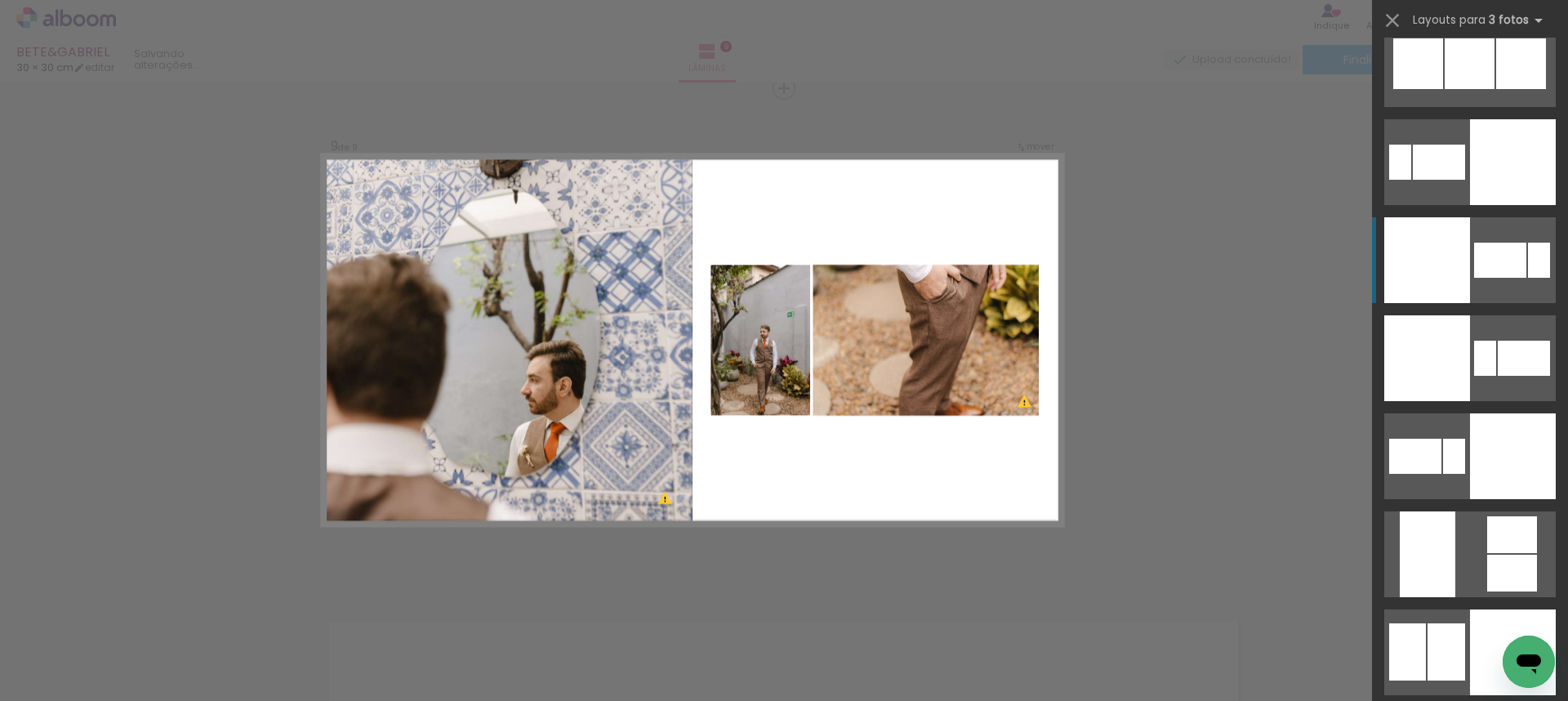
scroll to position [7194, 0]
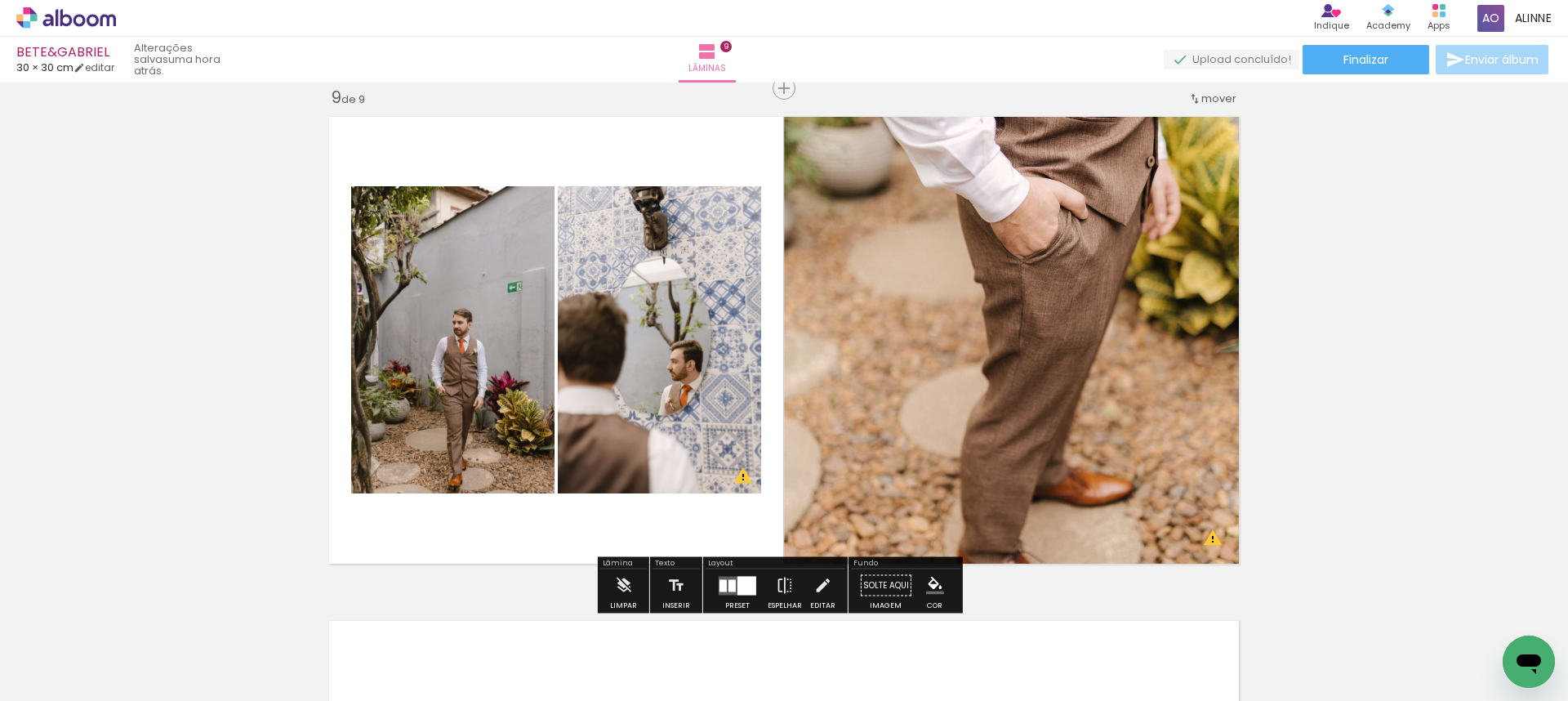
click at [653, 371] on quentale-photo at bounding box center [659, 340] width 204 height 307
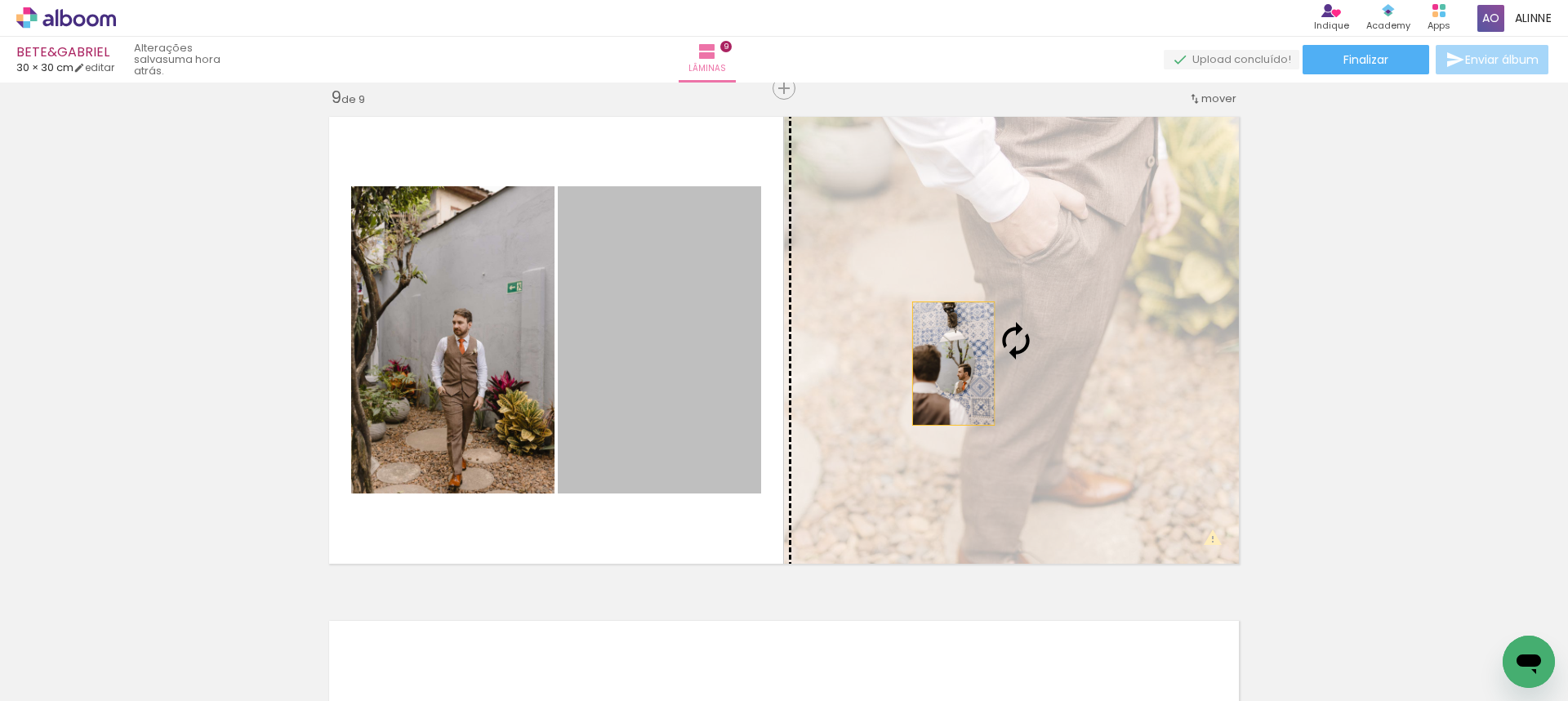
drag, startPoint x: 682, startPoint y: 363, endPoint x: 960, endPoint y: 362, distance: 278.0
click at [0, 0] on slot at bounding box center [0, 0] width 0 height 0
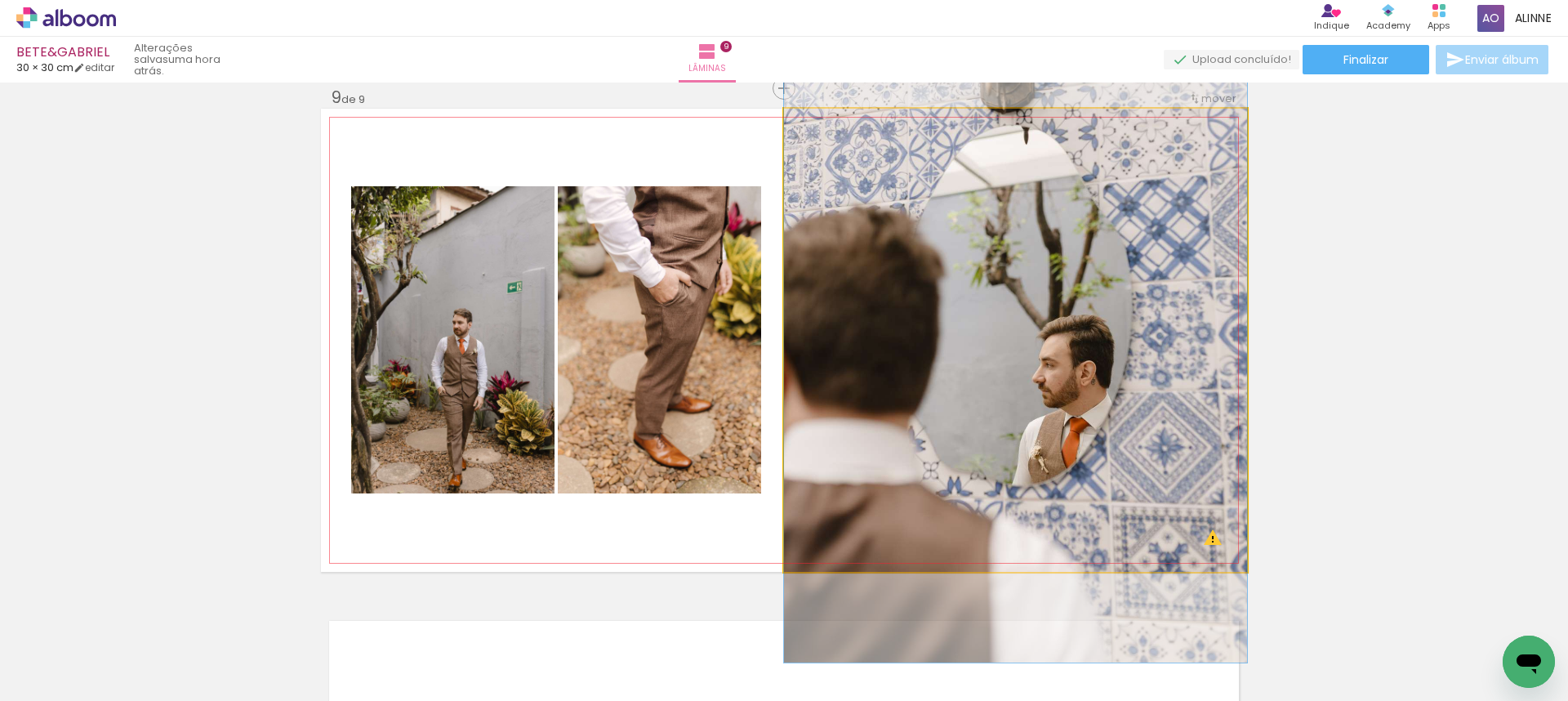
drag, startPoint x: 1107, startPoint y: 369, endPoint x: 1108, endPoint y: 343, distance: 26.0
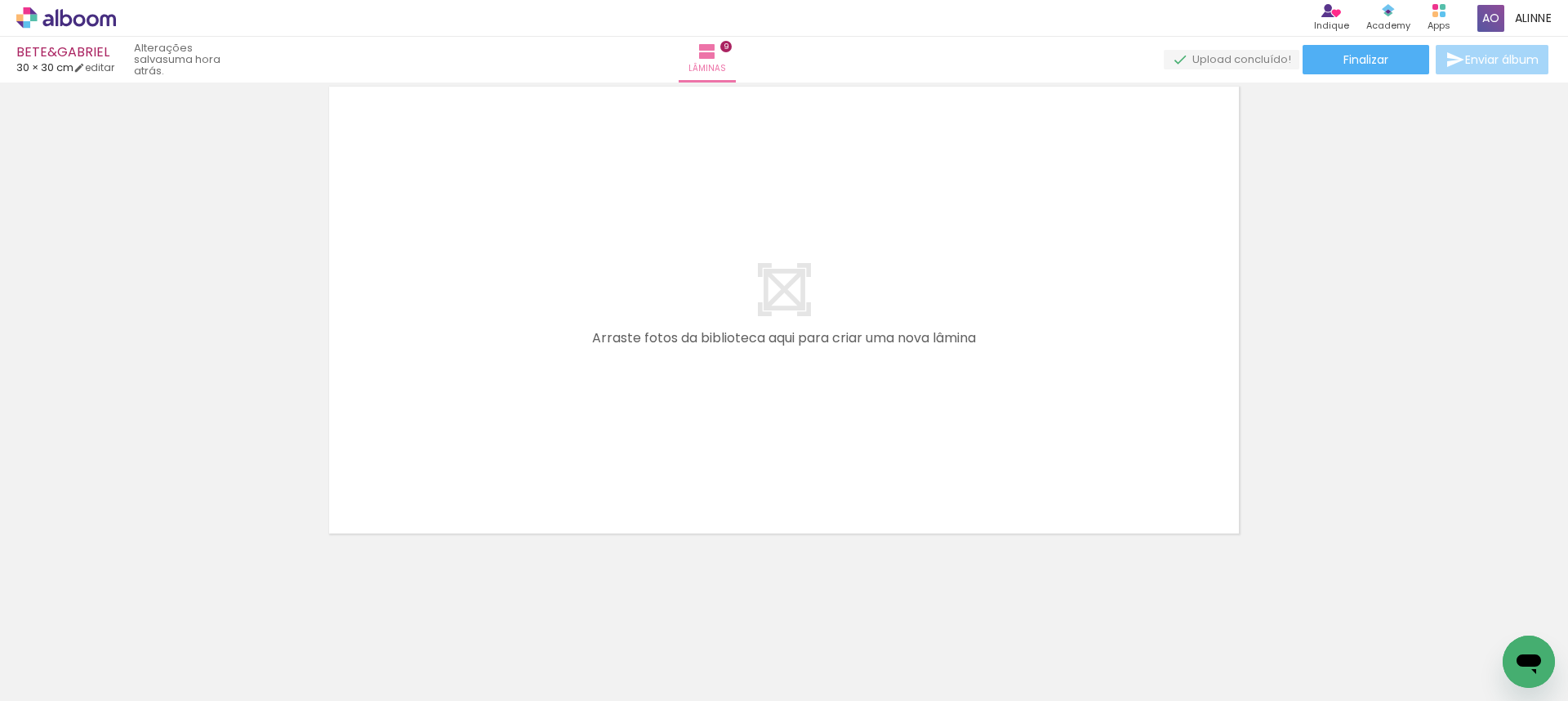
scroll to position [0, 0]
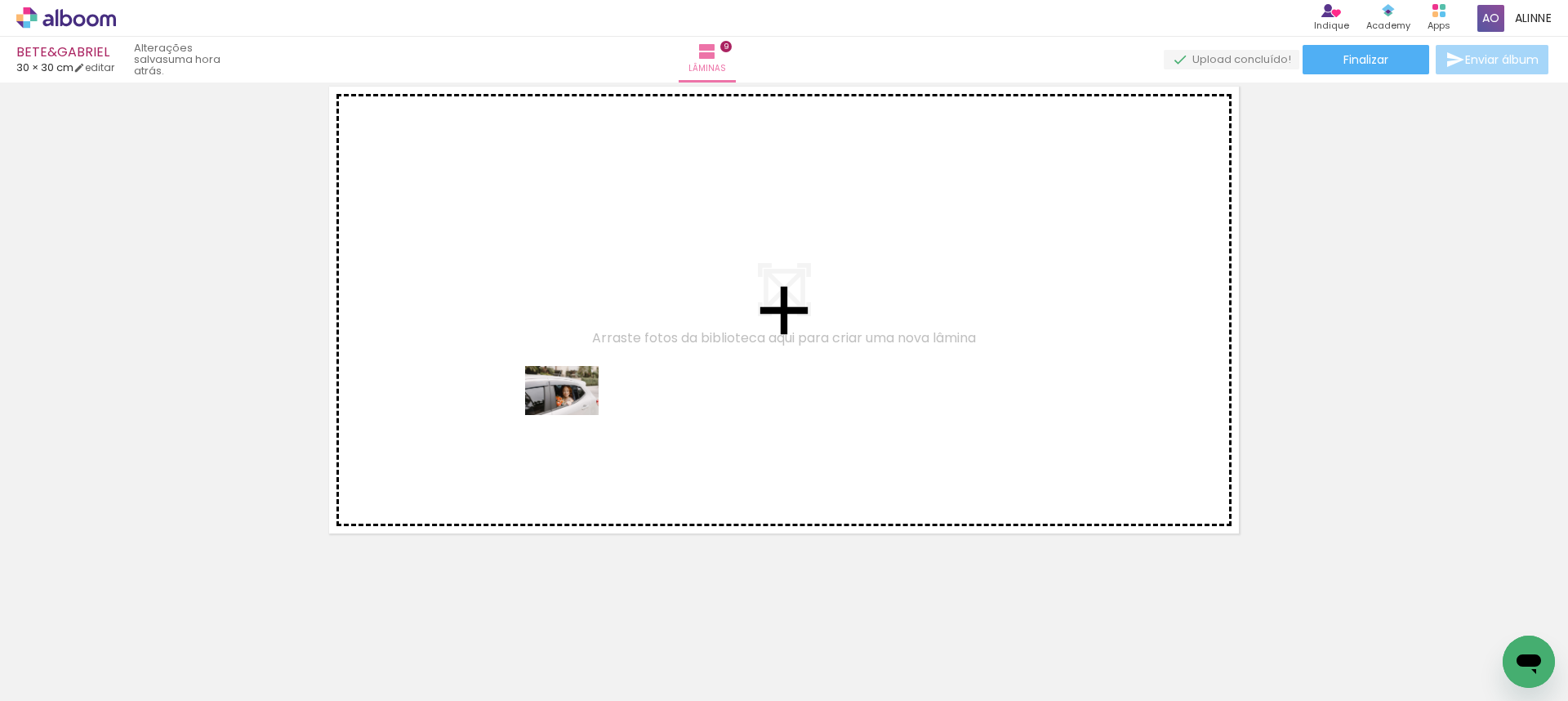
drag, startPoint x: 456, startPoint y: 632, endPoint x: 574, endPoint y: 415, distance: 247.0
click at [574, 415] on quentale-workspace at bounding box center [784, 350] width 1568 height 701
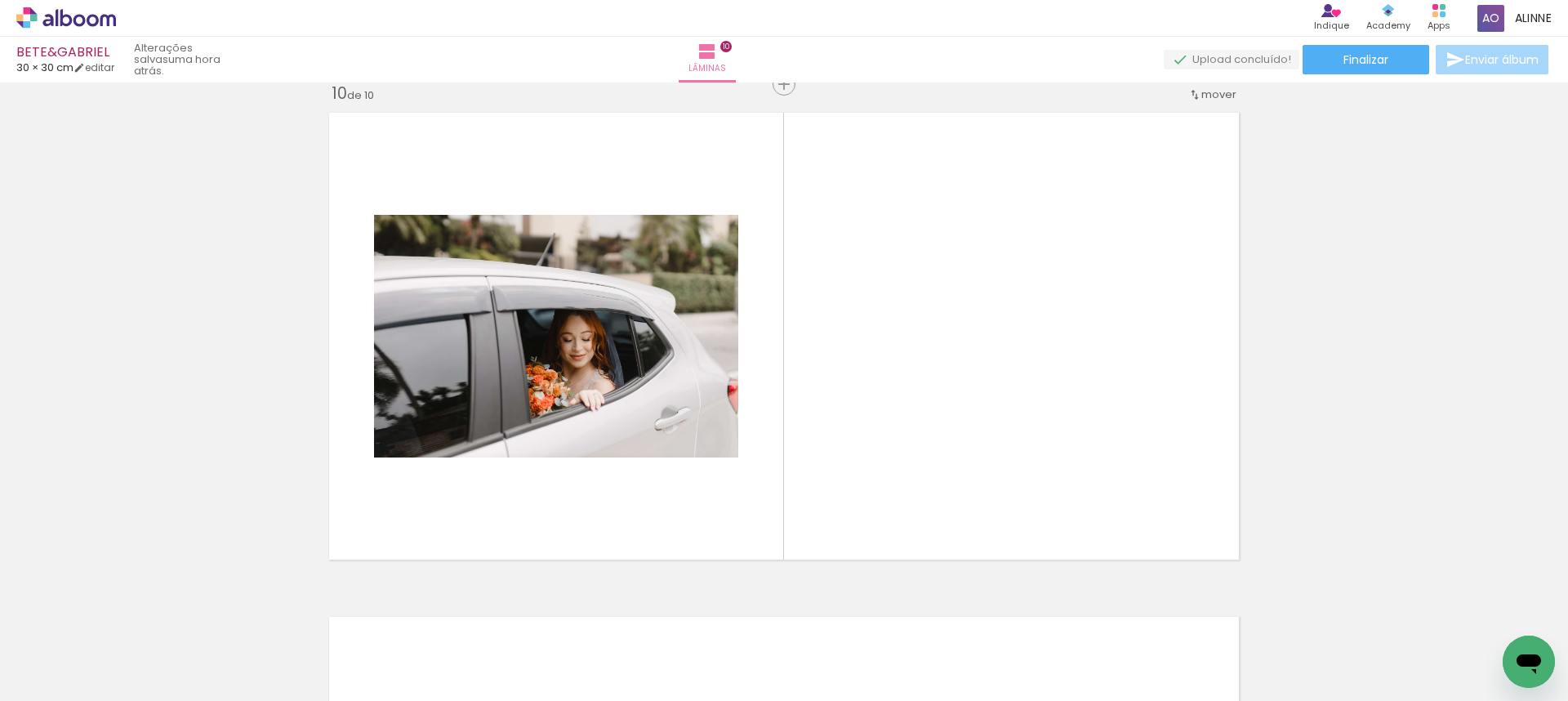
scroll to position [4555, 0]
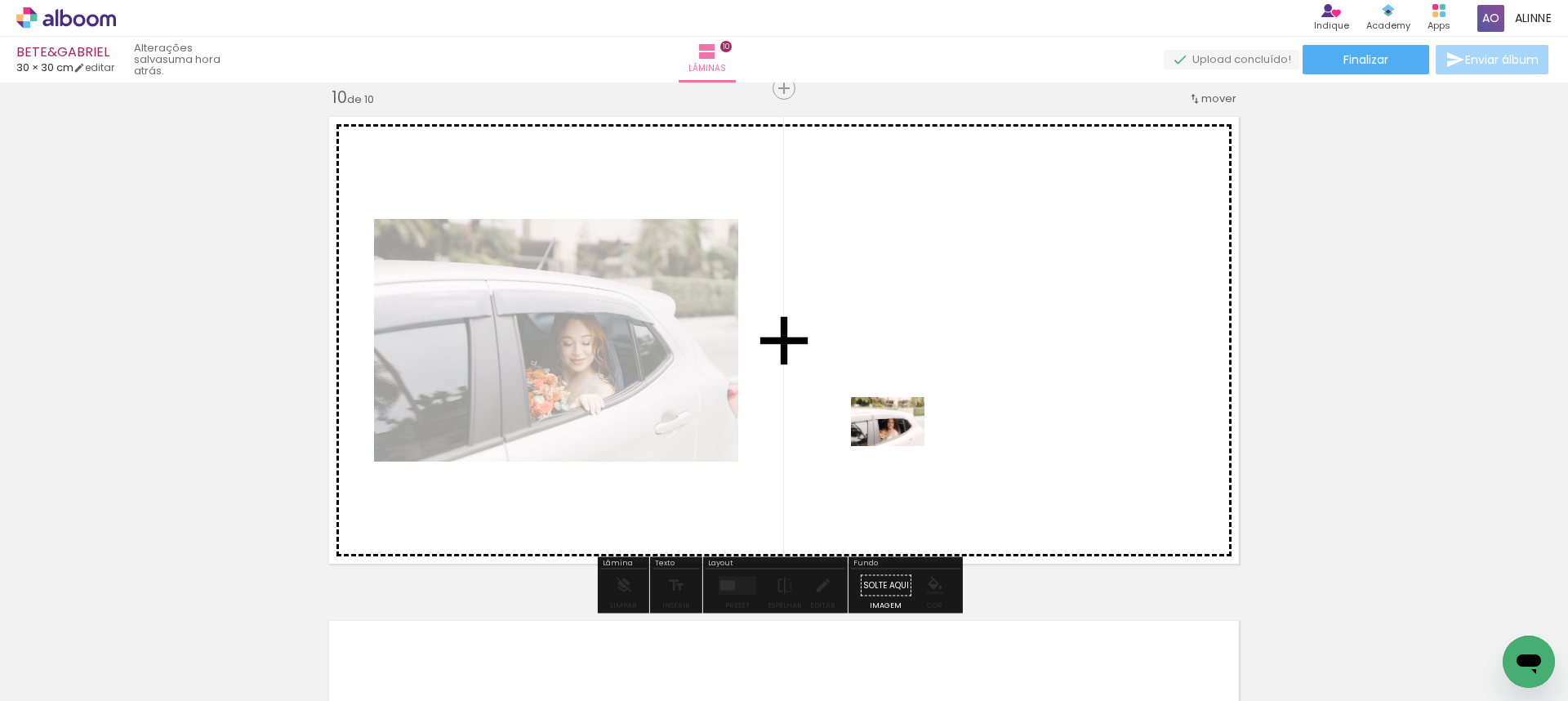
drag, startPoint x: 178, startPoint y: 656, endPoint x: 900, endPoint y: 444, distance: 752.5
click at [900, 444] on quentale-workspace at bounding box center [784, 350] width 1568 height 701
